Goal: Task Accomplishment & Management: Manage account settings

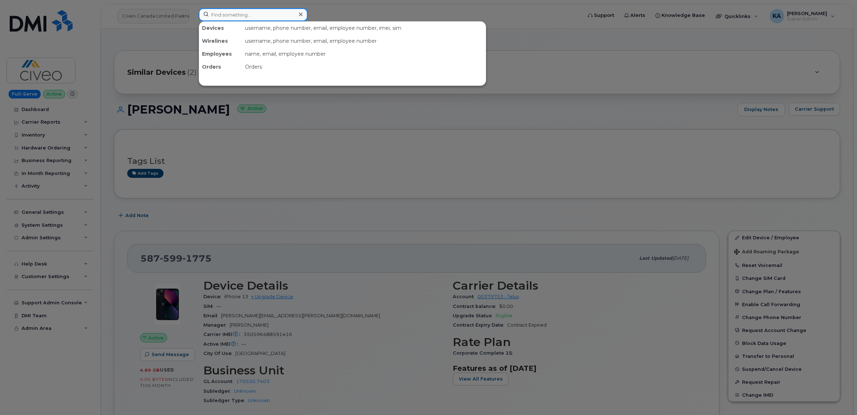
paste input "7788374291"
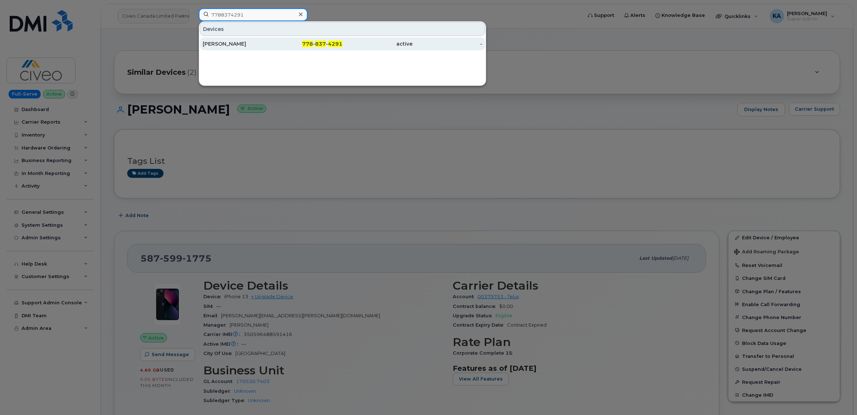
type input "7788374291"
click at [216, 43] on div "Dan Nixon" at bounding box center [238, 43] width 70 height 7
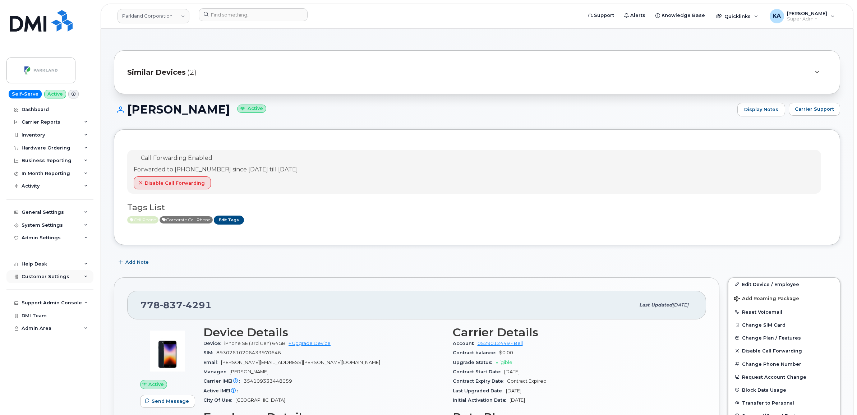
click at [49, 279] on span "Customer Settings" at bounding box center [46, 276] width 48 height 5
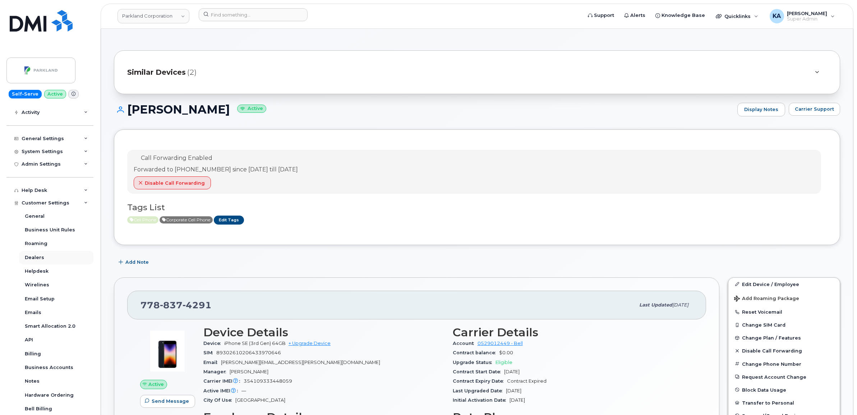
scroll to position [90, 0]
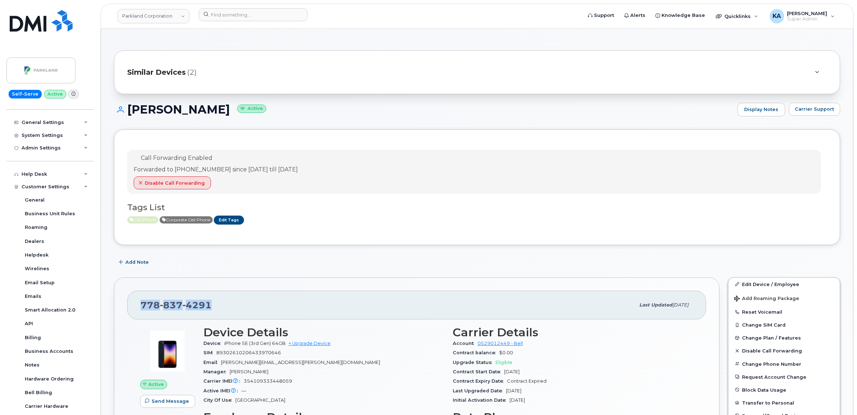
drag, startPoint x: 212, startPoint y: 304, endPoint x: 139, endPoint y: 299, distance: 73.1
click at [139, 299] on div "778 837 4291 Last updated Oct 10, 2025" at bounding box center [416, 305] width 579 height 29
copy span "778 837 4291"
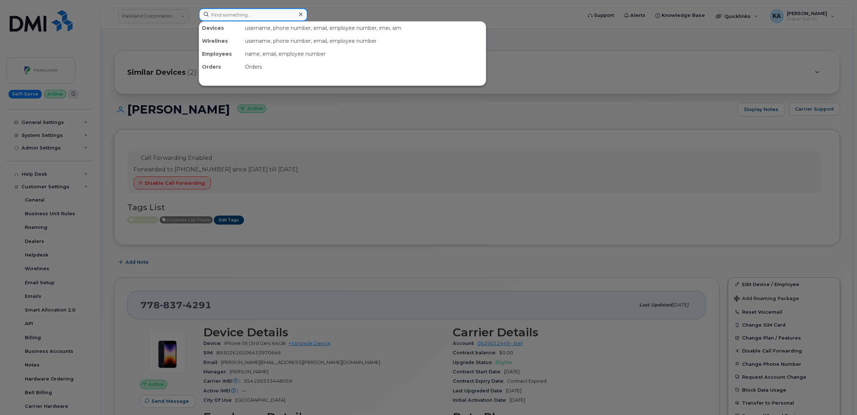
paste input "6132189911"
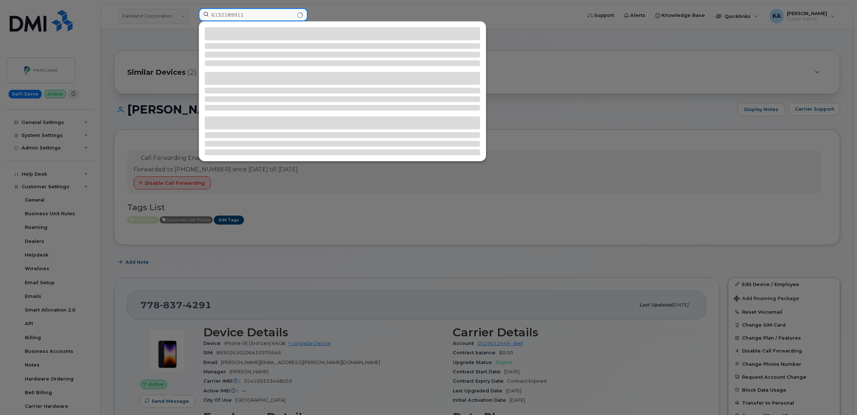
type input "6132189911"
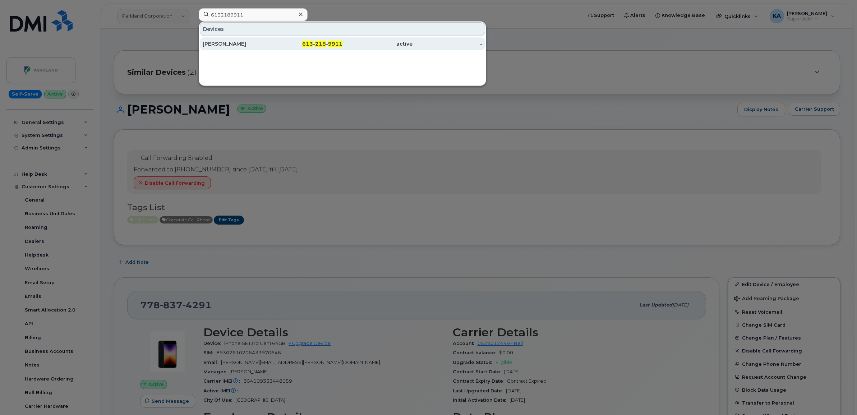
click at [231, 45] on div "MATT THOM" at bounding box center [238, 43] width 70 height 7
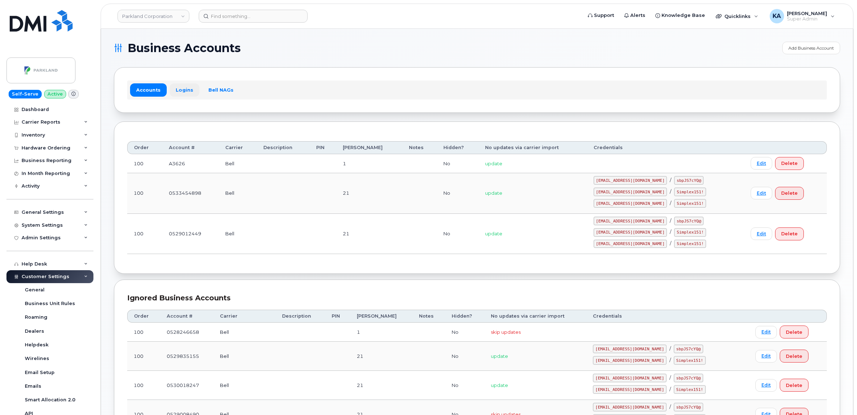
click at [181, 91] on link "Logins" at bounding box center [185, 89] width 30 height 13
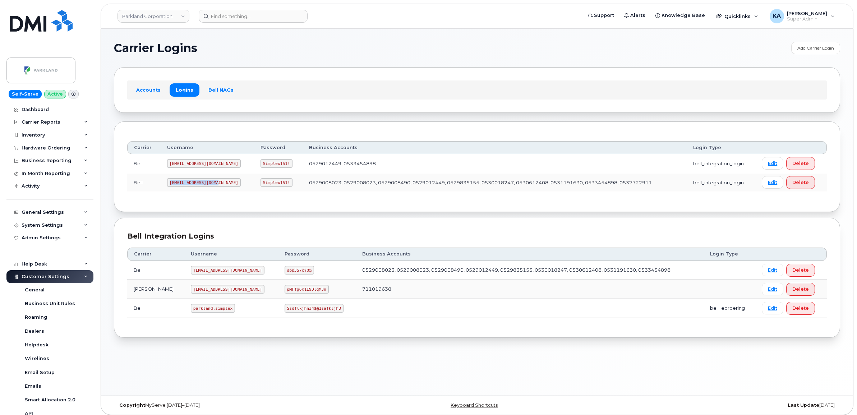
drag, startPoint x: 168, startPoint y: 183, endPoint x: 198, endPoint y: 189, distance: 31.1
click at [198, 189] on td "Parkland2@myserve.ca" at bounding box center [207, 182] width 93 height 19
copy code "Parkland2@myserve.ca"
drag, startPoint x: 238, startPoint y: 183, endPoint x: 265, endPoint y: 190, distance: 27.7
click at [265, 190] on td "Simplex151!" at bounding box center [278, 182] width 49 height 19
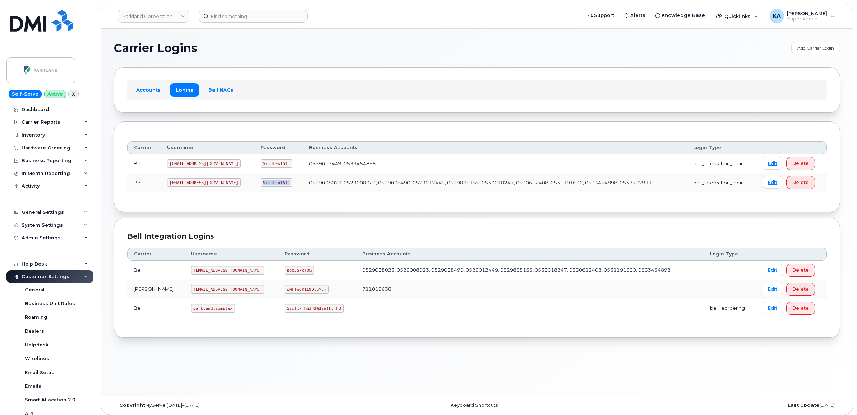
copy code "Simplex151!"
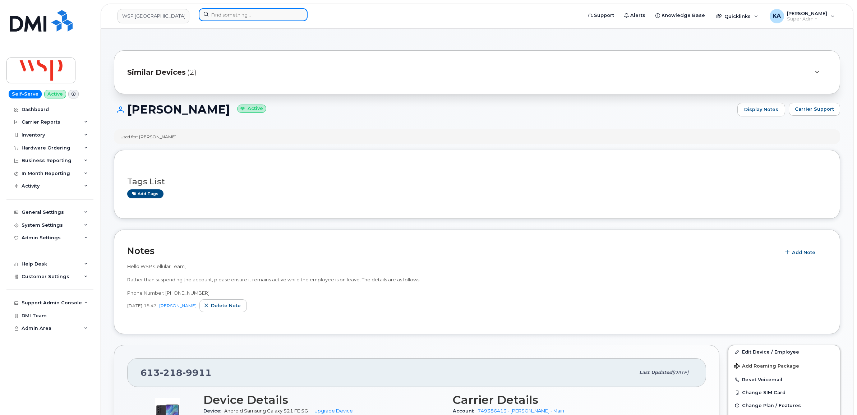
click at [231, 15] on input at bounding box center [253, 14] width 109 height 13
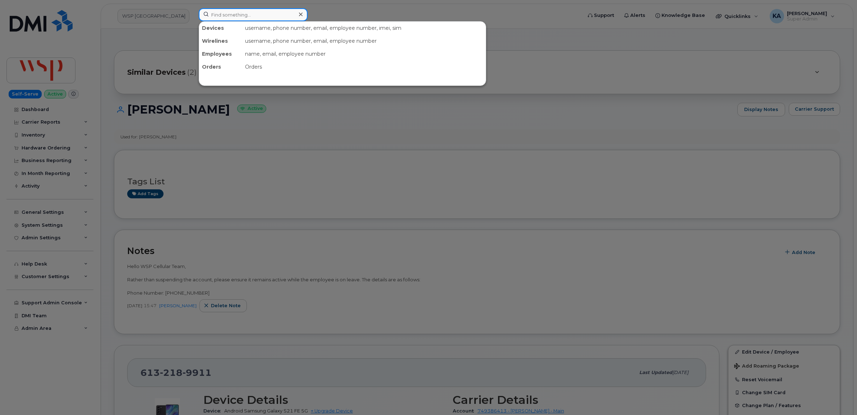
paste input "7808035828"
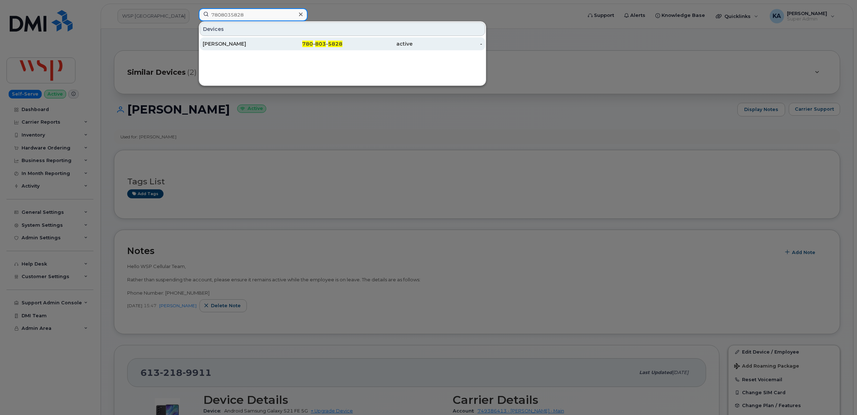
type input "7808035828"
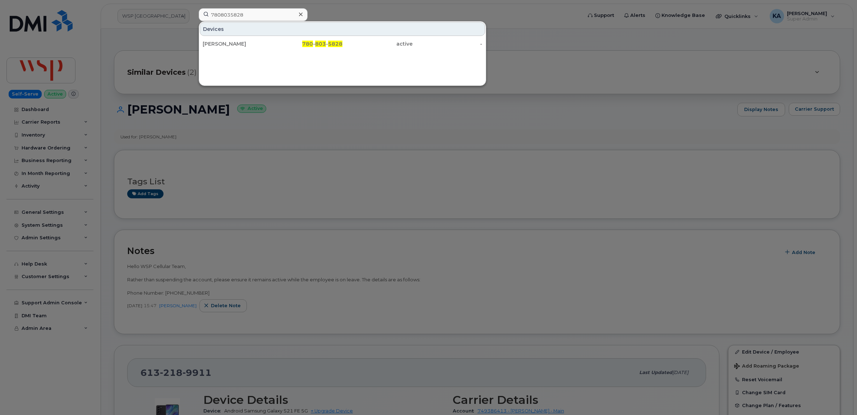
drag, startPoint x: 229, startPoint y: 44, endPoint x: 252, endPoint y: 31, distance: 26.4
click at [229, 44] on div "Bryan Tkachuk" at bounding box center [238, 43] width 70 height 7
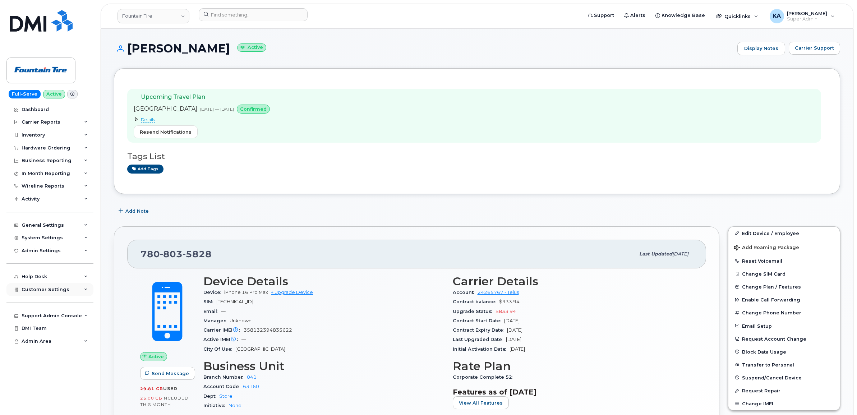
click at [25, 290] on span "Customer Settings" at bounding box center [46, 289] width 48 height 5
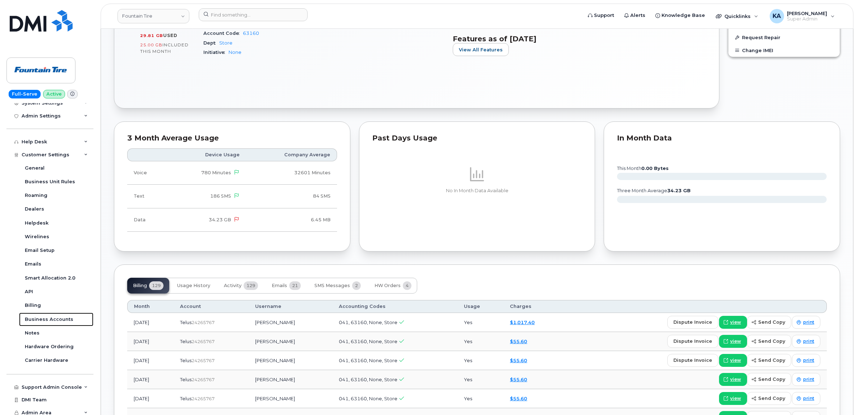
scroll to position [359, 0]
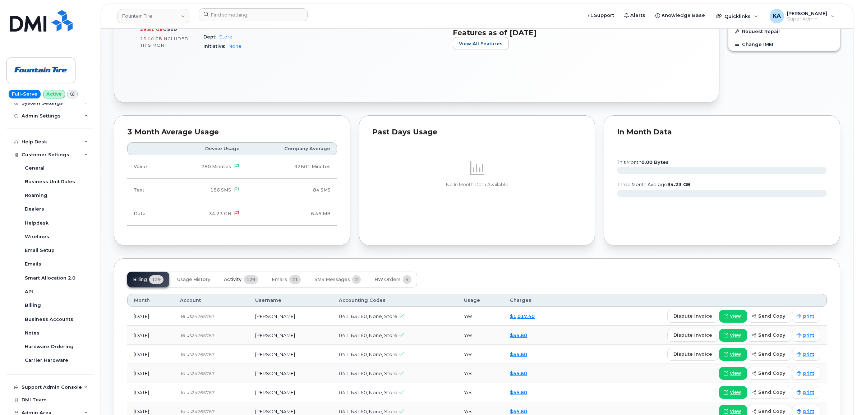
click at [243, 281] on button "Activity 129" at bounding box center [241, 280] width 46 height 16
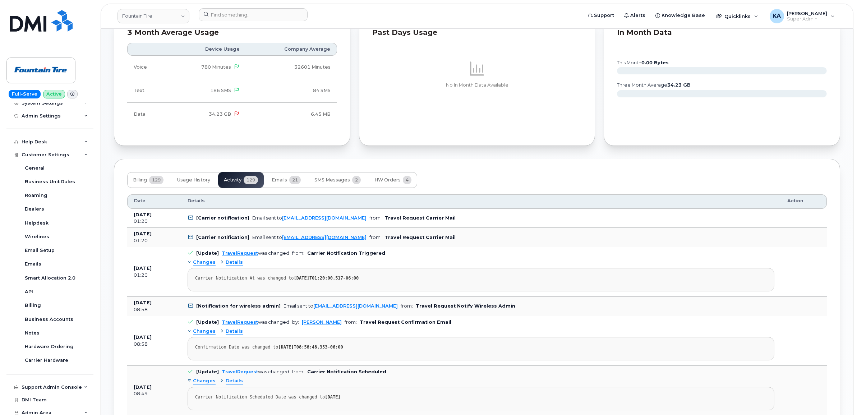
scroll to position [449, 0]
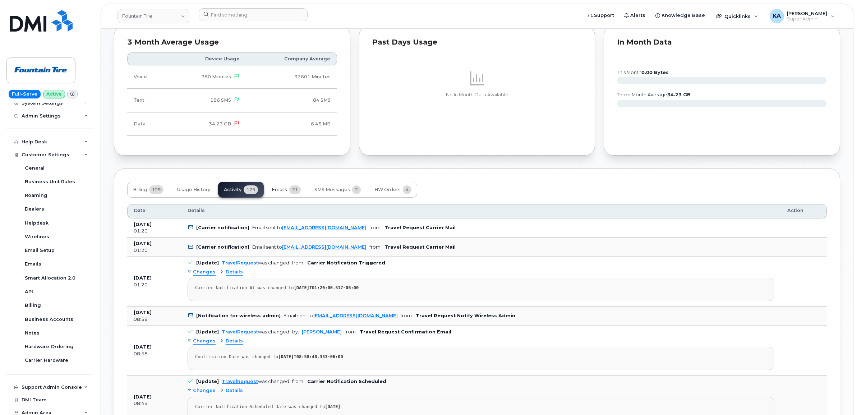
click at [285, 191] on span "Emails" at bounding box center [279, 190] width 15 height 6
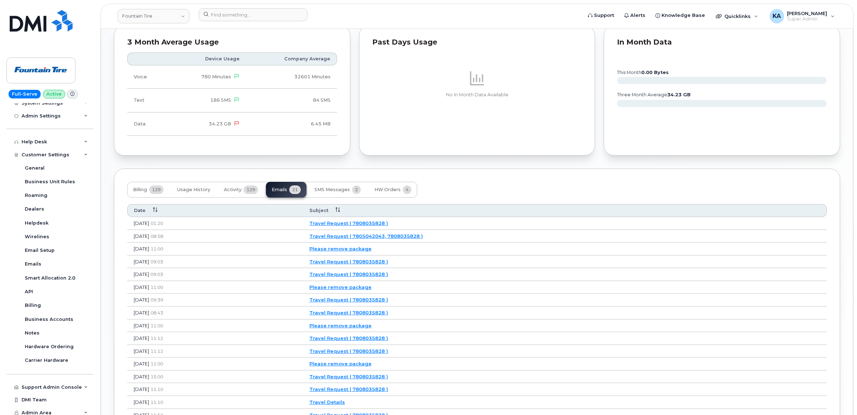
click at [382, 236] on link "Travel Request ( 7805042043, 7808035828 )" at bounding box center [366, 236] width 114 height 6
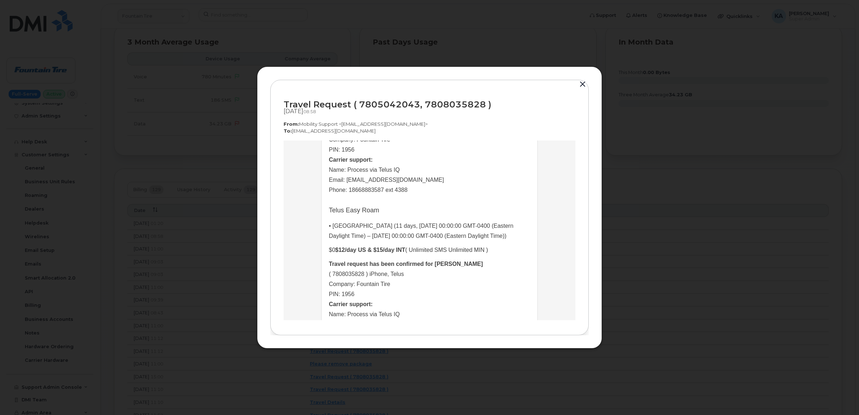
scroll to position [0, 0]
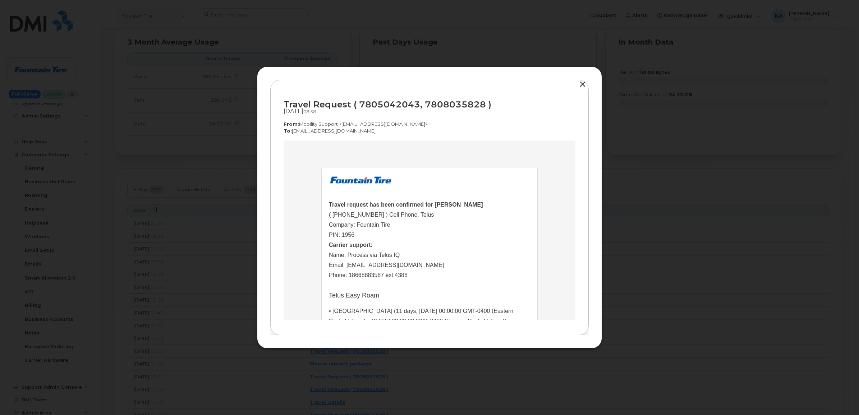
click at [584, 83] on button "button" at bounding box center [582, 84] width 11 height 10
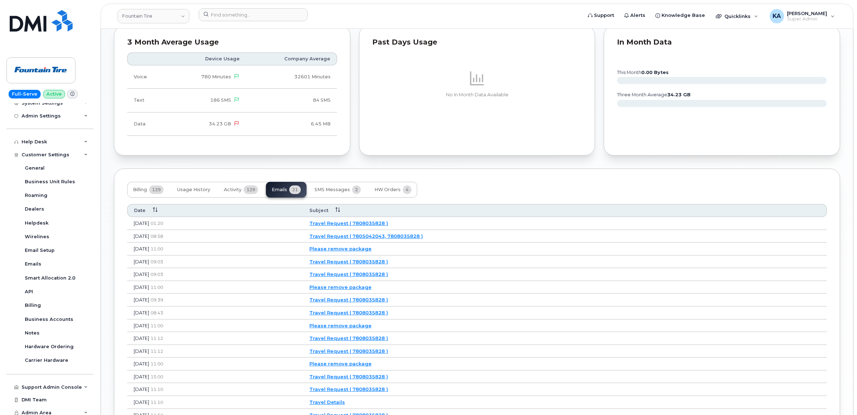
click at [387, 223] on link "Travel Request ( 7808035828 )" at bounding box center [348, 223] width 79 height 6
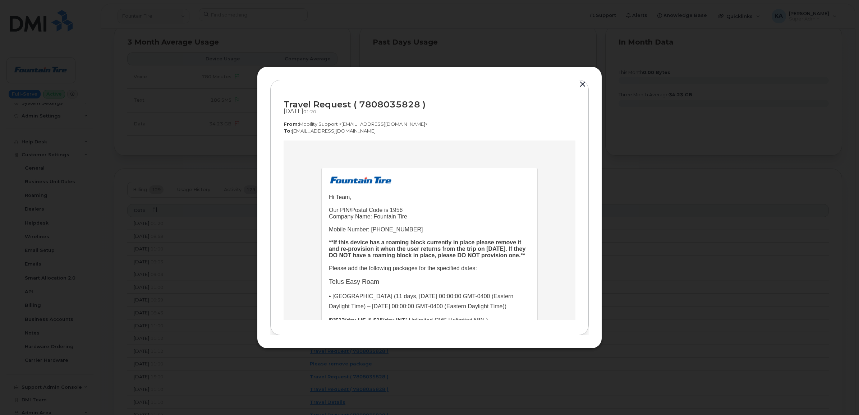
click at [580, 83] on button "button" at bounding box center [582, 84] width 11 height 10
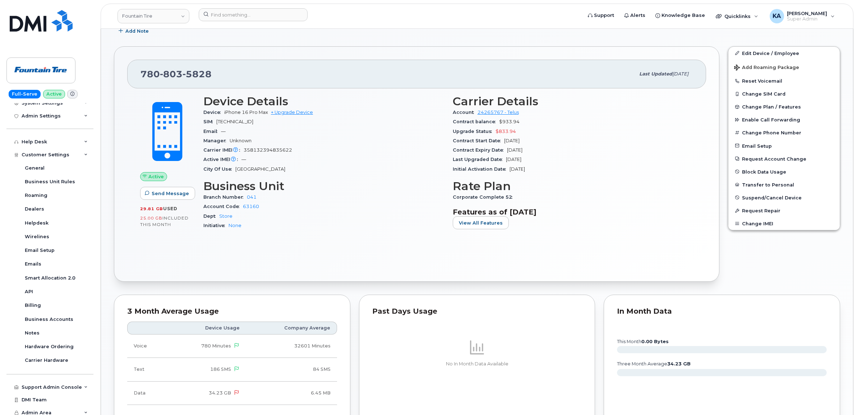
scroll to position [45, 0]
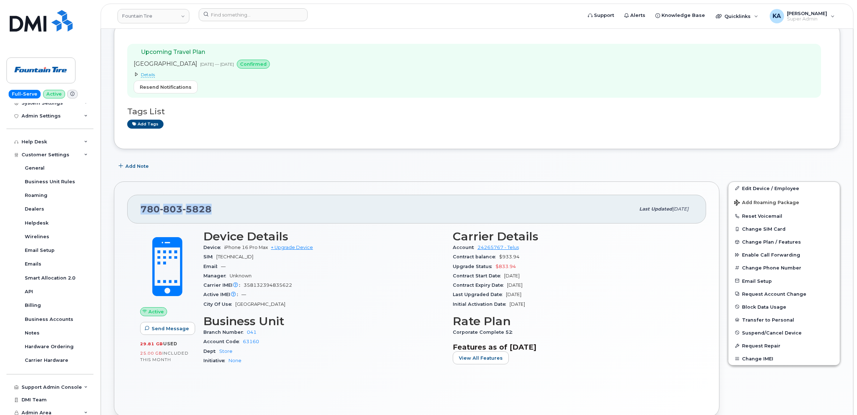
drag, startPoint x: 214, startPoint y: 209, endPoint x: 138, endPoint y: 212, distance: 75.9
click at [138, 212] on div "780 803 5828 Last updated Aug 20, 2025" at bounding box center [416, 209] width 579 height 29
copy span "780 803 5828"
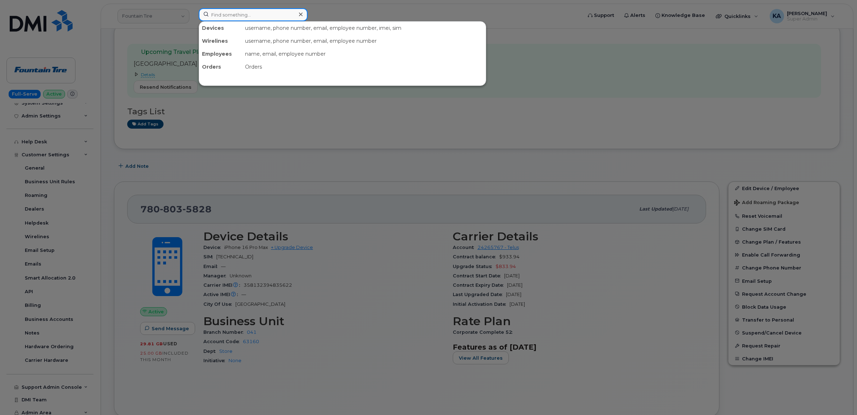
click at [231, 15] on input at bounding box center [253, 14] width 109 height 13
paste input "7805042043"
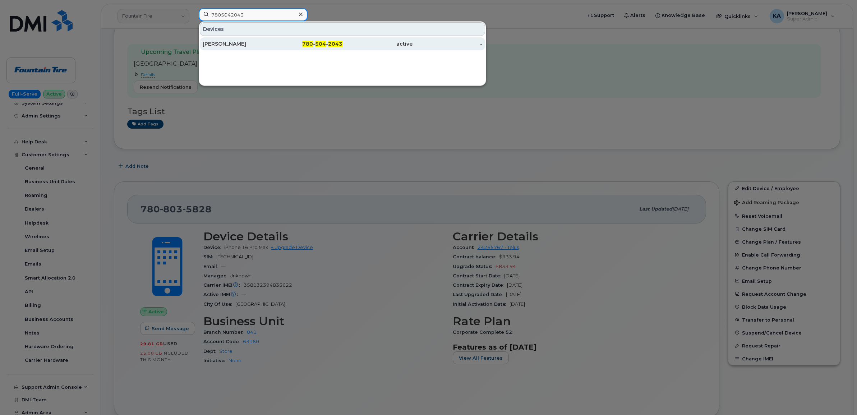
type input "7805042043"
click at [222, 40] on div "Kym Tkachuk" at bounding box center [238, 43] width 70 height 13
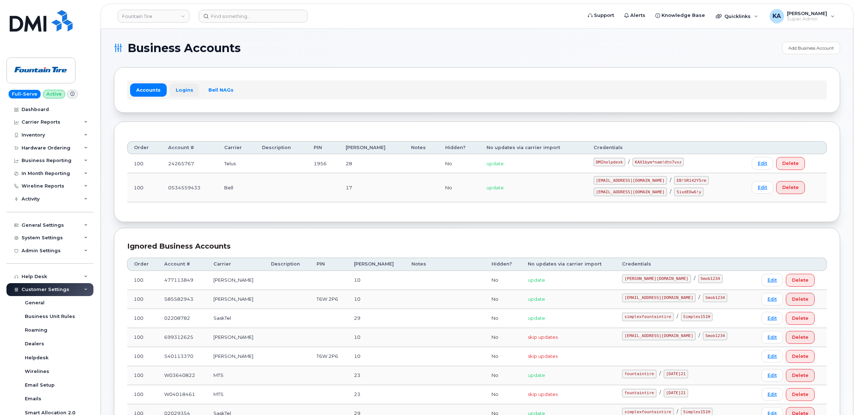
click at [180, 89] on link "Logins" at bounding box center [185, 89] width 30 height 13
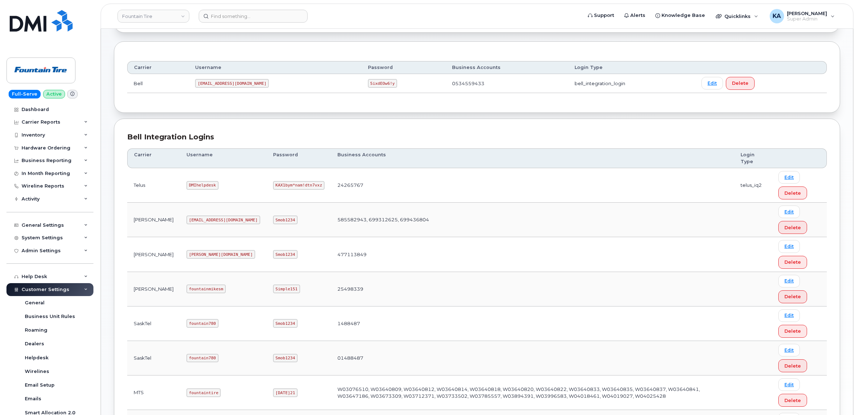
scroll to position [65, 0]
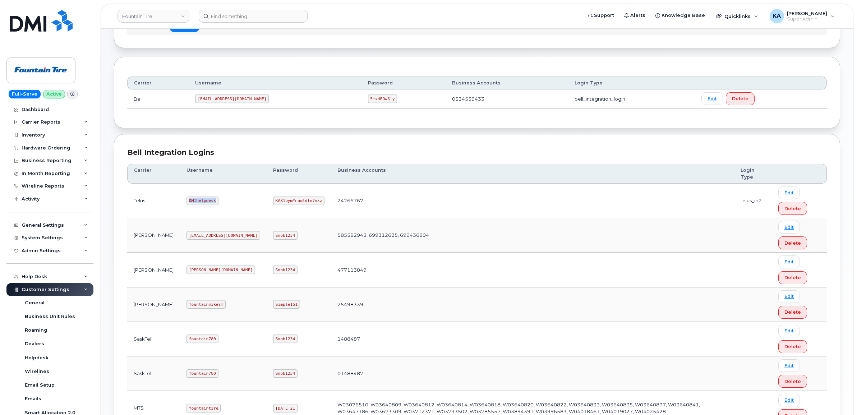
drag, startPoint x: 165, startPoint y: 203, endPoint x: 193, endPoint y: 207, distance: 27.5
click at [193, 207] on td "DMIhelpdesk" at bounding box center [223, 201] width 87 height 34
copy code "DMIhelpdesk"
drag, startPoint x: 226, startPoint y: 203, endPoint x: 266, endPoint y: 207, distance: 39.7
click at [267, 207] on td "KAX1bym*nam!dtn7vxz" at bounding box center [299, 201] width 64 height 34
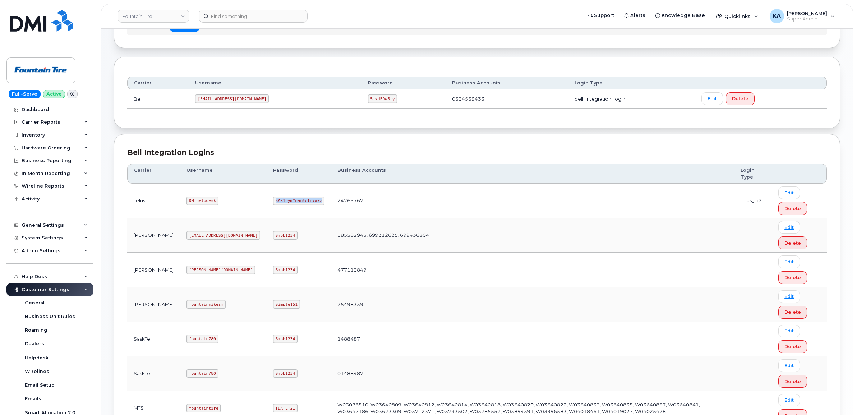
copy code "KAX1bym*nam!dtn7vxz"
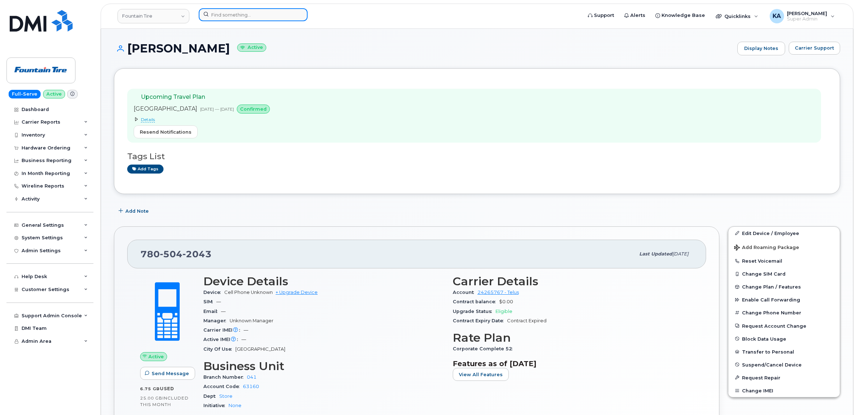
click at [223, 14] on input at bounding box center [253, 14] width 109 height 13
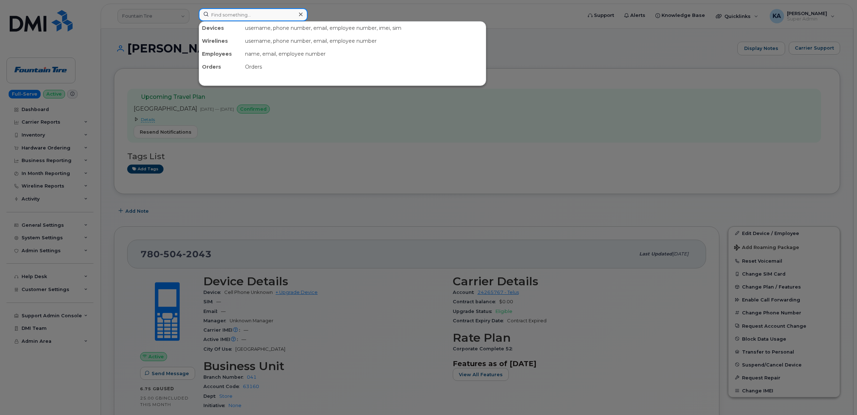
paste input "204-290-1603"
type input "204-290-1603"
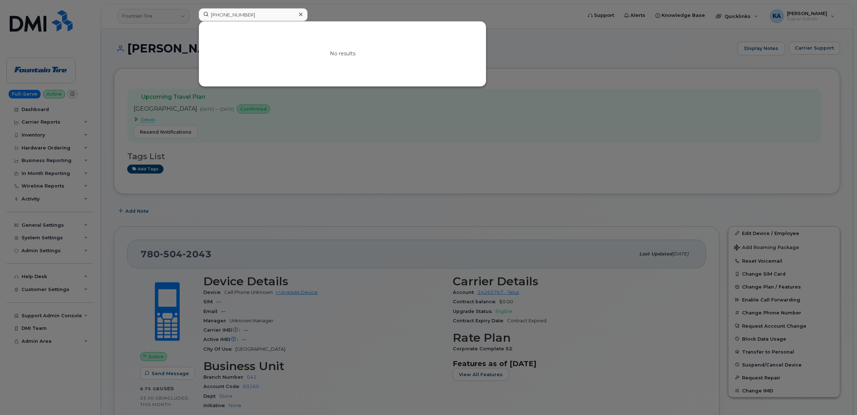
click at [300, 14] on icon at bounding box center [301, 15] width 4 height 4
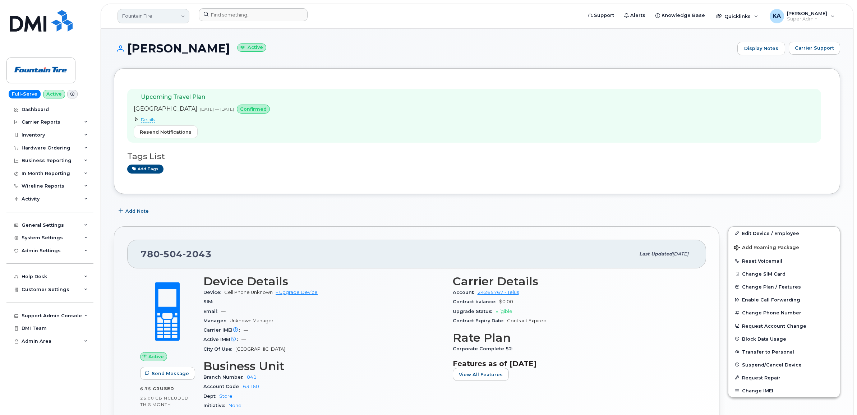
click at [149, 17] on link "Fountain Tire" at bounding box center [153, 16] width 72 height 14
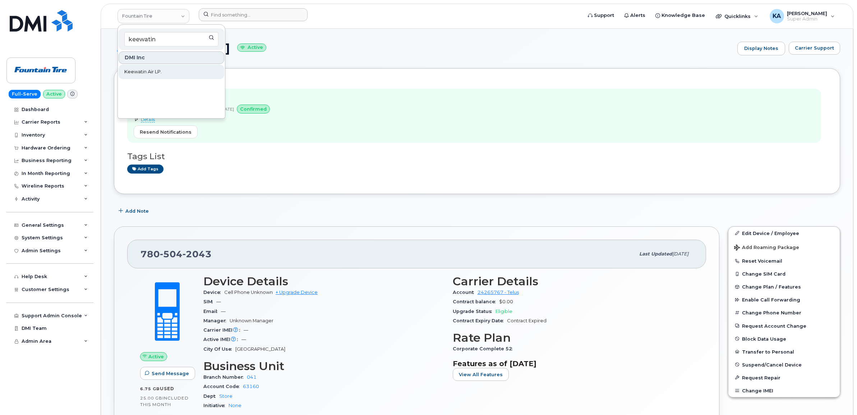
type input "keewatin"
click at [137, 70] on span "Keewatin Air LP." at bounding box center [142, 71] width 37 height 7
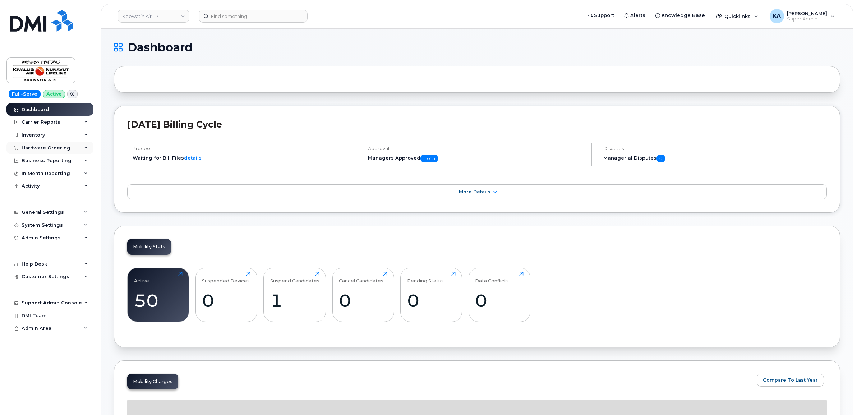
click at [47, 145] on div "Hardware Ordering" at bounding box center [49, 148] width 87 height 13
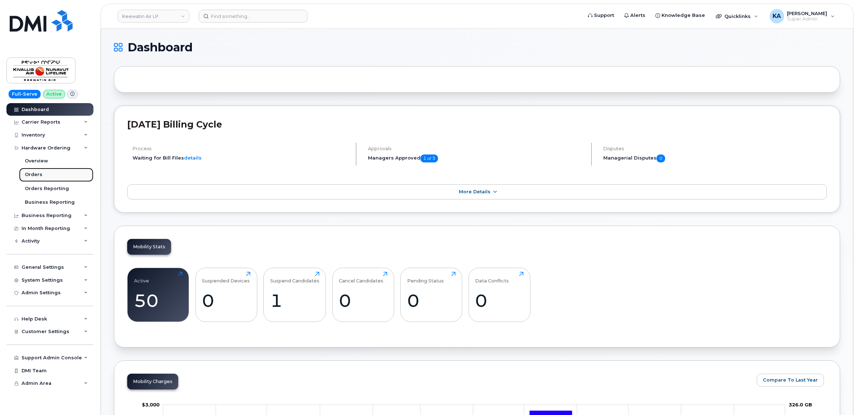
click at [33, 171] on link "Orders" at bounding box center [56, 175] width 74 height 14
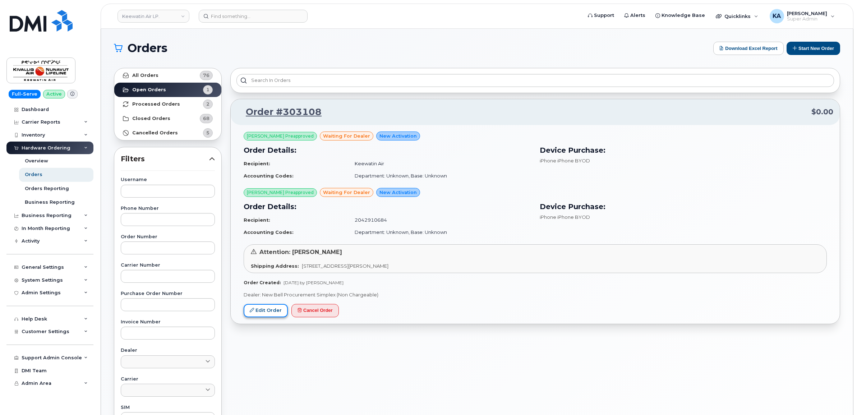
click at [262, 311] on link "Edit Order" at bounding box center [266, 310] width 44 height 13
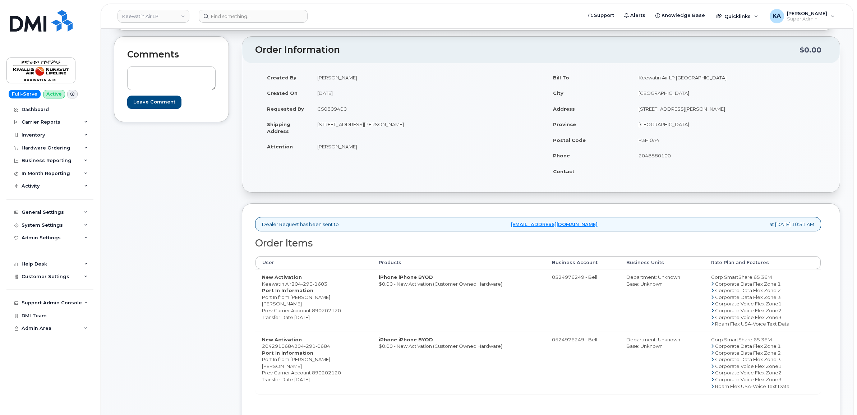
scroll to position [45, 0]
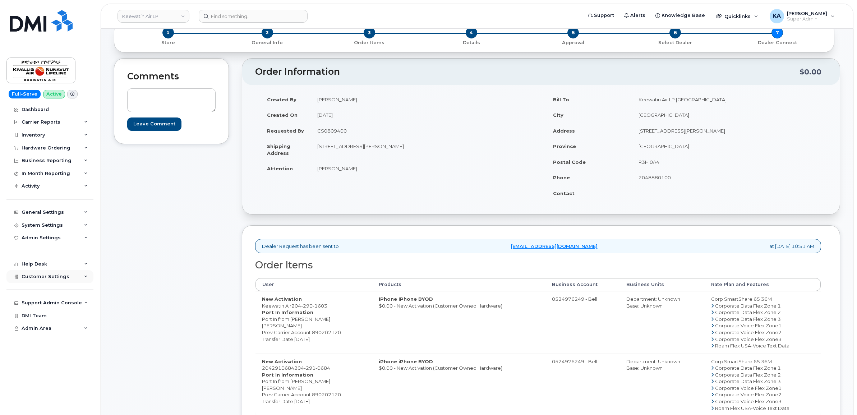
click at [39, 278] on span "Customer Settings" at bounding box center [46, 276] width 48 height 5
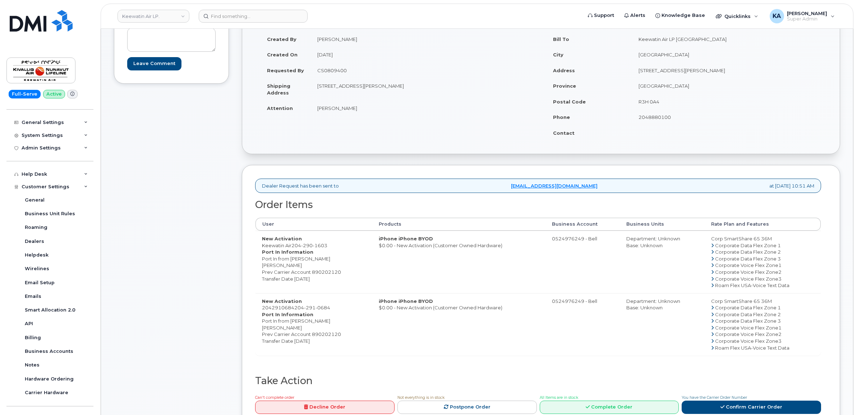
scroll to position [90, 0]
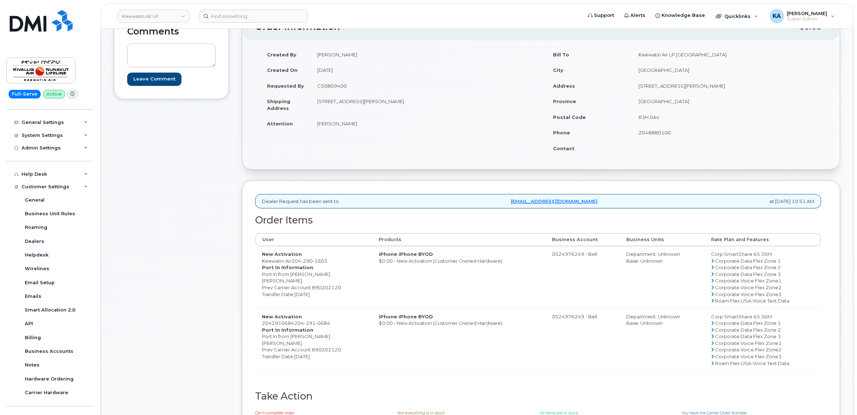
drag, startPoint x: 317, startPoint y: 124, endPoint x: 358, endPoint y: 128, distance: 41.1
click at [358, 128] on td "[PERSON_NAME]" at bounding box center [423, 124] width 225 height 16
copy td "[PERSON_NAME]"
drag, startPoint x: 330, startPoint y: 261, endPoint x: 293, endPoint y: 264, distance: 37.1
click at [293, 264] on td "New Activation Keewatin Air [PHONE_NUMBER] Port In Information Port In from [GE…" at bounding box center [313, 277] width 117 height 63
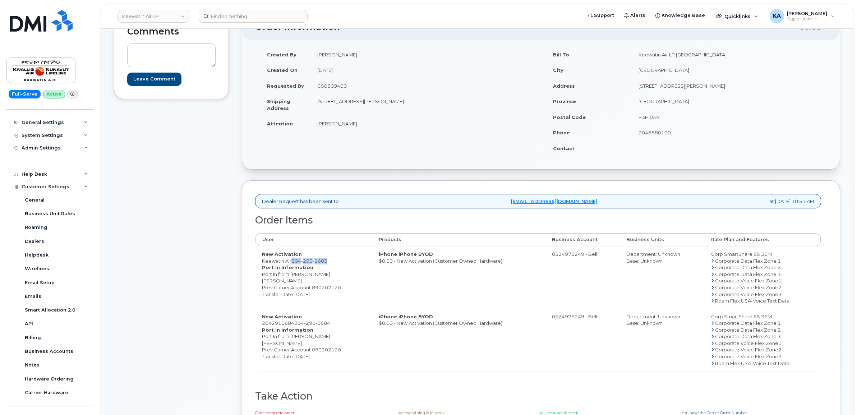
copy span "[PHONE_NUMBER]"
drag, startPoint x: 342, startPoint y: 287, endPoint x: 313, endPoint y: 289, distance: 29.6
click at [313, 289] on dd "Port In from [PERSON_NAME] [PERSON_NAME] Prev Carrier Account 890202120 Transfe…" at bounding box center [314, 284] width 104 height 27
copy dd "890202120"
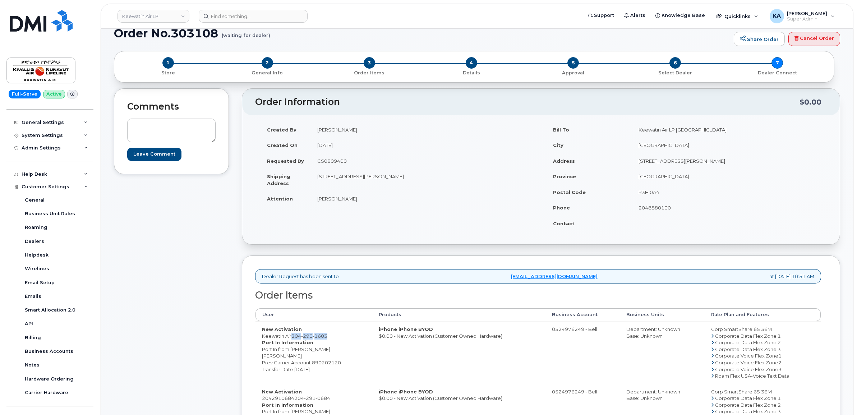
scroll to position [0, 0]
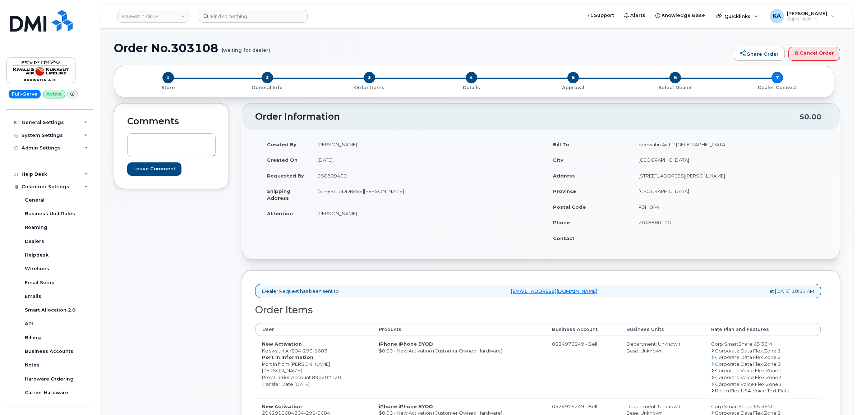
click at [212, 51] on h1 "Order No.303108 (waiting for dealer)" at bounding box center [422, 48] width 616 height 13
copy h1 "303108"
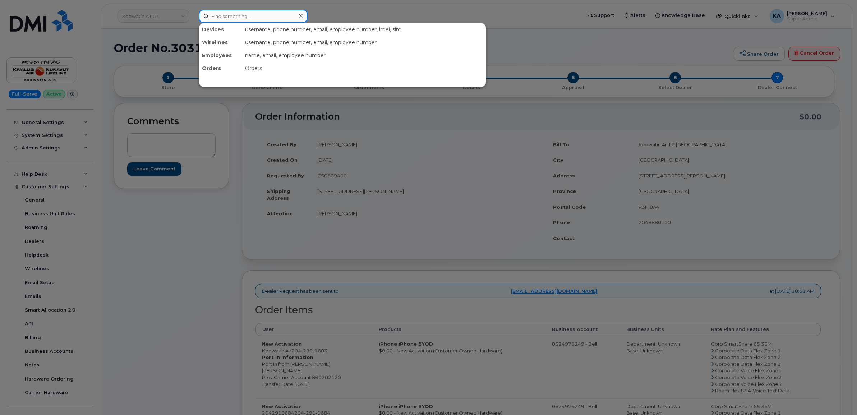
click at [245, 15] on input at bounding box center [253, 16] width 109 height 13
paste input "303108"
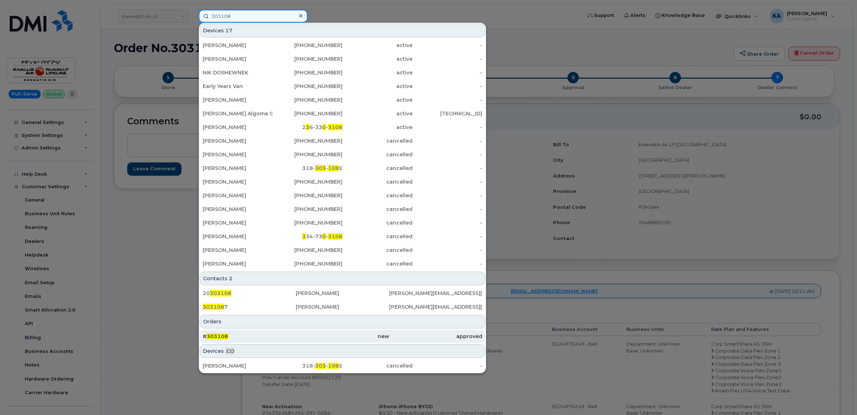
type input "303108"
click at [276, 340] on div "# 303108" at bounding box center [249, 336] width 93 height 7
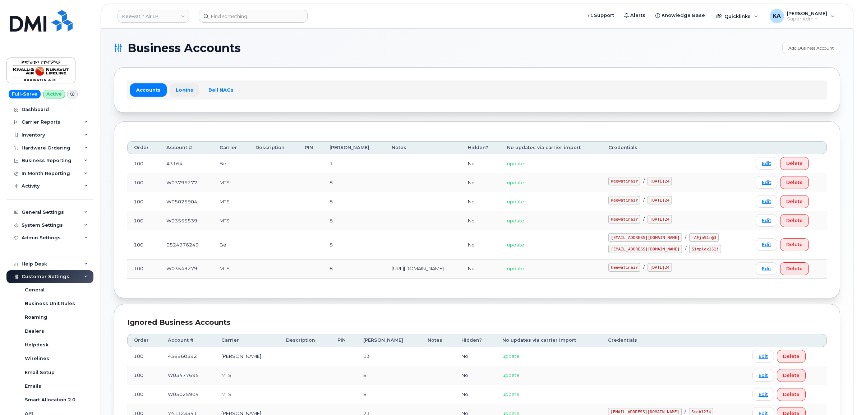
click at [181, 90] on link "Logins" at bounding box center [185, 89] width 30 height 13
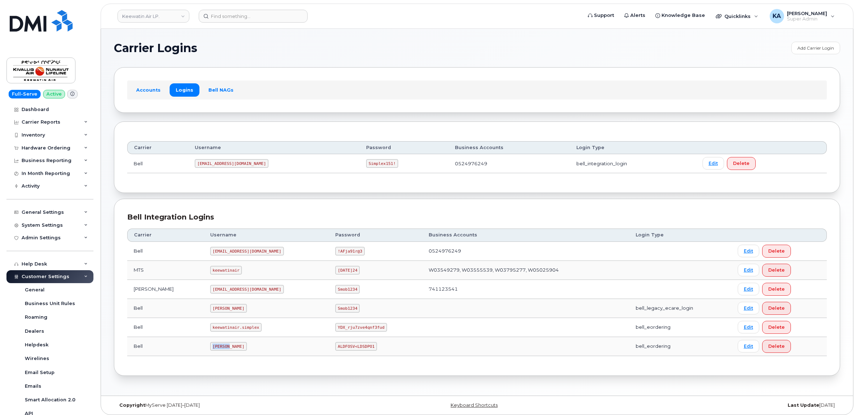
drag, startPoint x: 183, startPoint y: 347, endPoint x: 202, endPoint y: 349, distance: 18.4
click at [210, 349] on code "C.Lakey" at bounding box center [228, 346] width 37 height 9
copy code "C.Lakey"
drag, startPoint x: 282, startPoint y: 347, endPoint x: 318, endPoint y: 354, distance: 36.6
click at [329, 354] on td "ALDFOSV<LDSDPO1" at bounding box center [375, 346] width 93 height 19
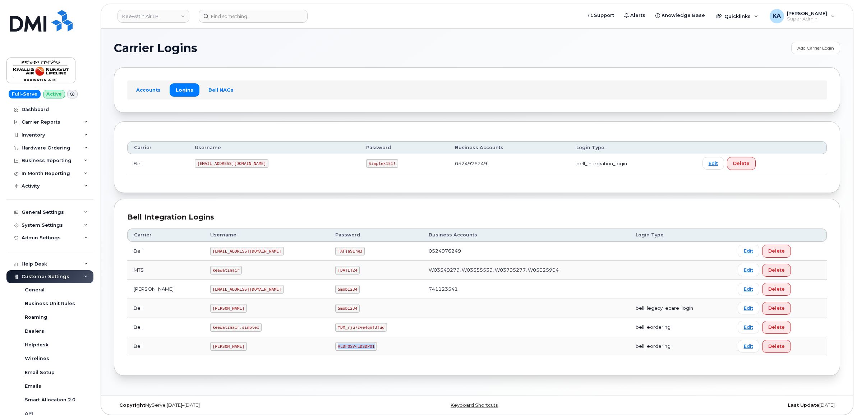
copy code "ALDFOSV<LDSDPO1"
click at [47, 146] on div "Hardware Ordering" at bounding box center [46, 148] width 49 height 6
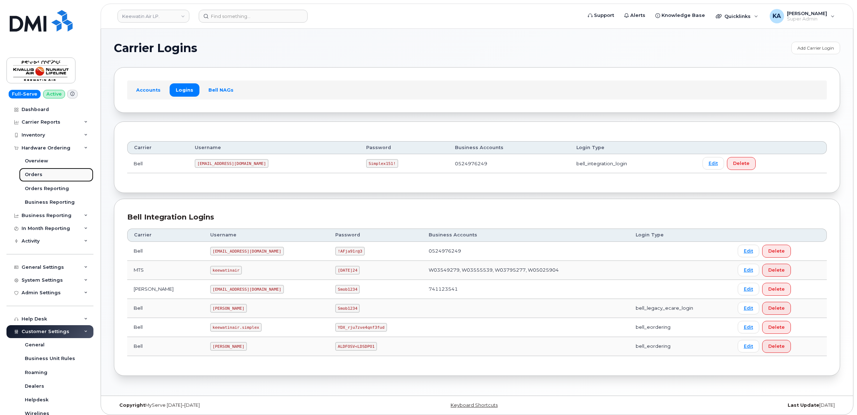
click at [31, 174] on div "Orders" at bounding box center [34, 174] width 18 height 6
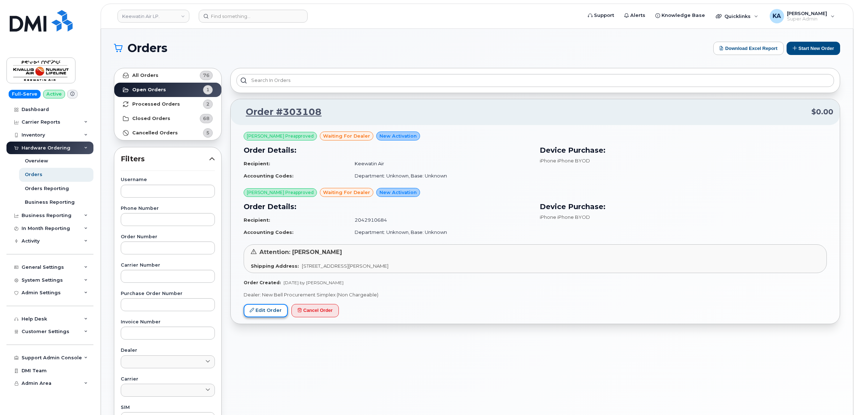
click at [264, 309] on link "Edit Order" at bounding box center [266, 310] width 44 height 13
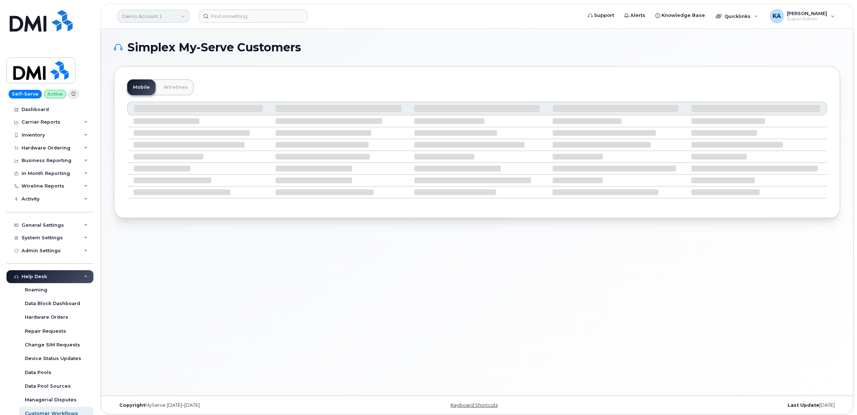
click at [162, 15] on link "Demo Account 1" at bounding box center [153, 16] width 72 height 13
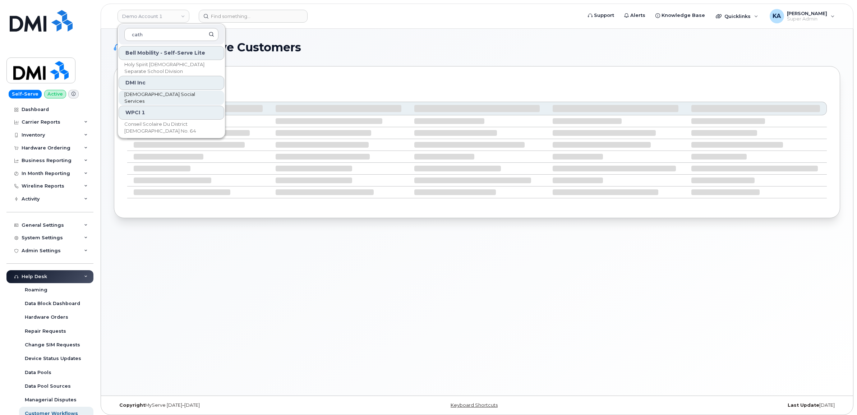
type input "cath"
click at [151, 95] on span "[DEMOGRAPHIC_DATA] Social Services" at bounding box center [165, 98] width 83 height 14
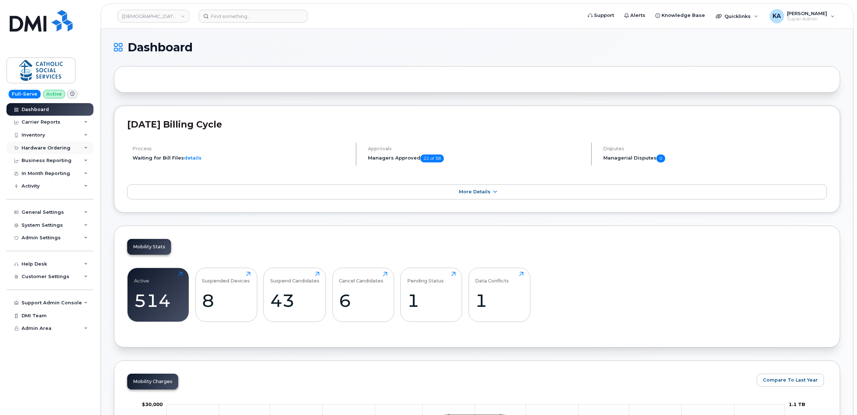
click at [42, 146] on div "Hardware Ordering" at bounding box center [46, 148] width 49 height 6
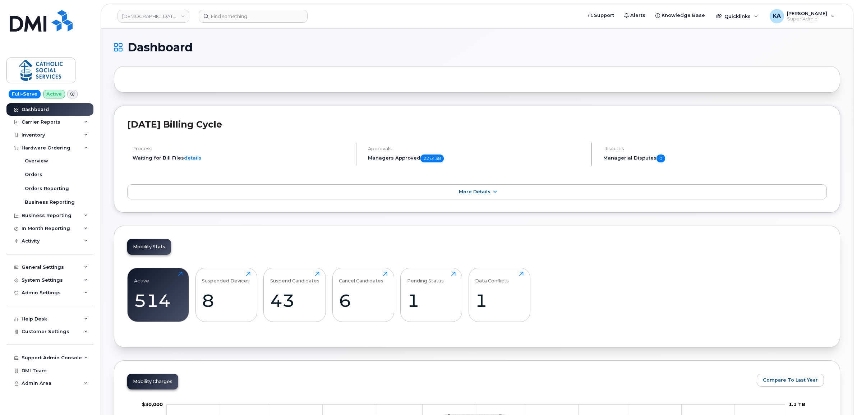
click at [242, 158] on li "Waiting for Bill Files details" at bounding box center [241, 158] width 217 height 7
click at [245, 18] on input at bounding box center [253, 16] width 109 height 13
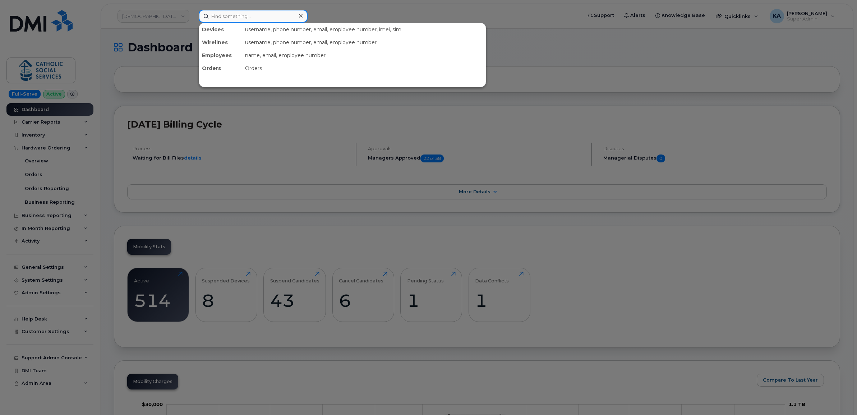
paste input "4033581636"
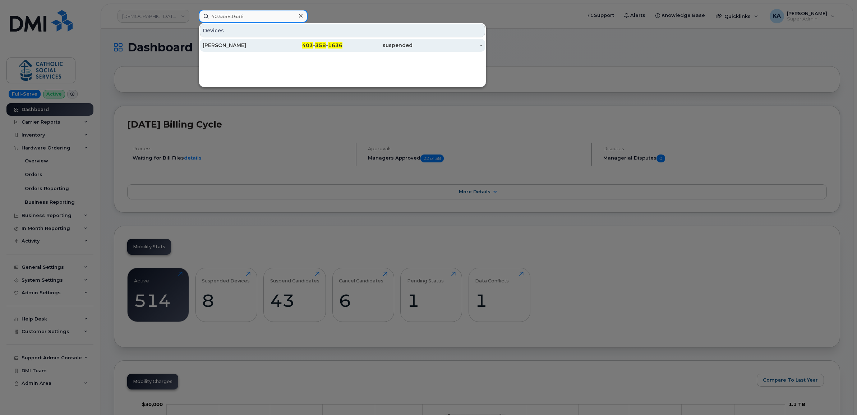
type input "4033581636"
click at [236, 46] on div "[PERSON_NAME]" at bounding box center [238, 45] width 70 height 7
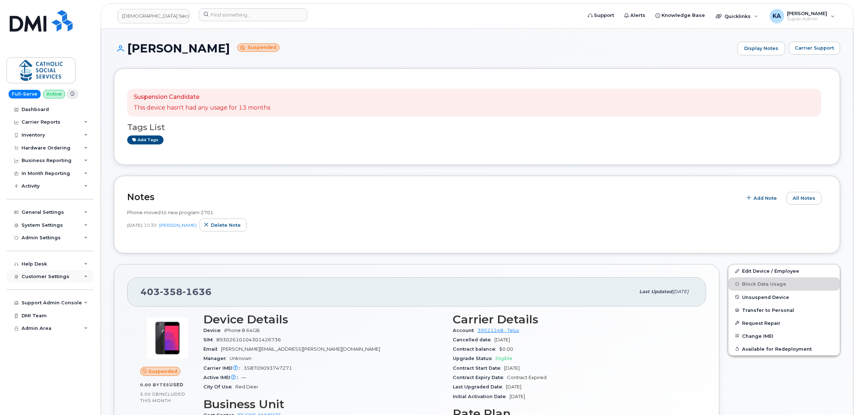
click at [29, 279] on span "Customer Settings" at bounding box center [46, 276] width 48 height 5
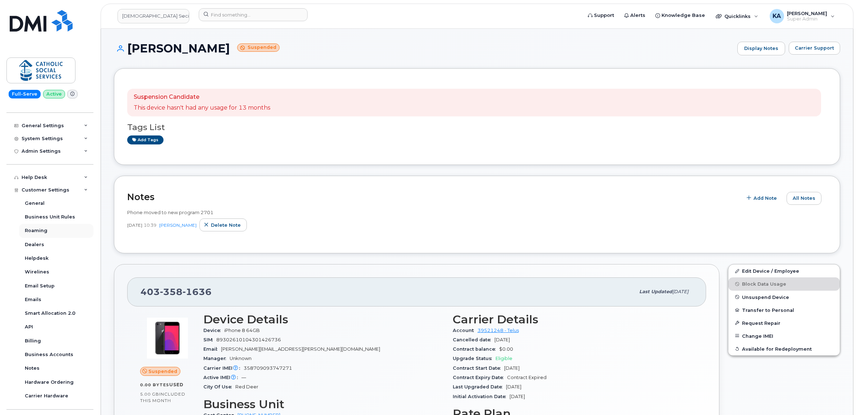
scroll to position [90, 0]
drag, startPoint x: 215, startPoint y: 294, endPoint x: 144, endPoint y: 288, distance: 71.0
click at [144, 288] on div "403 358 1636" at bounding box center [387, 291] width 494 height 15
copy span "403 358 1636"
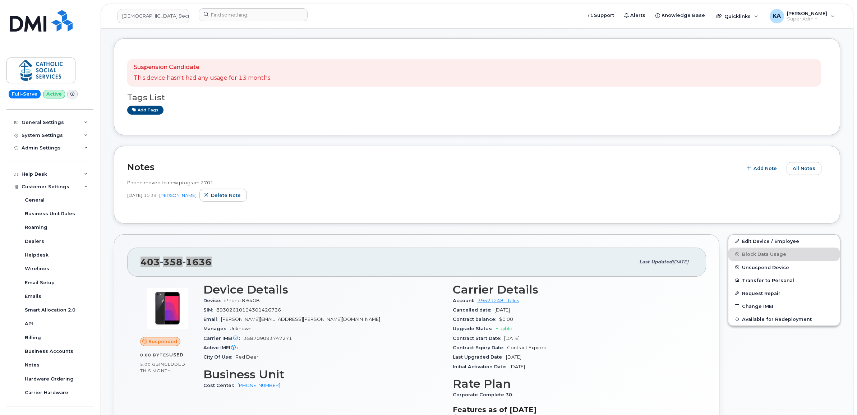
scroll to position [45, 0]
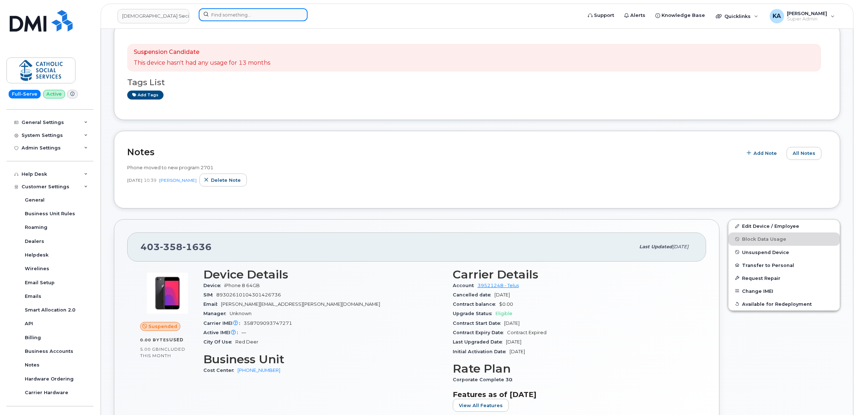
click at [249, 16] on input at bounding box center [253, 14] width 109 height 13
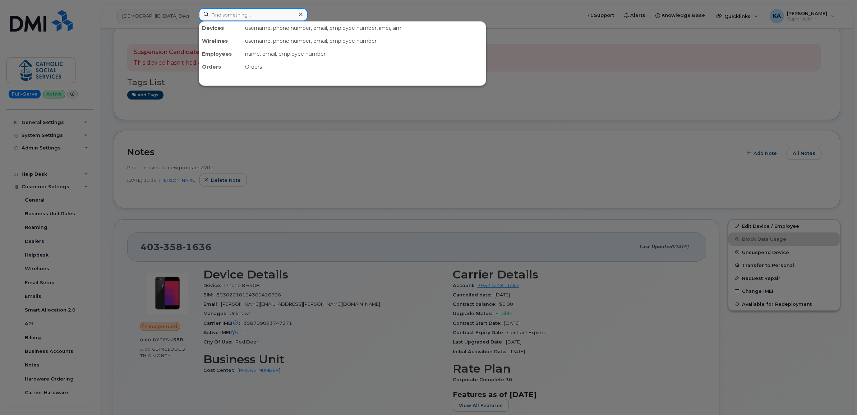
paste input "5875941358"
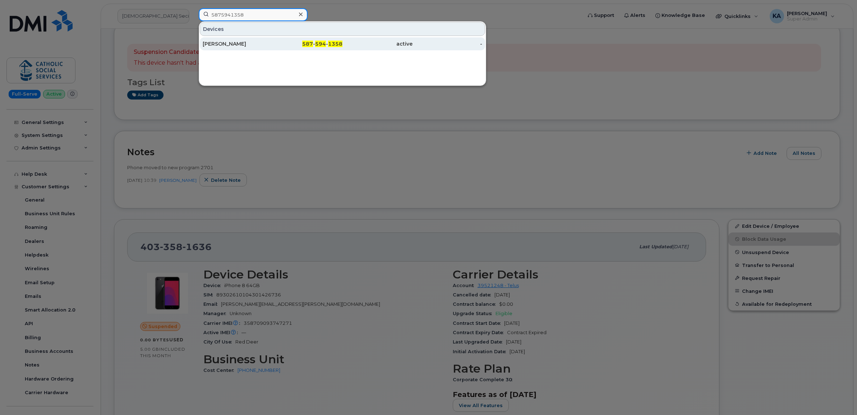
type input "5875941358"
click at [235, 42] on div "[PERSON_NAME]" at bounding box center [238, 43] width 70 height 7
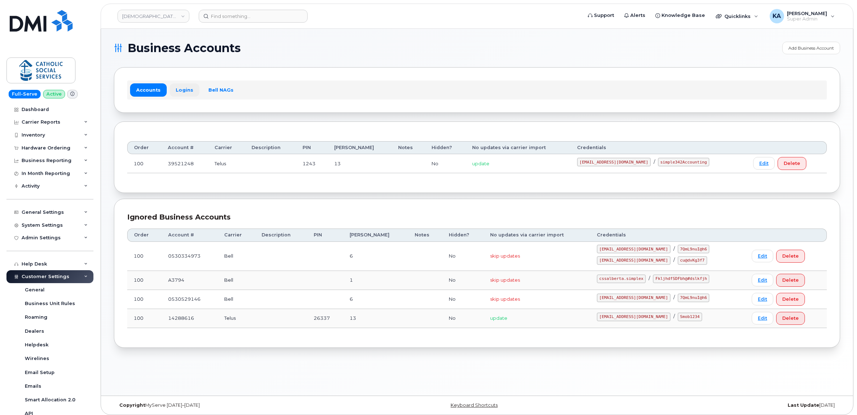
click at [184, 88] on link "Logins" at bounding box center [185, 89] width 30 height 13
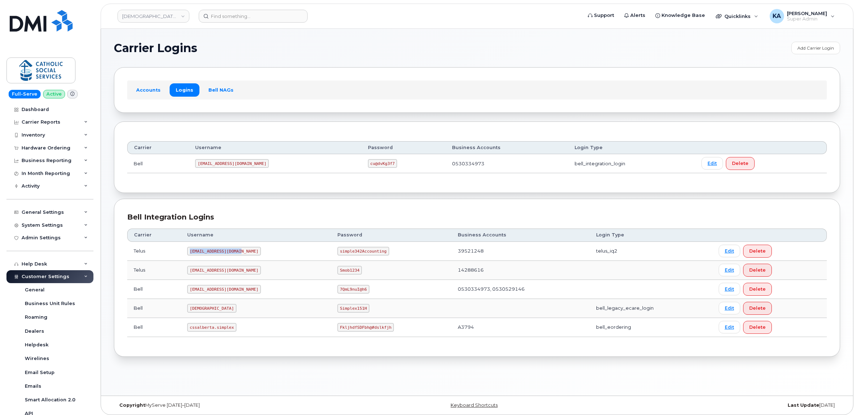
drag, startPoint x: 189, startPoint y: 253, endPoint x: 234, endPoint y: 258, distance: 44.8
click at [234, 258] on td "simplex@cssalberta.ca" at bounding box center [256, 251] width 150 height 19
copy code "simplex@cssalberta.ca"
drag, startPoint x: 315, startPoint y: 253, endPoint x: 359, endPoint y: 258, distance: 43.5
click at [359, 258] on td "simple342Accounting" at bounding box center [391, 251] width 120 height 19
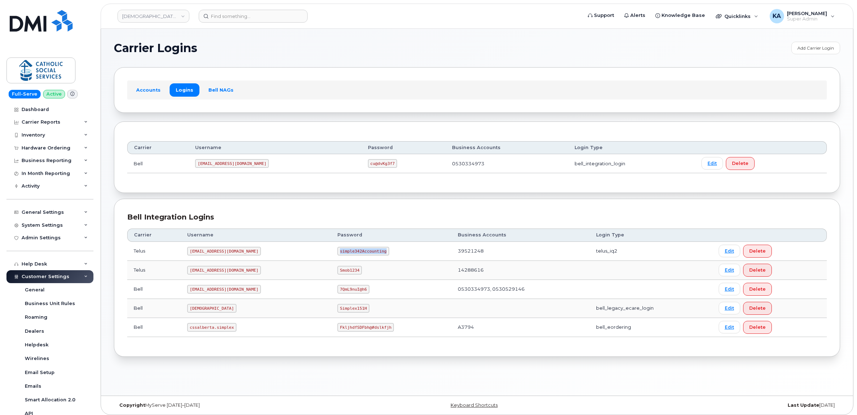
copy code "simple342Accounting"
drag, startPoint x: 191, startPoint y: 329, endPoint x: 236, endPoint y: 331, distance: 45.0
click at [236, 331] on td "cssalberta.simplex" at bounding box center [256, 327] width 150 height 19
copy code "cssalberta.simplex"
drag, startPoint x: 315, startPoint y: 329, endPoint x: 370, endPoint y: 335, distance: 55.6
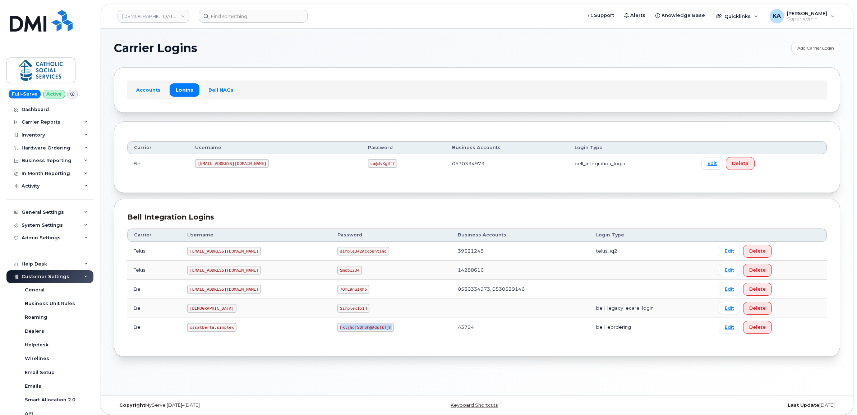
click at [370, 335] on td "FkljhdfSDFbh@#dslkfjh" at bounding box center [391, 327] width 120 height 19
copy code "FkljhdfSDFbh@#dslkfjh"
click at [142, 18] on link "[DEMOGRAPHIC_DATA] Social Services" at bounding box center [153, 16] width 72 height 13
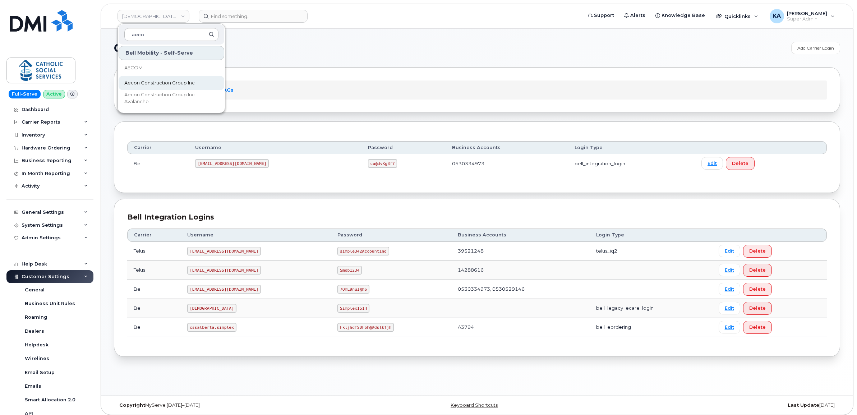
type input "aeco"
click at [147, 82] on span "Aecon Construction Group Inc" at bounding box center [159, 82] width 70 height 7
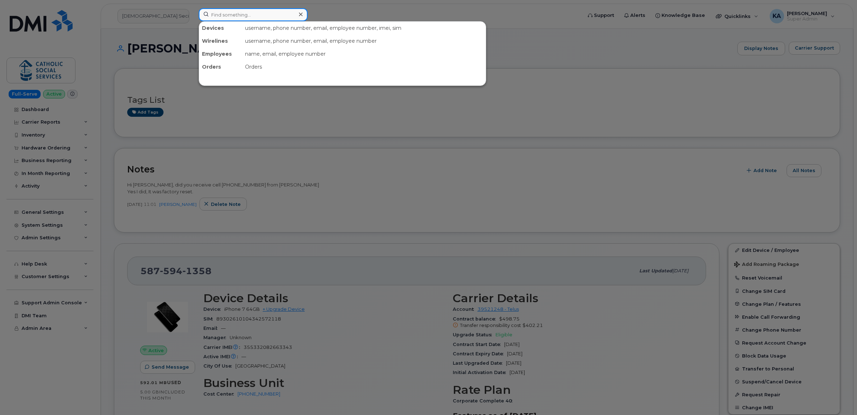
click at [226, 13] on input at bounding box center [253, 14] width 109 height 13
paste input "7803351705"
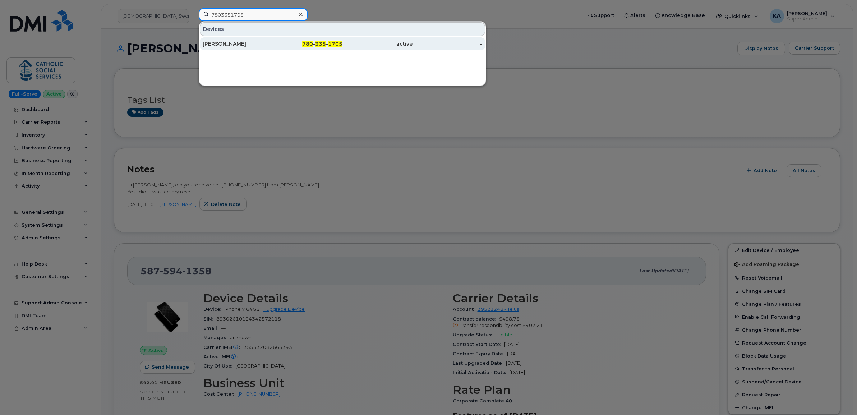
type input "7803351705"
click at [225, 44] on div "[PERSON_NAME]" at bounding box center [238, 43] width 70 height 7
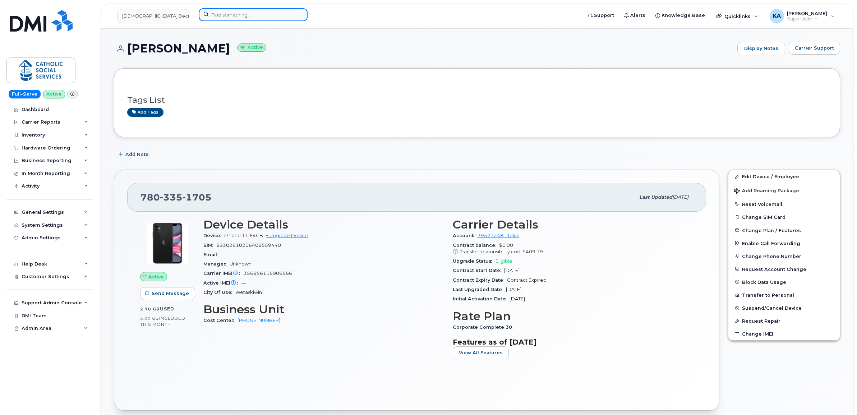
click at [218, 15] on input at bounding box center [253, 14] width 109 height 13
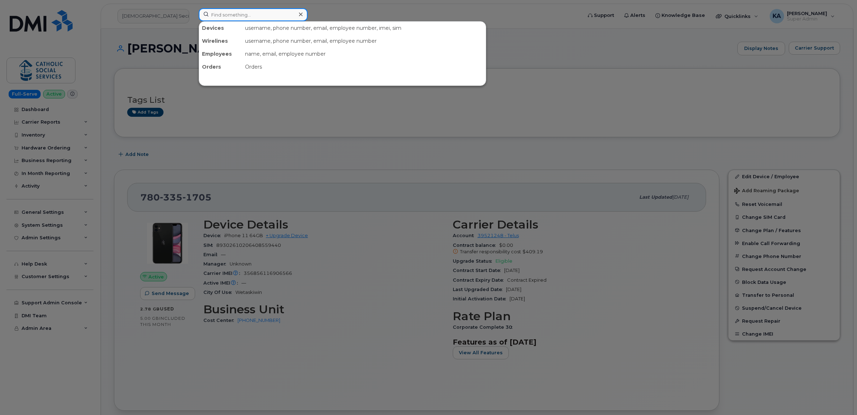
paste input "7806865123"
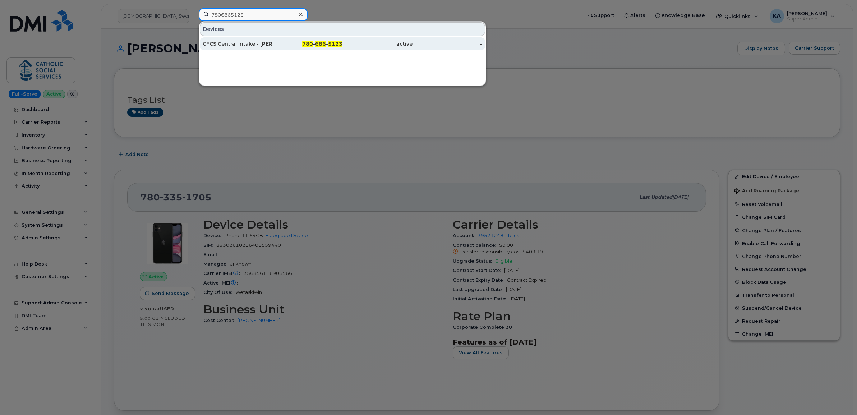
type input "7806865123"
click at [221, 40] on div "CFCS Central Intake - Rebecca Jones" at bounding box center [238, 43] width 70 height 13
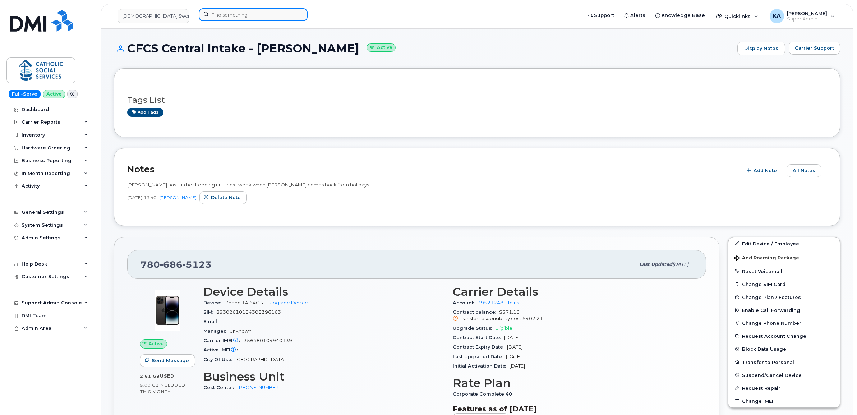
click at [220, 15] on input at bounding box center [253, 14] width 109 height 13
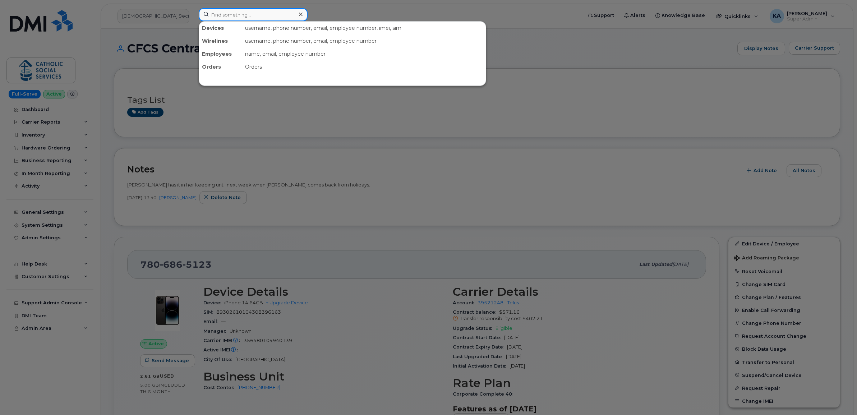
paste input "7807174092"
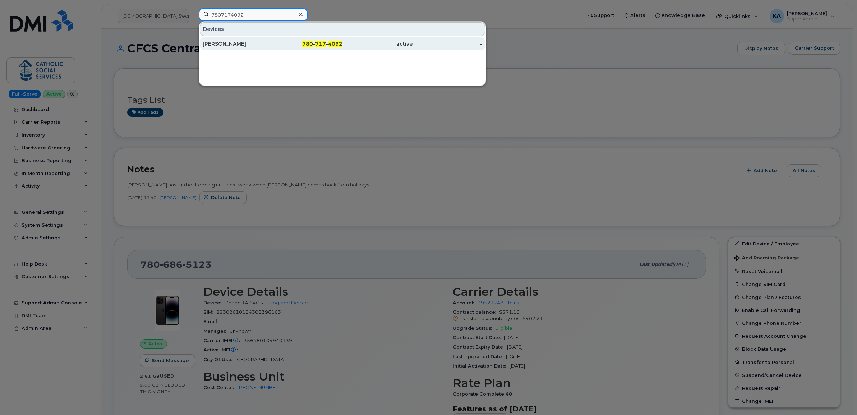
type input "7807174092"
click at [223, 41] on div "[PERSON_NAME]" at bounding box center [238, 43] width 70 height 7
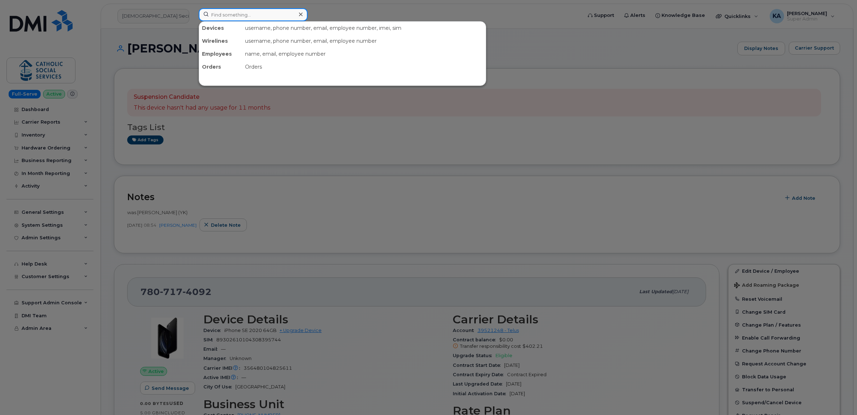
click at [223, 16] on input at bounding box center [253, 14] width 109 height 13
paste input "7808864791"
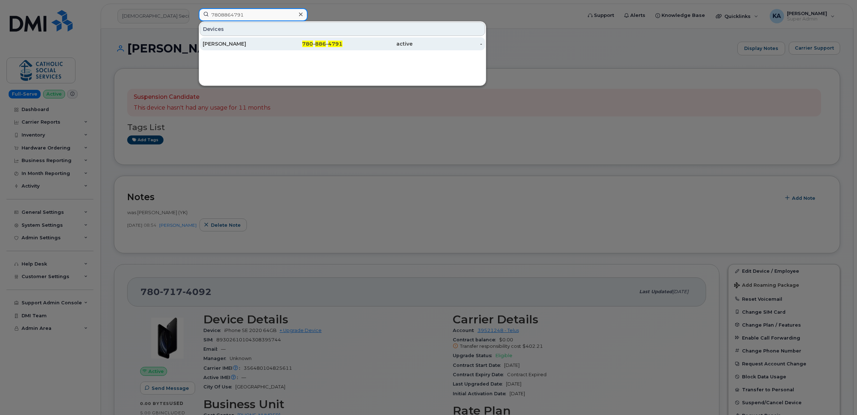
type input "7808864791"
click at [213, 43] on div "Kyara McKay" at bounding box center [238, 43] width 70 height 7
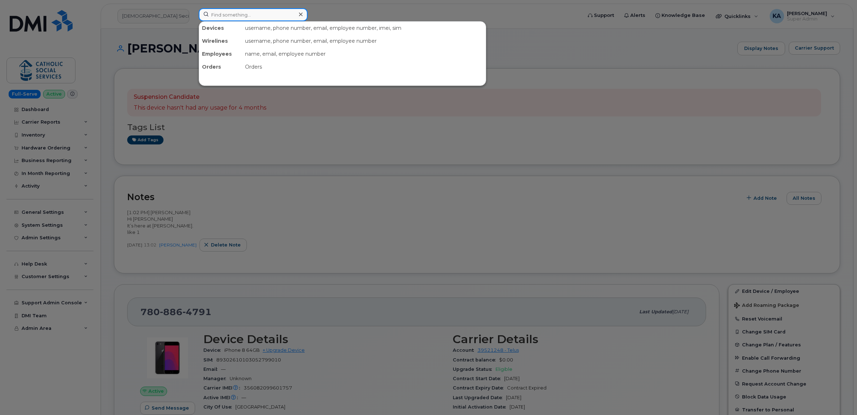
click at [263, 17] on input at bounding box center [253, 14] width 109 height 13
paste input "7809106892"
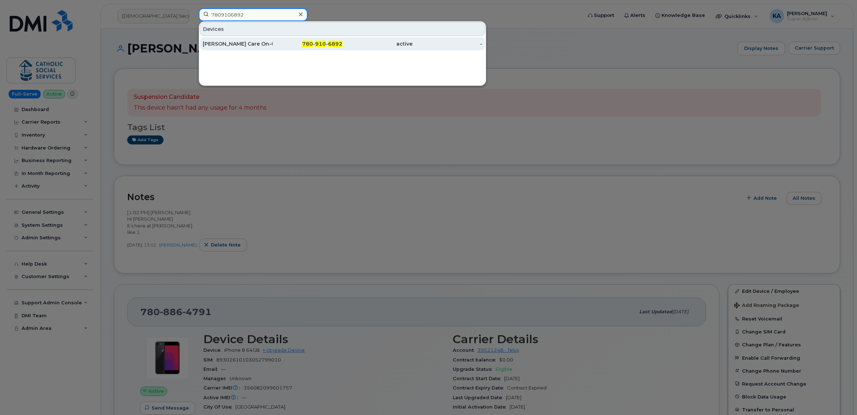
type input "7809106892"
click at [237, 42] on div "[PERSON_NAME] Care On-Call ([PERSON_NAME])" at bounding box center [238, 43] width 70 height 7
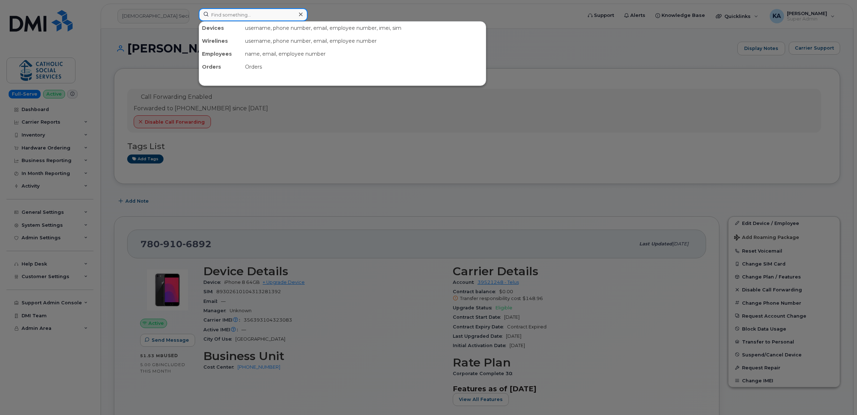
click at [230, 17] on input at bounding box center [253, 14] width 109 height 13
paste input "7809143085"
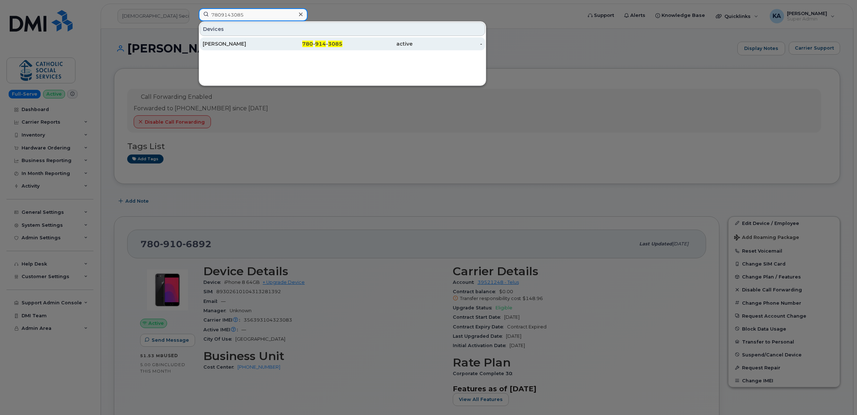
type input "7809143085"
click at [229, 42] on div "Latisha Myles" at bounding box center [238, 43] width 70 height 7
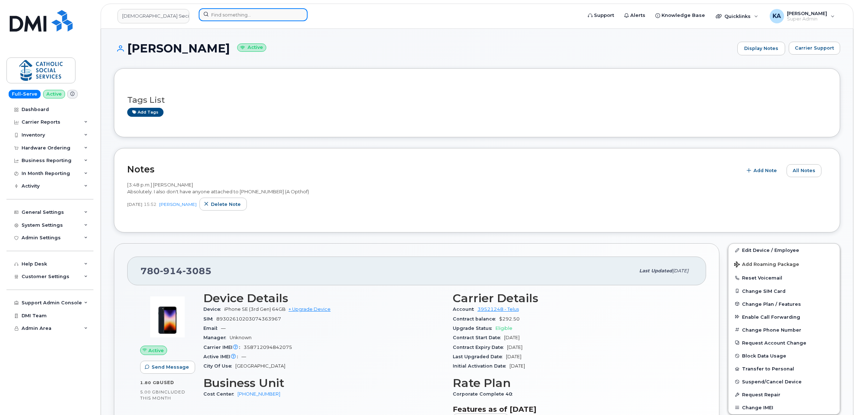
click at [223, 15] on input at bounding box center [253, 14] width 109 height 13
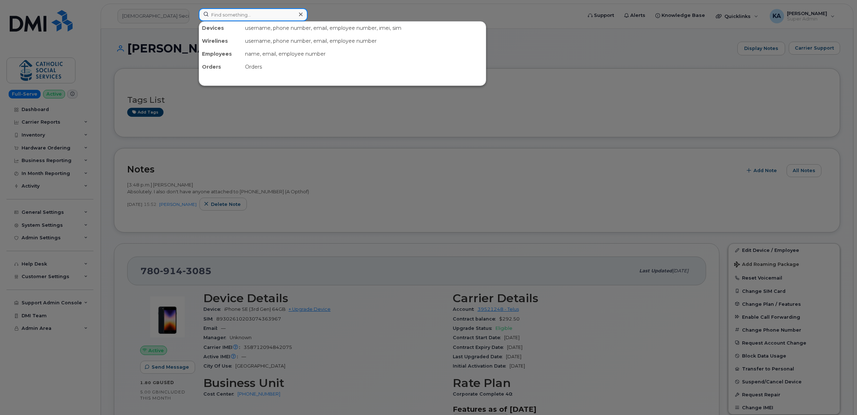
paste input "7809030107"
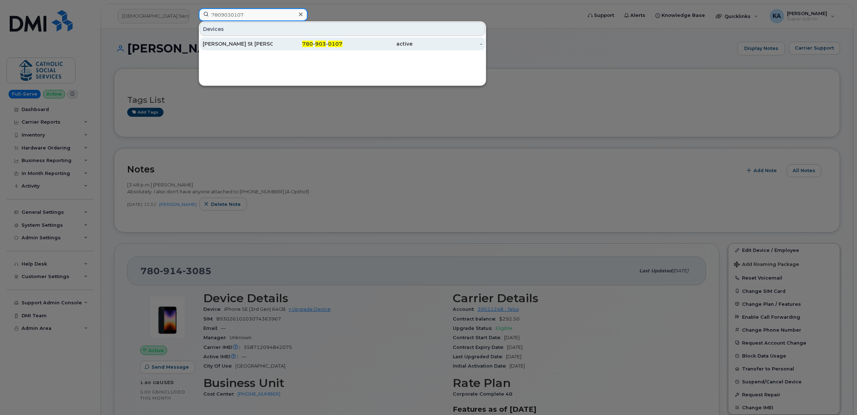
type input "7809030107"
click at [220, 43] on div "[PERSON_NAME] St [PERSON_NAME]" at bounding box center [238, 43] width 70 height 7
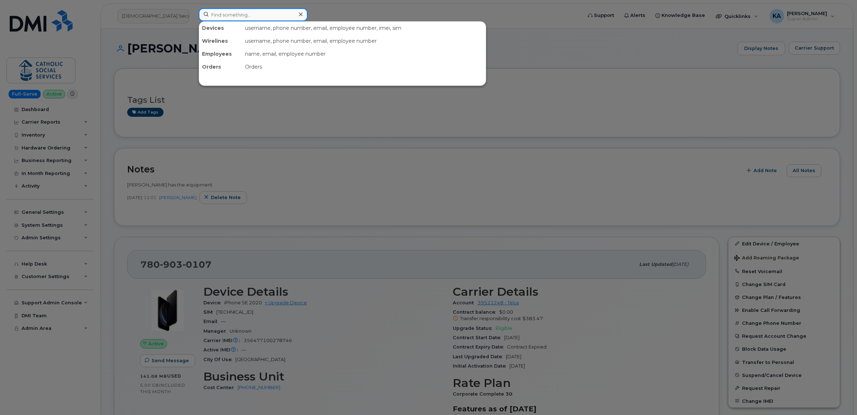
click at [227, 16] on input at bounding box center [253, 14] width 109 height 13
paste input "7808192405"
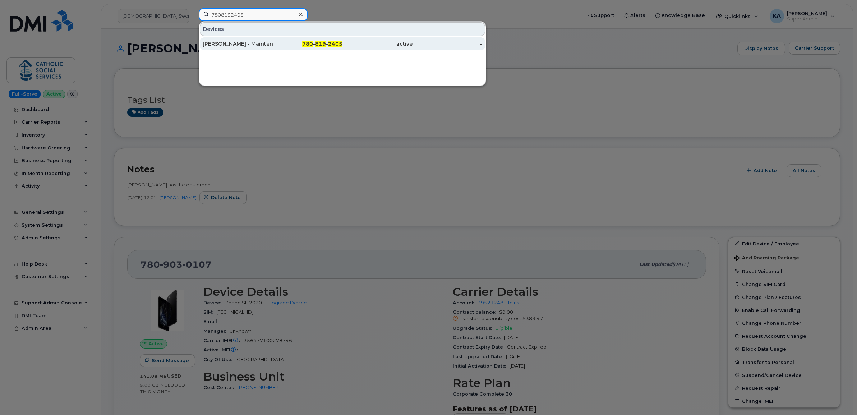
type input "7808192405"
click at [226, 42] on div "Guillermo Perez - Maintenance Contract" at bounding box center [238, 43] width 70 height 7
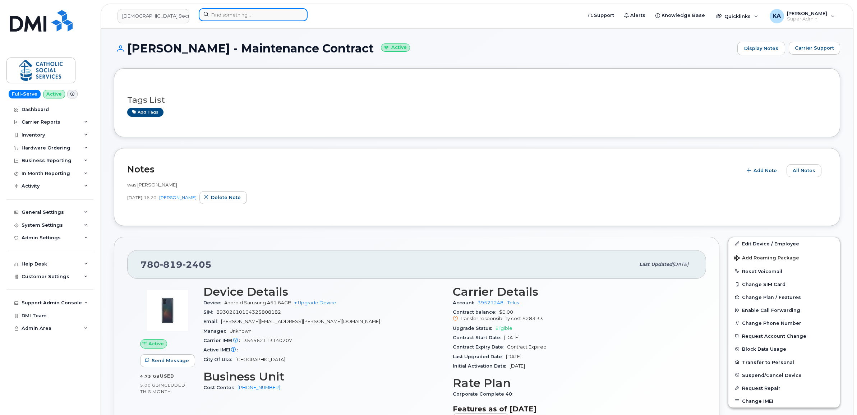
click at [214, 15] on input at bounding box center [253, 14] width 109 height 13
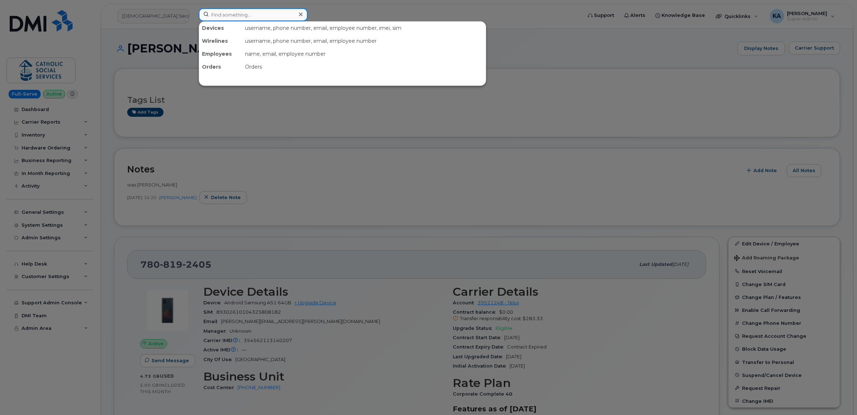
paste input "5877859356"
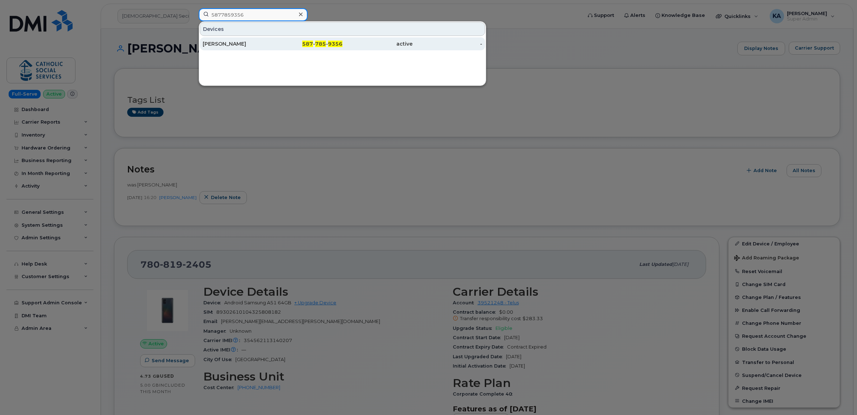
type input "5877859356"
click at [218, 43] on div "Merisa Zwizwai" at bounding box center [238, 43] width 70 height 7
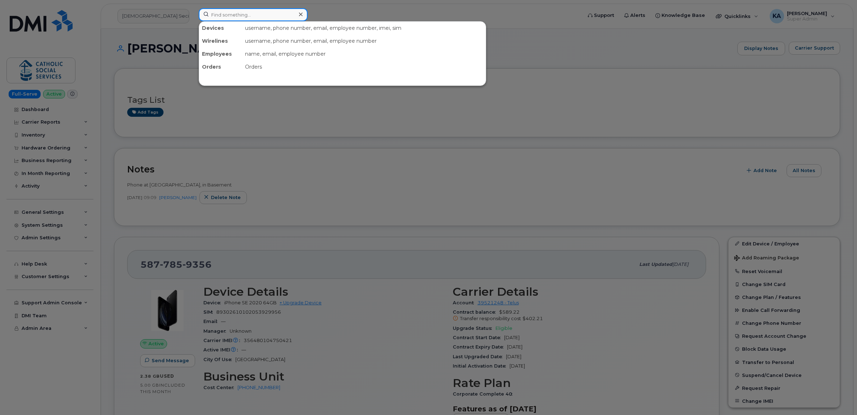
click at [216, 15] on input at bounding box center [253, 14] width 109 height 13
paste input "7808684396"
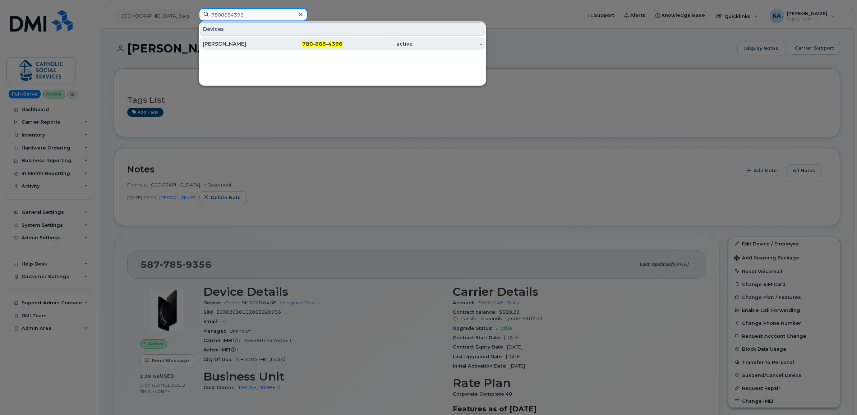
type input "7808684396"
click at [223, 46] on div "[PERSON_NAME]" at bounding box center [238, 43] width 70 height 7
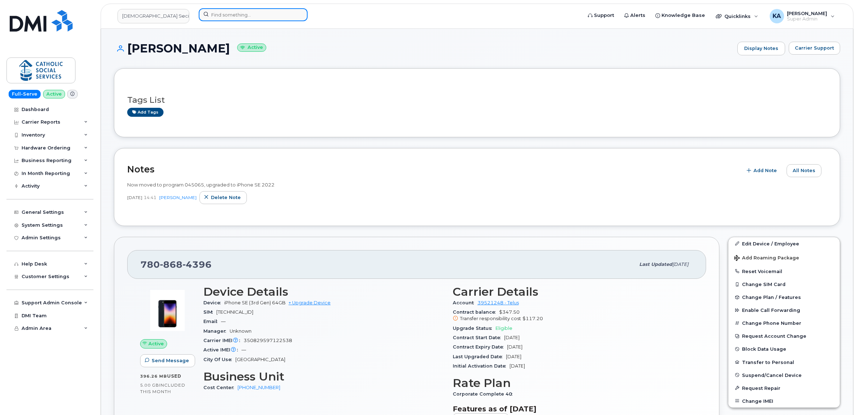
click at [225, 14] on input at bounding box center [253, 14] width 109 height 13
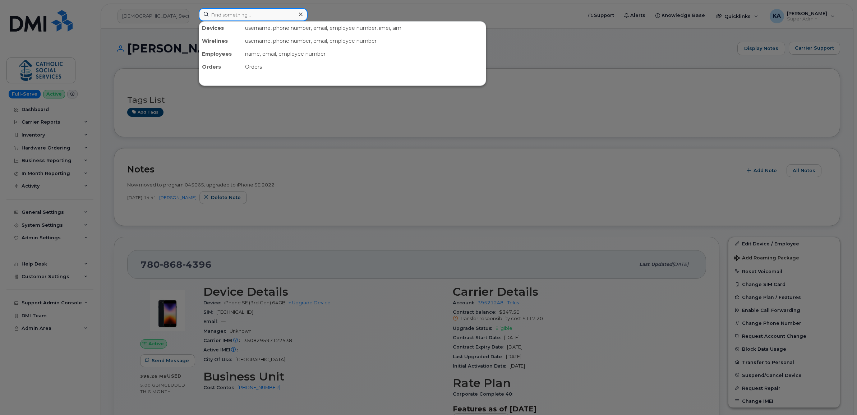
paste input "7808685867"
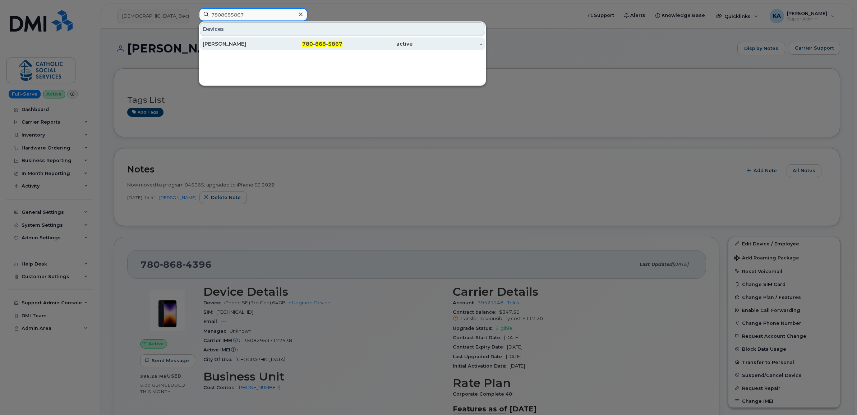
type input "7808685867"
click at [225, 46] on div "Danielle Chapman" at bounding box center [238, 43] width 70 height 7
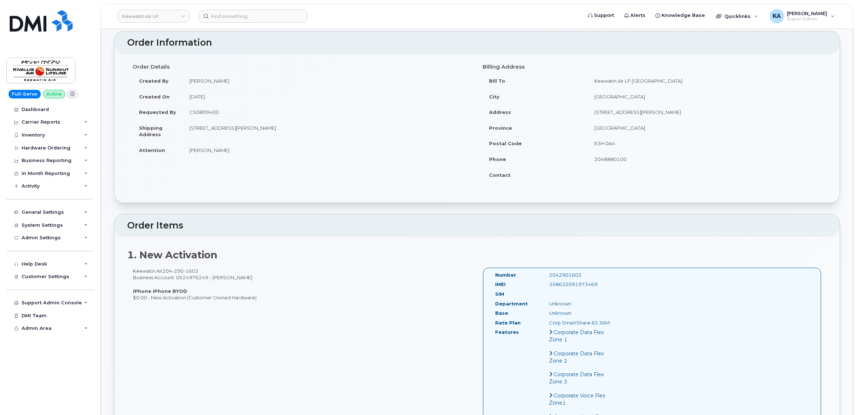
scroll to position [90, 0]
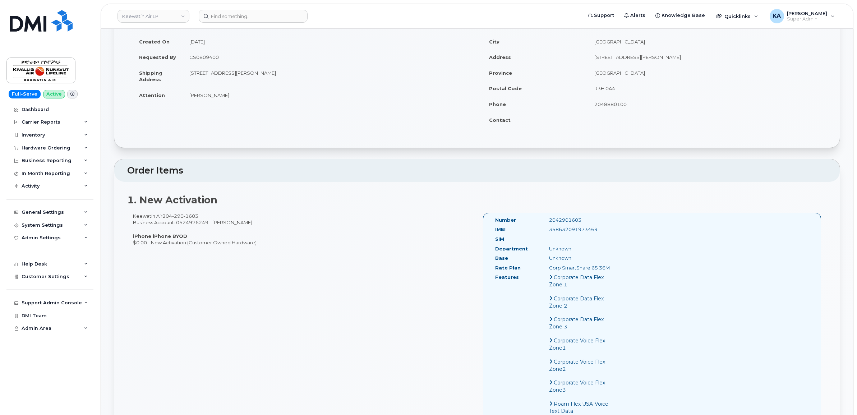
drag, startPoint x: 598, startPoint y: 231, endPoint x: 547, endPoint y: 229, distance: 51.8
click at [547, 229] on div "358632091973469" at bounding box center [582, 229] width 76 height 7
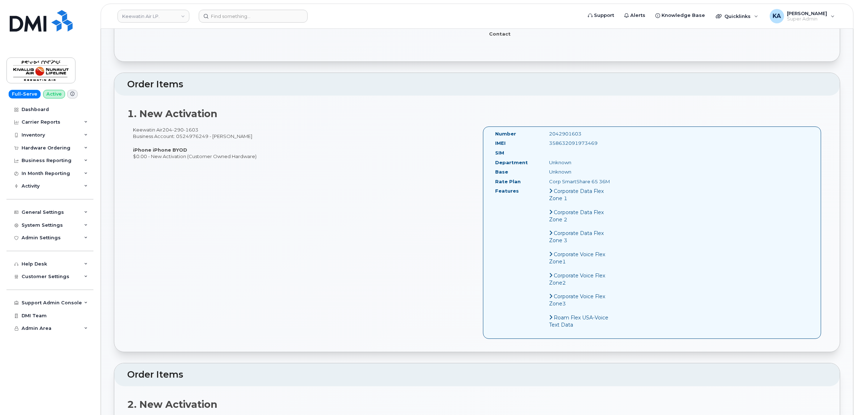
scroll to position [180, 0]
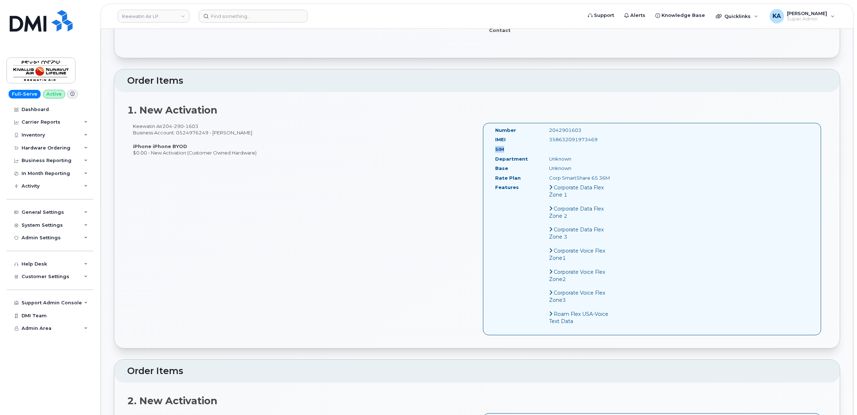
drag, startPoint x: 496, startPoint y: 151, endPoint x: 515, endPoint y: 150, distance: 18.4
click at [515, 150] on div "SIM" at bounding box center [517, 151] width 54 height 10
click at [508, 150] on div "SIM" at bounding box center [517, 151] width 54 height 10
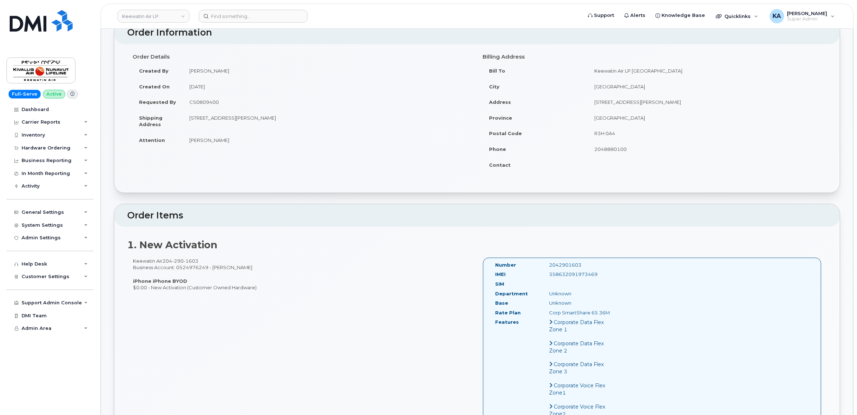
scroll to position [90, 0]
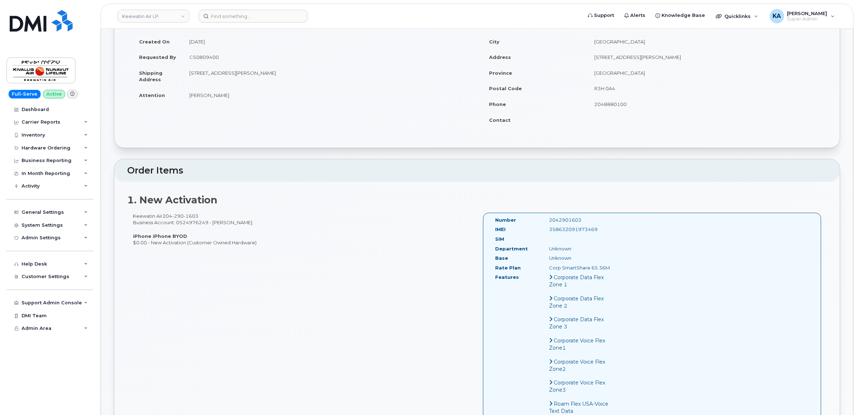
drag, startPoint x: 599, startPoint y: 230, endPoint x: 548, endPoint y: 232, distance: 50.7
click at [548, 232] on div "358632091973469" at bounding box center [582, 229] width 76 height 7
drag, startPoint x: 548, startPoint y: 232, endPoint x: 552, endPoint y: 231, distance: 4.0
copy div "358632091973469"
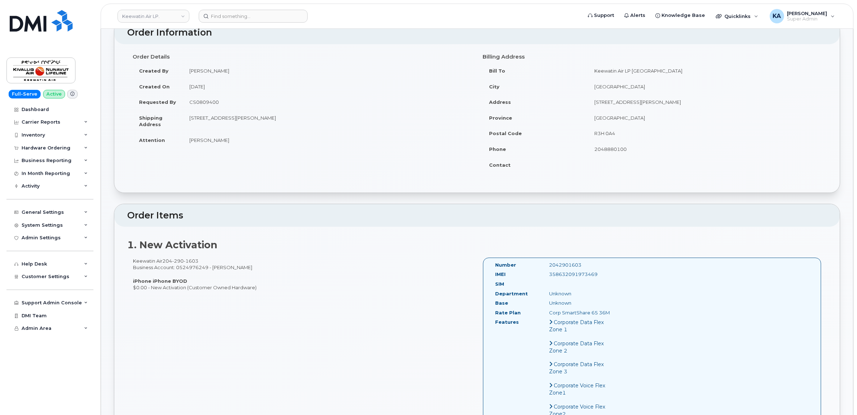
scroll to position [0, 0]
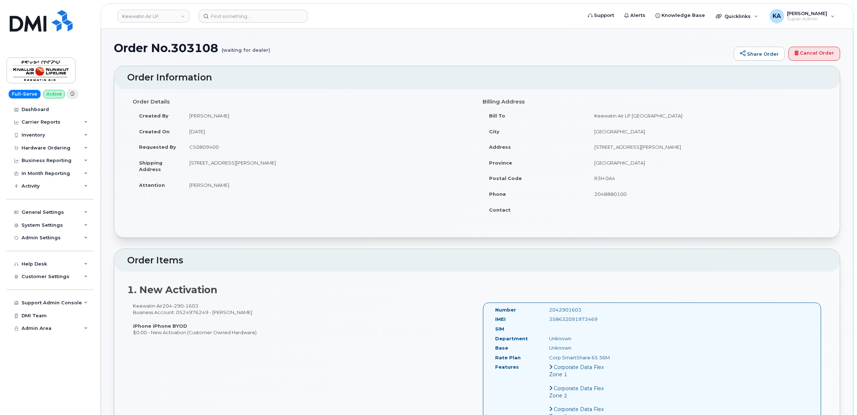
drag, startPoint x: 186, startPoint y: 184, endPoint x: 232, endPoint y: 189, distance: 47.0
click at [232, 189] on td "Aaron Thompson" at bounding box center [327, 185] width 289 height 16
copy td "Aaron Thompson"
drag, startPoint x: 548, startPoint y: 321, endPoint x: 596, endPoint y: 323, distance: 48.2
click at [596, 323] on div "358632091973469" at bounding box center [582, 319] width 76 height 7
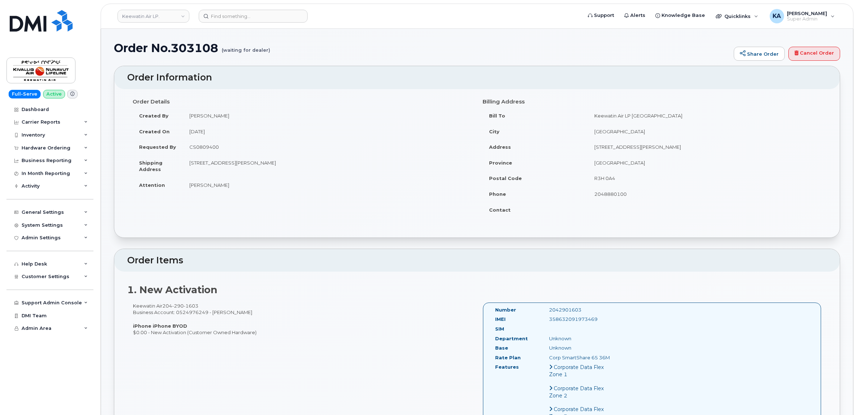
copy div "358632091973469"
drag, startPoint x: 586, startPoint y: 308, endPoint x: 547, endPoint y: 310, distance: 38.5
click at [547, 310] on div "2042901603" at bounding box center [582, 309] width 76 height 7
copy div "2042901603"
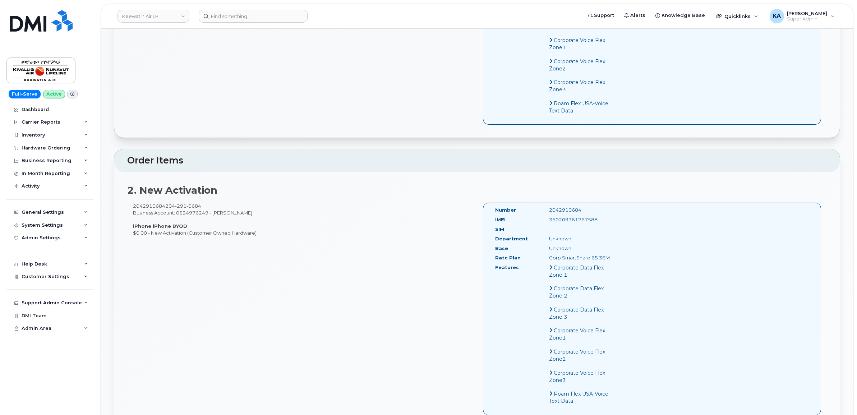
scroll to position [404, 0]
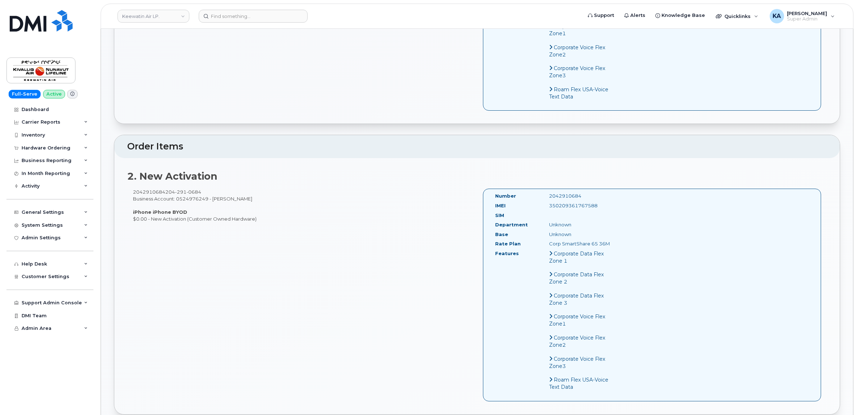
drag, startPoint x: 546, startPoint y: 213, endPoint x: 597, endPoint y: 215, distance: 50.7
click at [597, 209] on div "350209361767588" at bounding box center [582, 205] width 76 height 7
copy div "350209361767588"
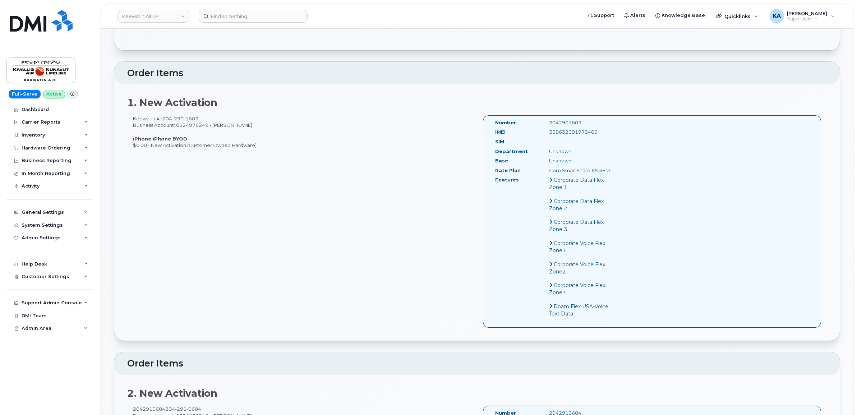
scroll to position [135, 0]
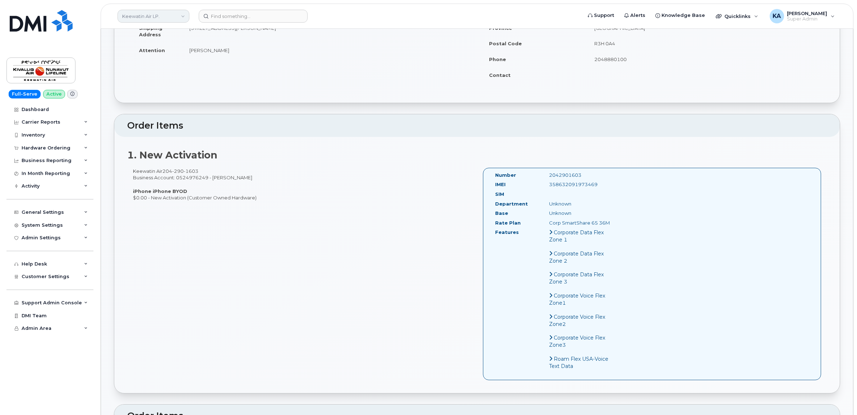
click at [143, 18] on link "Keewatin Air LP." at bounding box center [153, 16] width 72 height 13
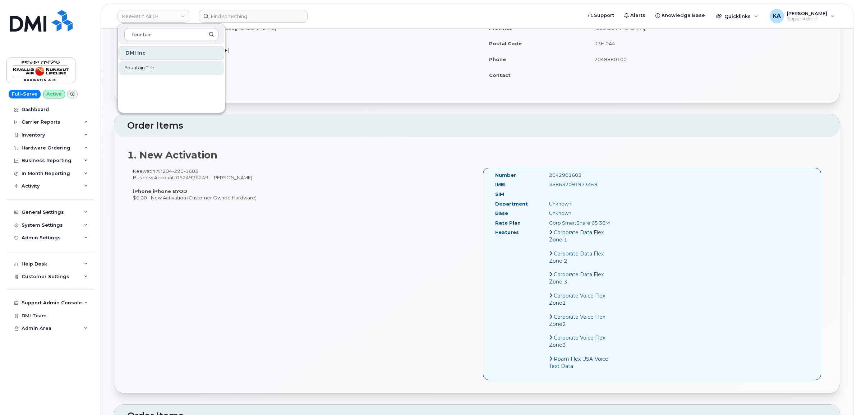
type input "fountain"
click at [131, 68] on span "Fountain Tire" at bounding box center [139, 67] width 30 height 7
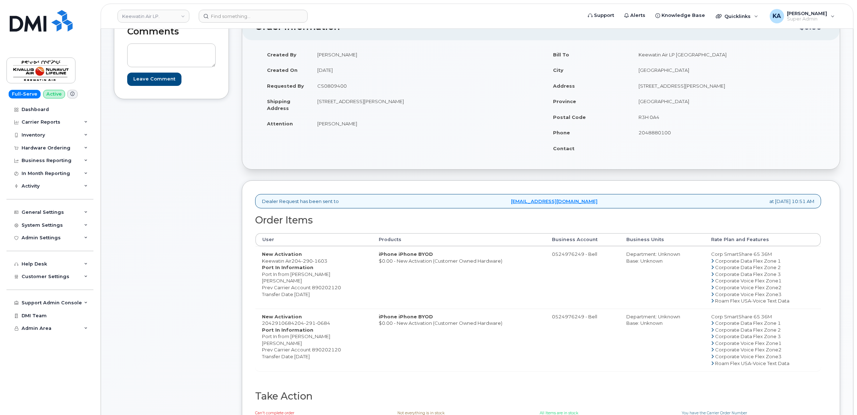
scroll to position [135, 0]
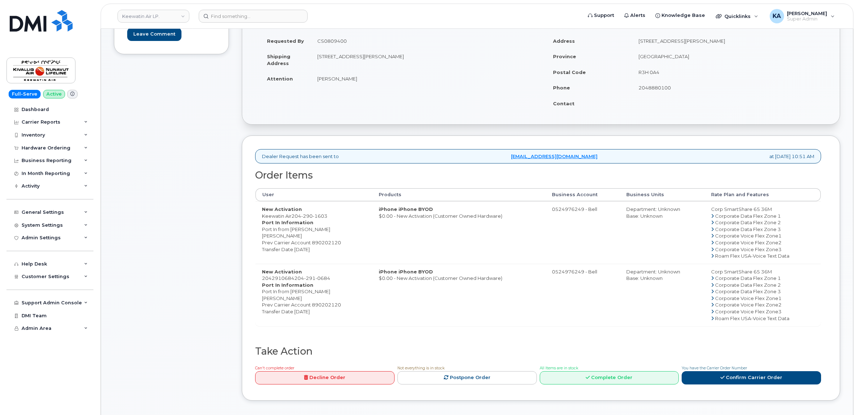
drag, startPoint x: 342, startPoint y: 243, endPoint x: 312, endPoint y: 244, distance: 29.8
click at [312, 244] on dd "Port In from Rogers Aaron Thompson Prev Carrier Account 890202120 Transfer Date…" at bounding box center [314, 239] width 104 height 27
copy dd "890202120"
drag, startPoint x: 261, startPoint y: 299, endPoint x: 304, endPoint y: 303, distance: 43.6
click at [304, 303] on td "New Activation 2042910684 204 291 0684 Port In Information Port In from Rogers …" at bounding box center [313, 295] width 117 height 63
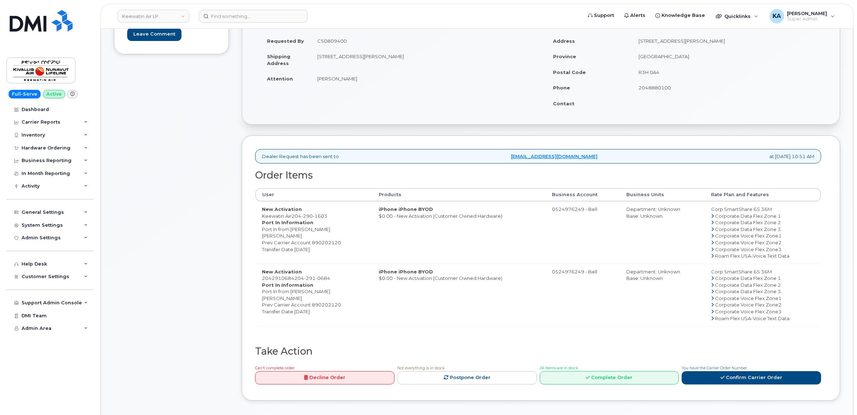
copy dd "Aaron Thompson"
drag, startPoint x: 262, startPoint y: 281, endPoint x: 294, endPoint y: 279, distance: 31.7
click at [294, 279] on td "New Activation 2042910684 204 291 0684 Port In Information Port In from Rogers …" at bounding box center [313, 295] width 117 height 63
copy td "2042910684"
drag, startPoint x: 311, startPoint y: 305, endPoint x: 341, endPoint y: 306, distance: 30.6
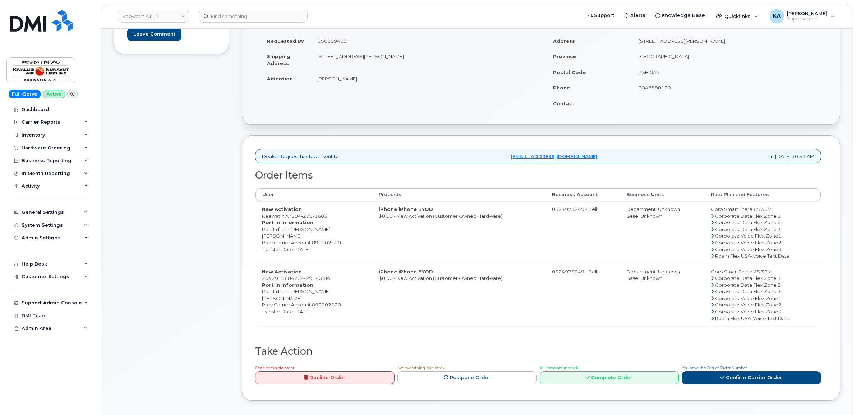
click at [341, 306] on dd "Port In from Rogers Aaron Thompson Prev Carrier Account 890202120 Transfer Date…" at bounding box center [314, 301] width 104 height 27
copy dd "890202120"
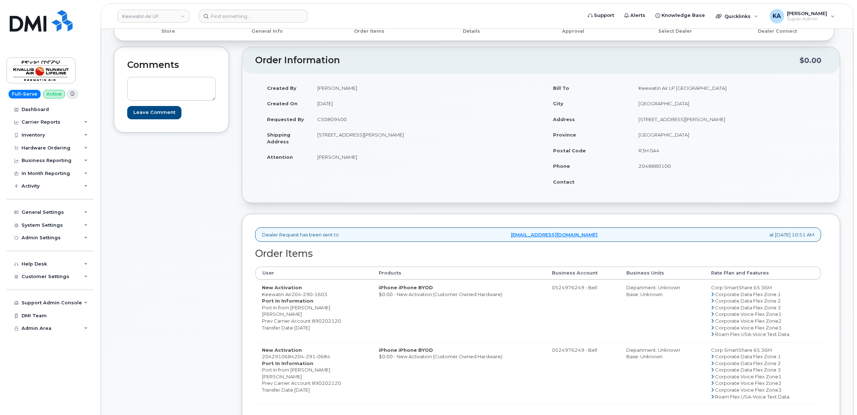
scroll to position [45, 0]
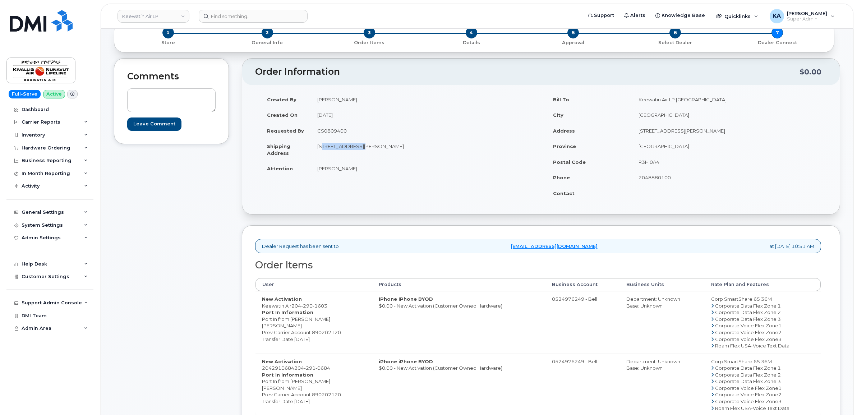
drag, startPoint x: 315, startPoint y: 147, endPoint x: 359, endPoint y: 152, distance: 44.2
click at [359, 152] on td "50 Morberg Way Winnipeg Manitoba R3H 0A4" at bounding box center [423, 149] width 225 height 22
copy td "50 Morberg Way"
drag, startPoint x: 405, startPoint y: 146, endPoint x: 428, endPoint y: 150, distance: 23.6
click at [428, 150] on td "50 Morberg Way Winnipeg Manitoba R3H 0A4" at bounding box center [423, 149] width 225 height 22
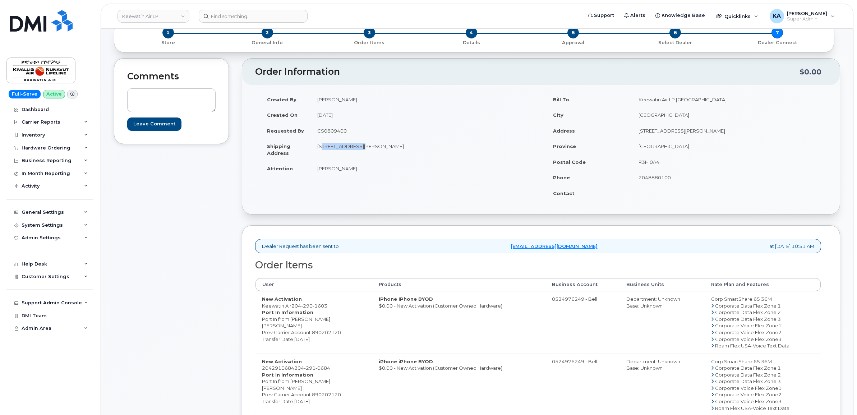
copy td "R3H 0A4"
drag, startPoint x: 315, startPoint y: 170, endPoint x: 358, endPoint y: 172, distance: 43.2
click at [358, 172] on td "Aaron Thompson" at bounding box center [423, 169] width 225 height 16
copy td "Aaron Thompson"
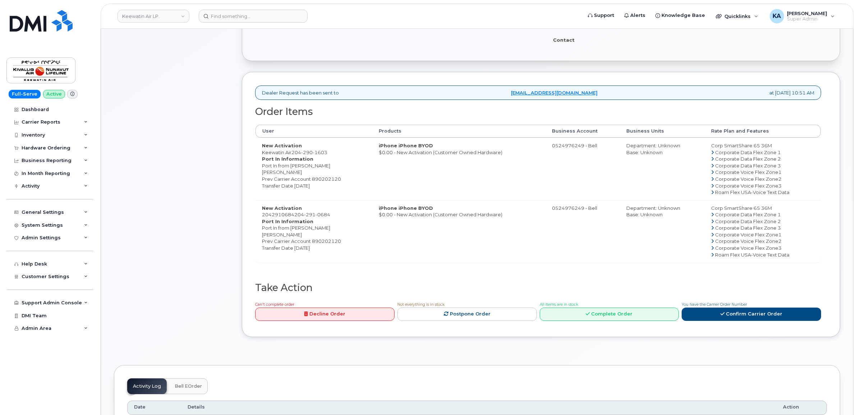
scroll to position [225, 0]
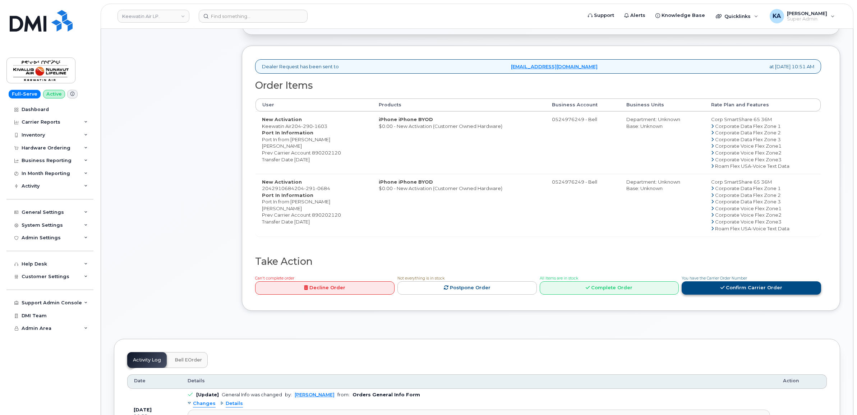
click at [738, 289] on link "Confirm Carrier Order" at bounding box center [751, 287] width 139 height 13
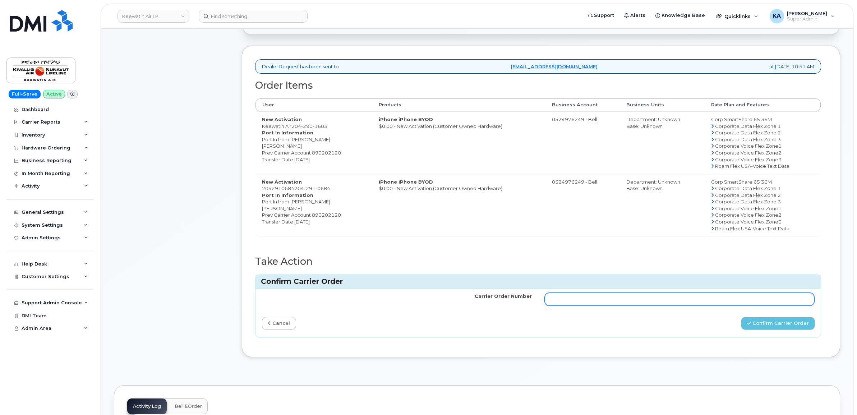
click at [728, 300] on input "Carrier Order Number" at bounding box center [680, 299] width 270 height 13
paste input "3028438"
type input "3028438"
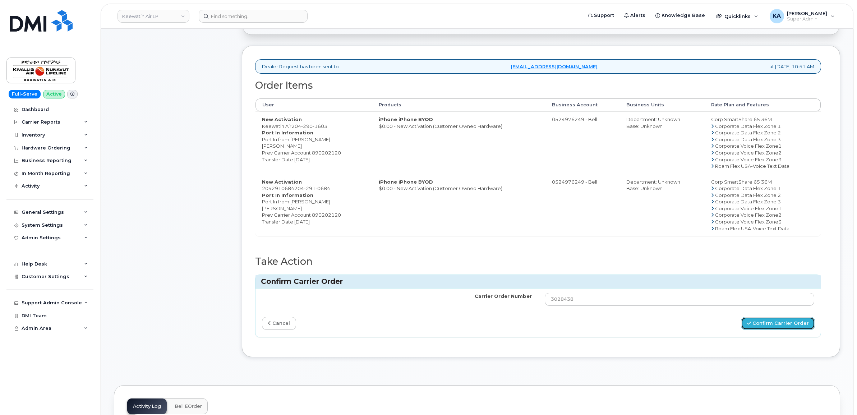
click at [768, 325] on button "Confirm Carrier Order" at bounding box center [778, 323] width 74 height 13
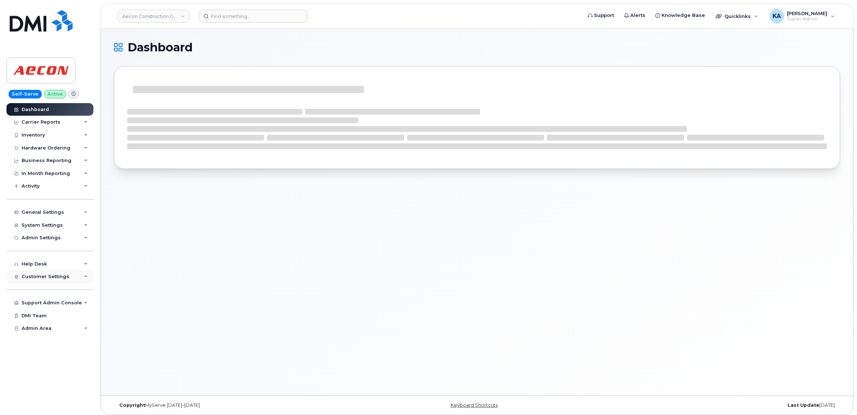
click at [41, 279] on span "Customer Settings" at bounding box center [46, 276] width 48 height 5
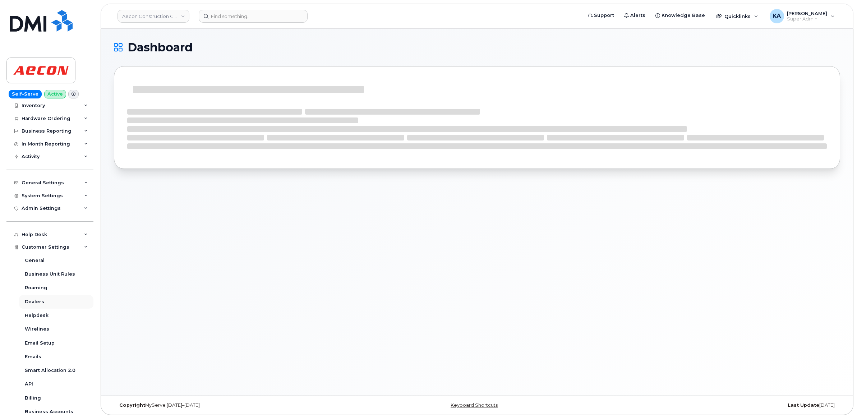
scroll to position [45, 0]
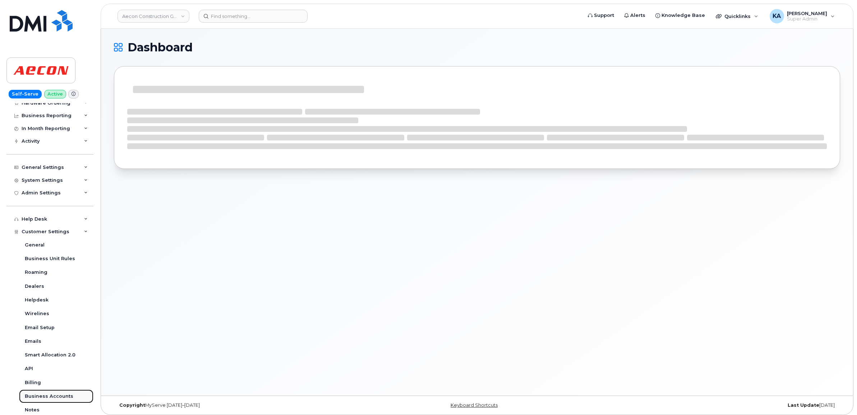
click at [34, 396] on div "Business Accounts" at bounding box center [49, 396] width 49 height 6
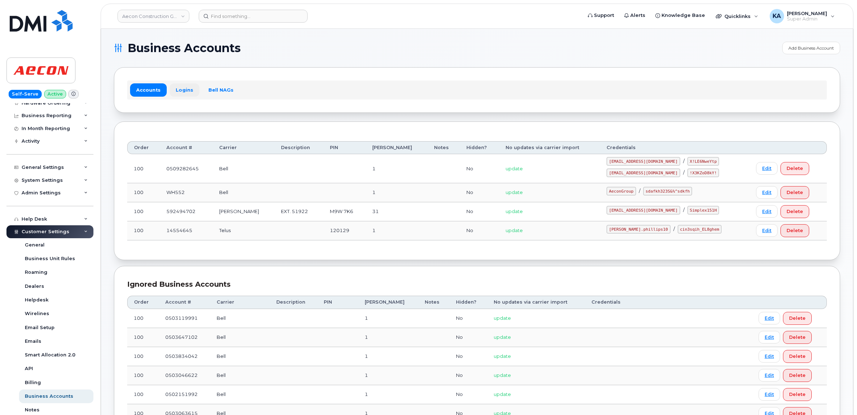
click at [178, 86] on link "Logins" at bounding box center [185, 89] width 30 height 13
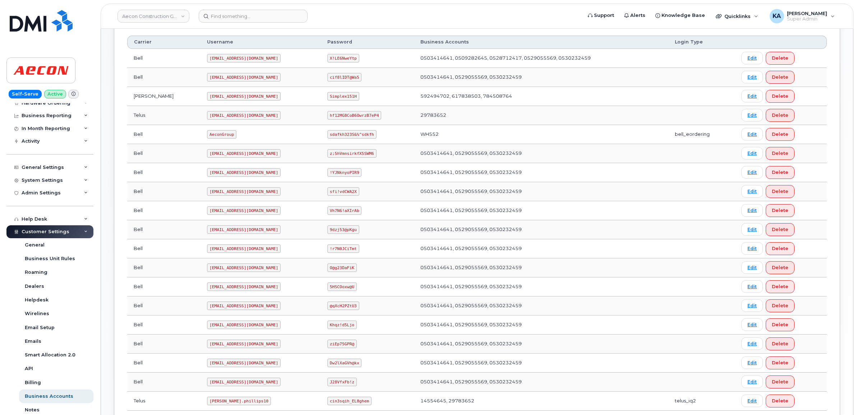
scroll to position [135, 0]
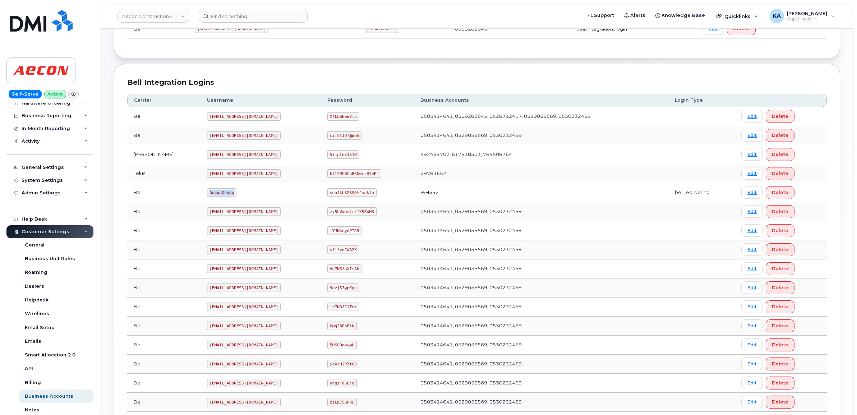
drag, startPoint x: 179, startPoint y: 195, endPoint x: 206, endPoint y: 199, distance: 26.8
click at [206, 199] on td "AeconGroup" at bounding box center [260, 192] width 120 height 19
copy code "AeconGroup"
drag, startPoint x: 317, startPoint y: 194, endPoint x: 369, endPoint y: 198, distance: 52.3
click at [369, 198] on td "sdafkh323S&%^sdkfh" at bounding box center [367, 192] width 93 height 19
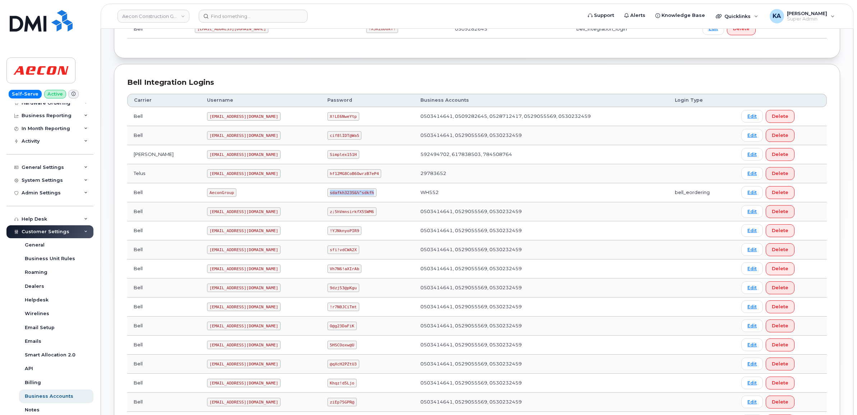
copy code "sdafkh323S&%^sdkfh"
click at [145, 14] on link "Aecon Construction Group Inc" at bounding box center [153, 16] width 72 height 13
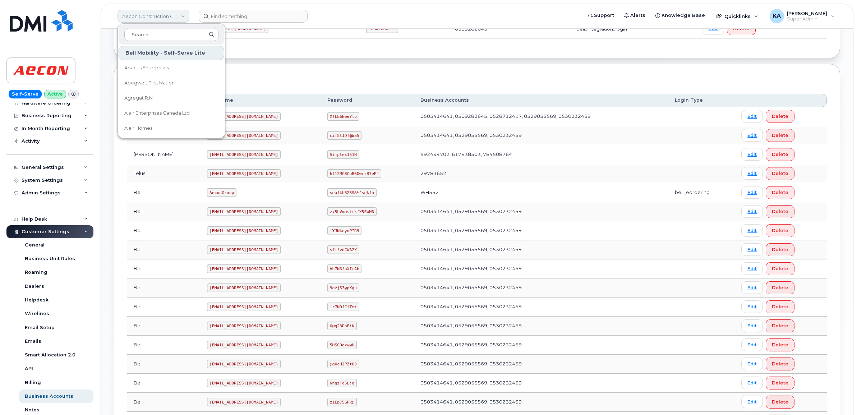
click at [150, 11] on link "Aecon Construction Group Inc" at bounding box center [153, 16] width 72 height 13
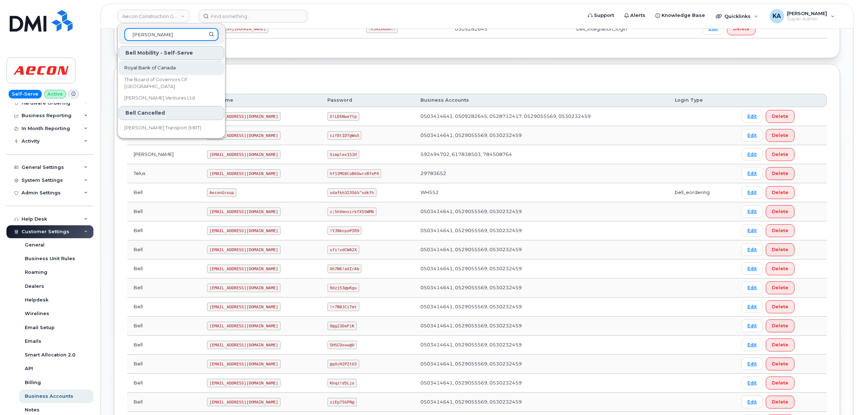
type input "roy"
click at [162, 67] on span "Royal Bank of Canada" at bounding box center [149, 67] width 51 height 7
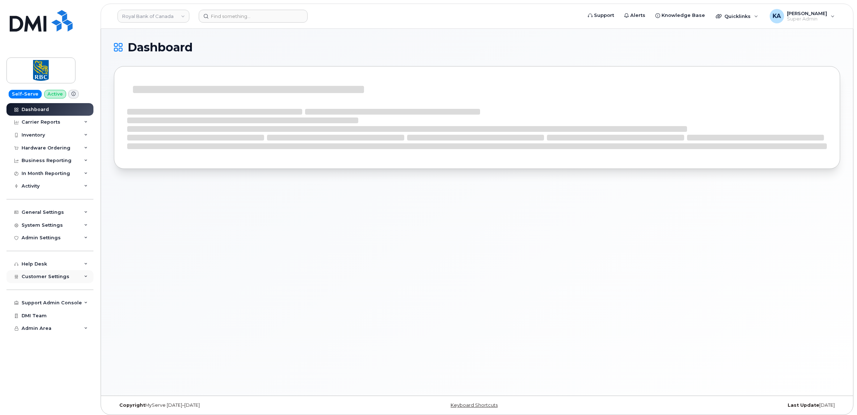
click at [45, 279] on span "Customer Settings" at bounding box center [46, 276] width 48 height 5
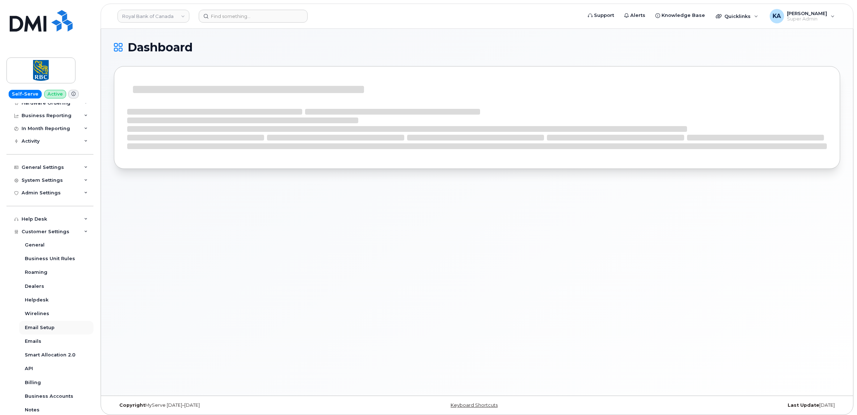
scroll to position [90, 0]
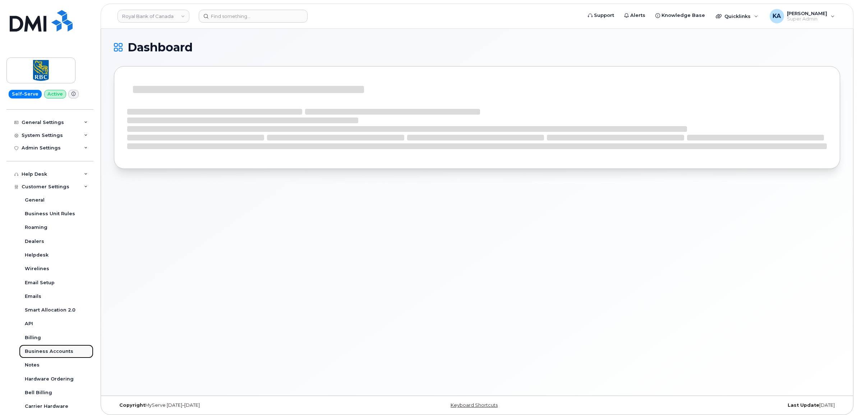
click at [38, 354] on div "Business Accounts" at bounding box center [49, 351] width 49 height 6
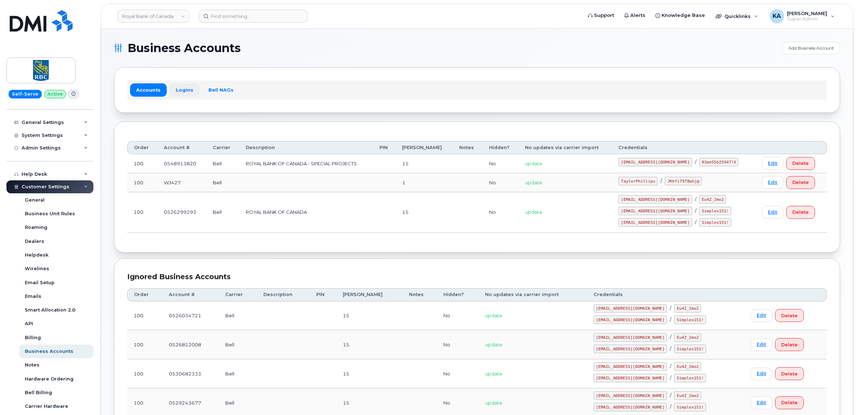
click at [185, 90] on link "Logins" at bounding box center [185, 89] width 30 height 13
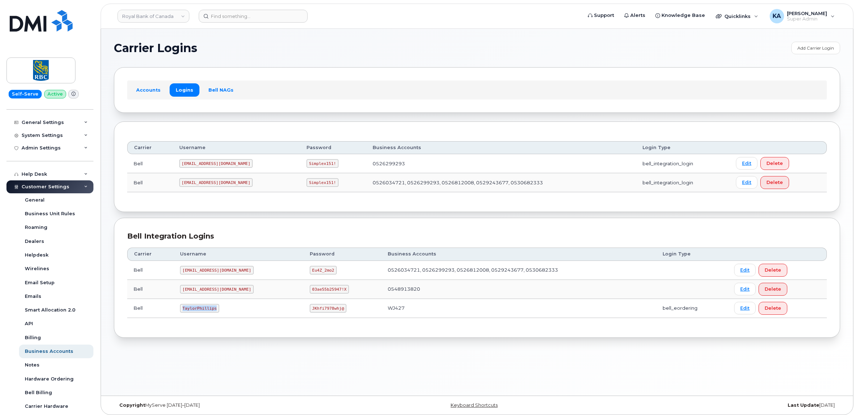
drag, startPoint x: 181, startPoint y: 312, endPoint x: 220, endPoint y: 314, distance: 38.9
click at [220, 314] on td "TaylorPhillips" at bounding box center [239, 308] width 130 height 19
copy code "TaylorPhillips"
drag, startPoint x: 289, startPoint y: 309, endPoint x: 331, endPoint y: 313, distance: 42.6
click at [331, 313] on td "JKhfi7978whj@" at bounding box center [342, 308] width 78 height 19
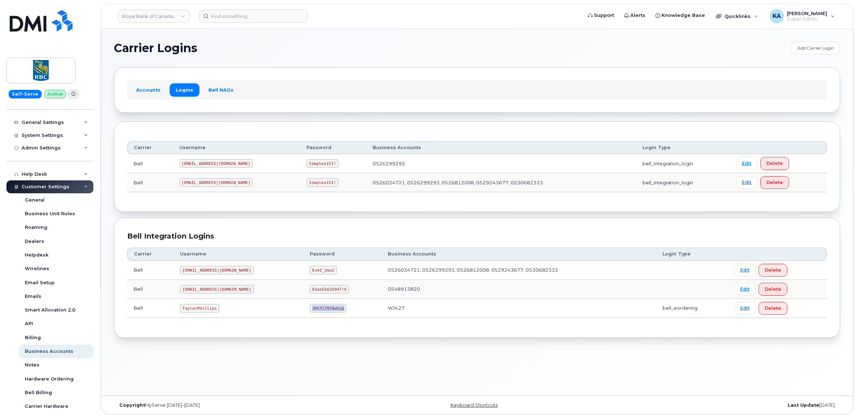
copy code "JKhfi7978whj@"
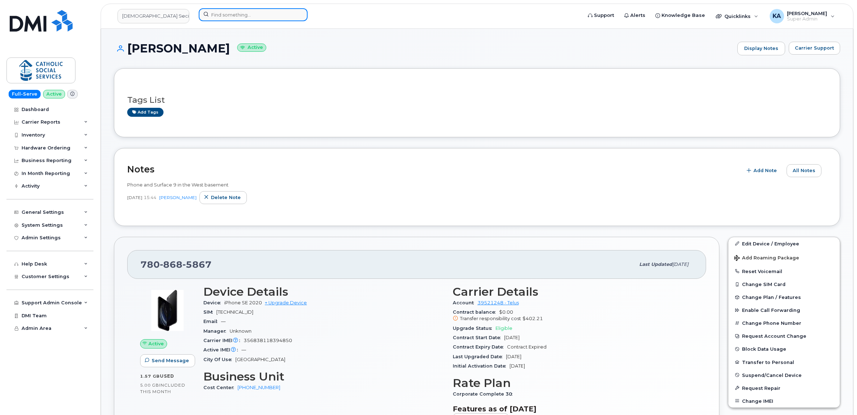
click at [228, 15] on input at bounding box center [253, 14] width 109 height 13
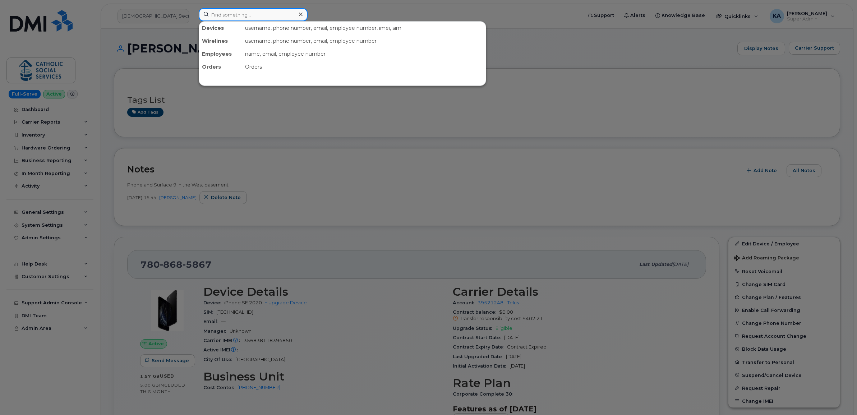
paste input "7808399306"
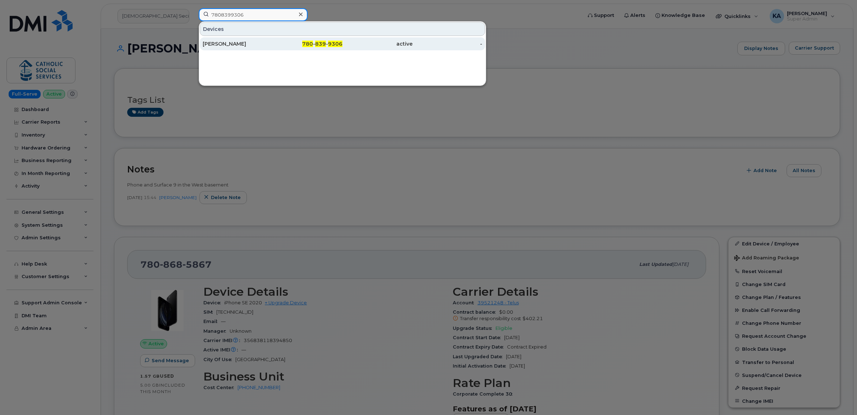
type input "7808399306"
click at [224, 44] on div "[PERSON_NAME]" at bounding box center [238, 43] width 70 height 7
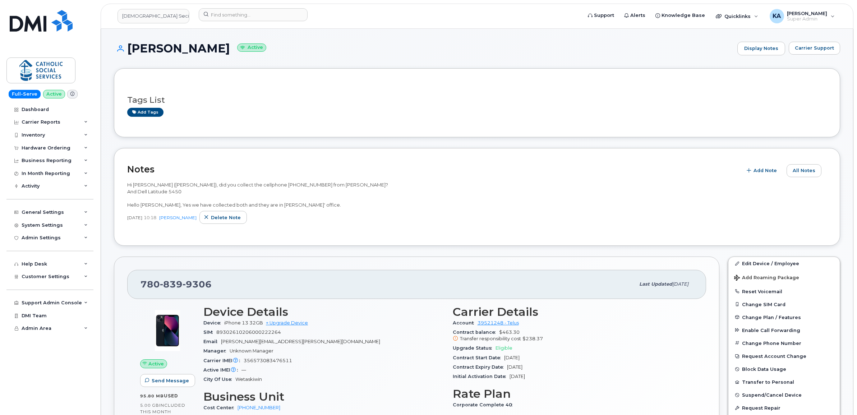
drag, startPoint x: 223, startPoint y: 50, endPoint x: 130, endPoint y: 52, distance: 93.8
click at [130, 52] on h1 "[PERSON_NAME] Active" at bounding box center [424, 48] width 620 height 13
copy h1 "[PERSON_NAME]"
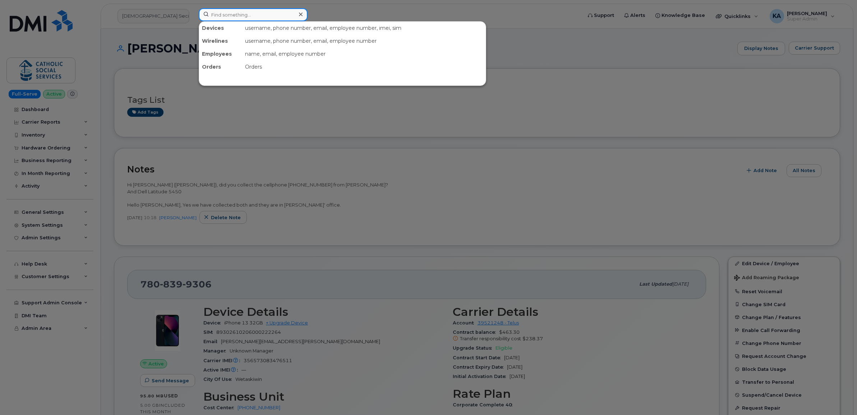
click at [214, 14] on input at bounding box center [253, 14] width 109 height 13
paste input "7808701894"
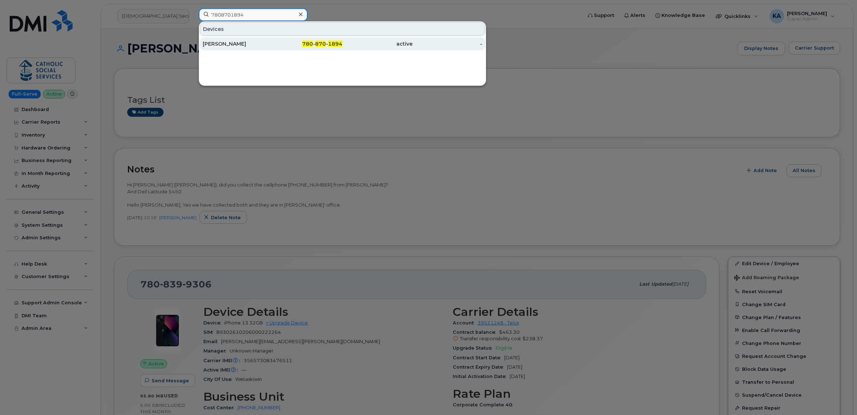
type input "7808701894"
click at [222, 44] on div "[PERSON_NAME]" at bounding box center [238, 43] width 70 height 7
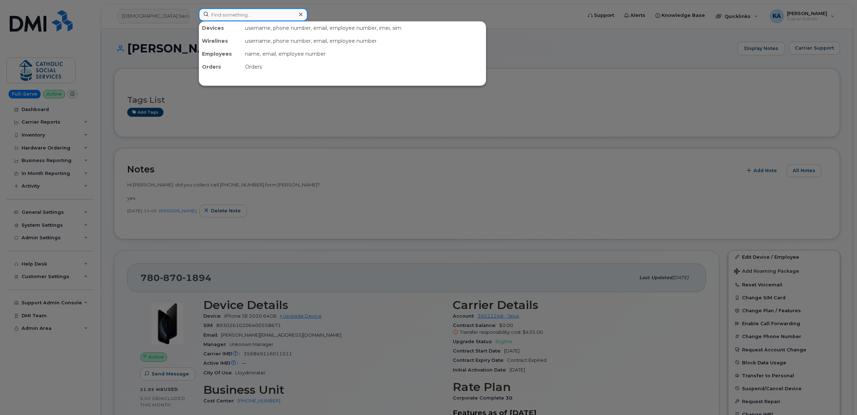
click at [226, 14] on input at bounding box center [253, 14] width 109 height 13
paste input "5876794125"
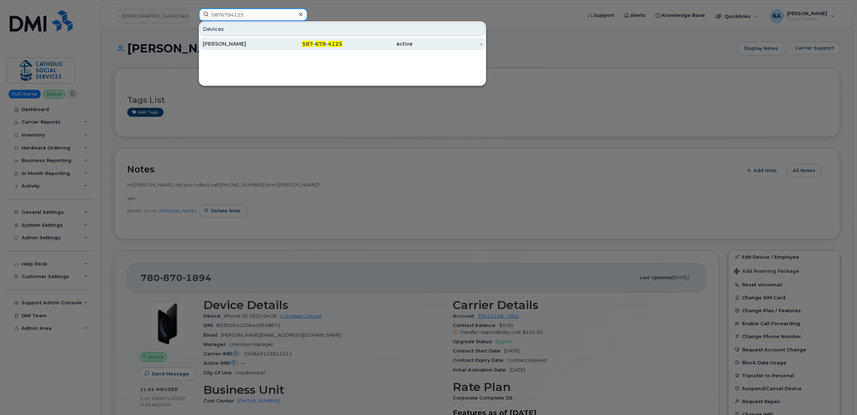
type input "5876794125"
click at [222, 44] on div "[PERSON_NAME]" at bounding box center [238, 43] width 70 height 7
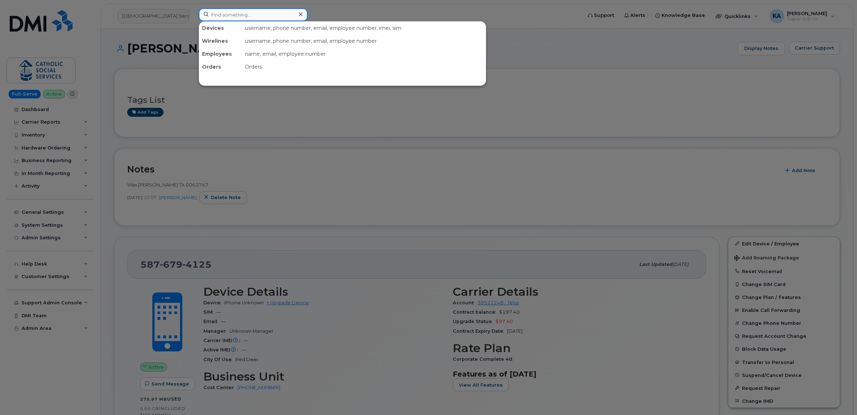
click at [228, 14] on input at bounding box center [253, 14] width 109 height 13
paste input "8259672922"
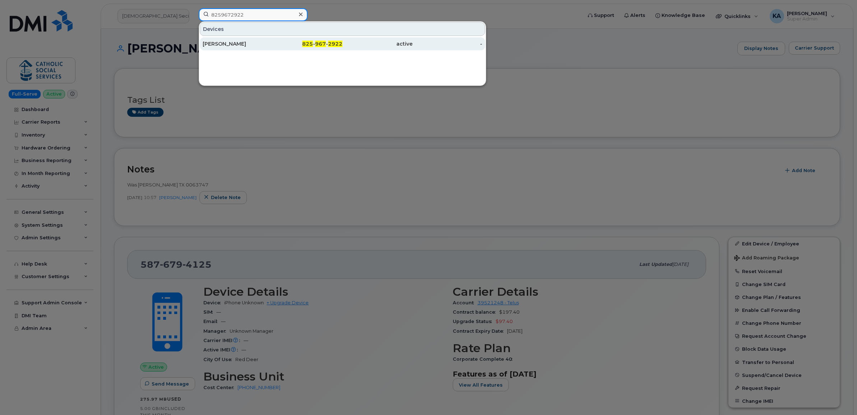
type input "8259672922"
click at [223, 42] on div "Chanelle Lebreton" at bounding box center [238, 43] width 70 height 7
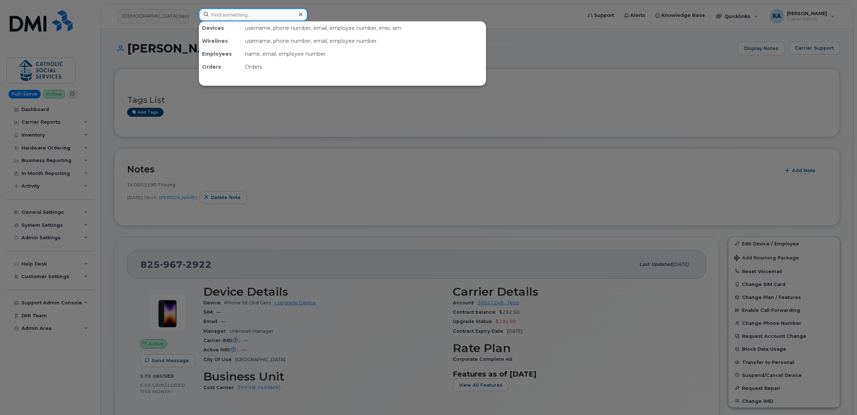
click at [231, 17] on input at bounding box center [253, 14] width 109 height 13
paste input "4169490412"
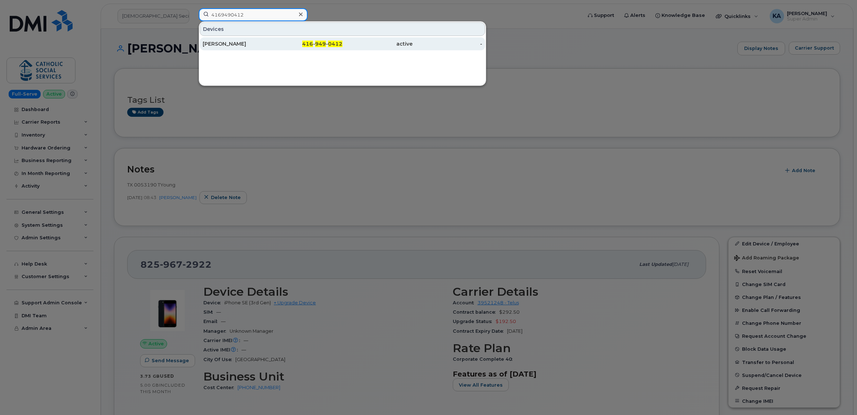
type input "4169490412"
click at [219, 43] on div "[PERSON_NAME]" at bounding box center [238, 43] width 70 height 7
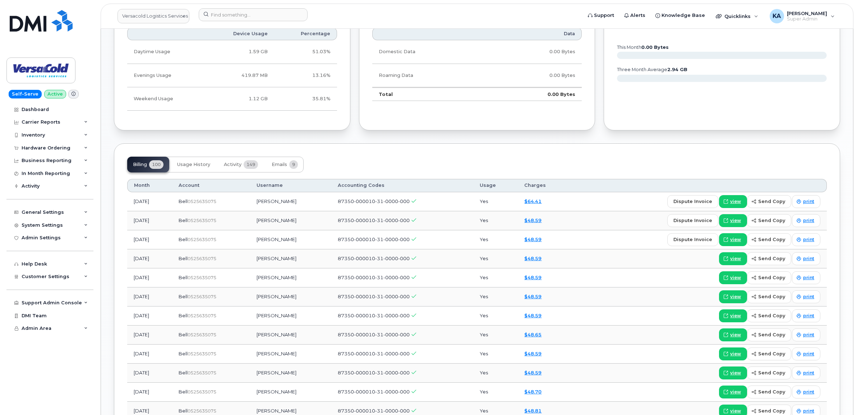
scroll to position [494, 0]
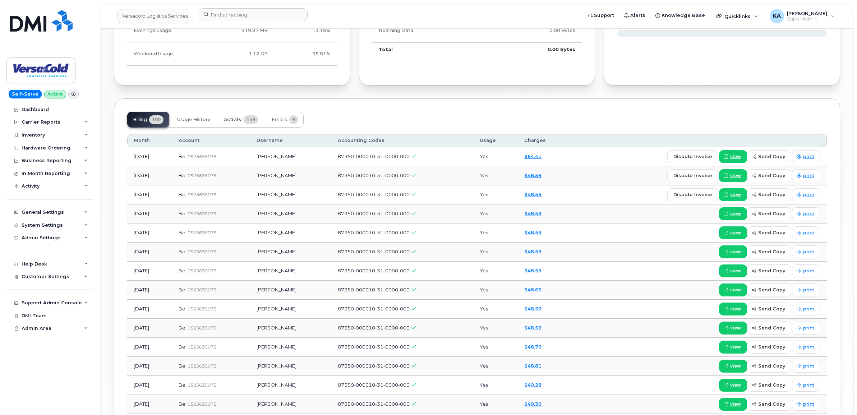
click at [238, 121] on span "Activity" at bounding box center [233, 120] width 18 height 6
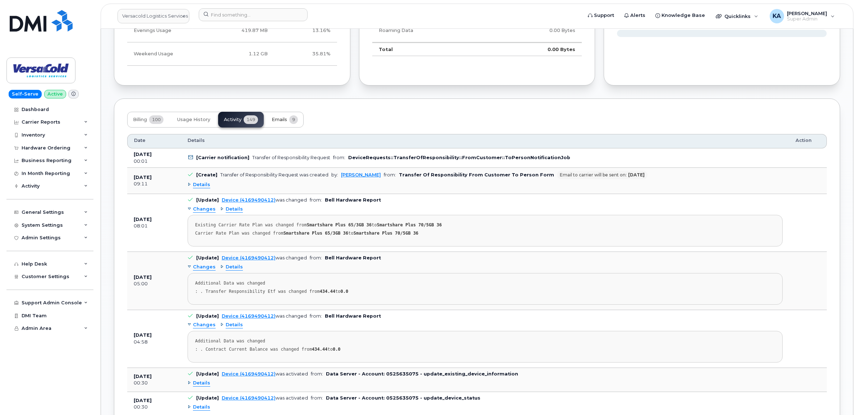
click at [286, 123] on span "Emails" at bounding box center [279, 120] width 15 height 6
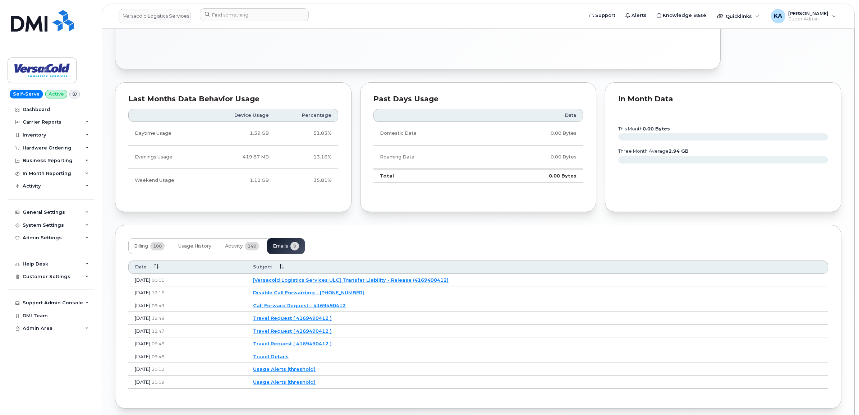
scroll to position [400, 0]
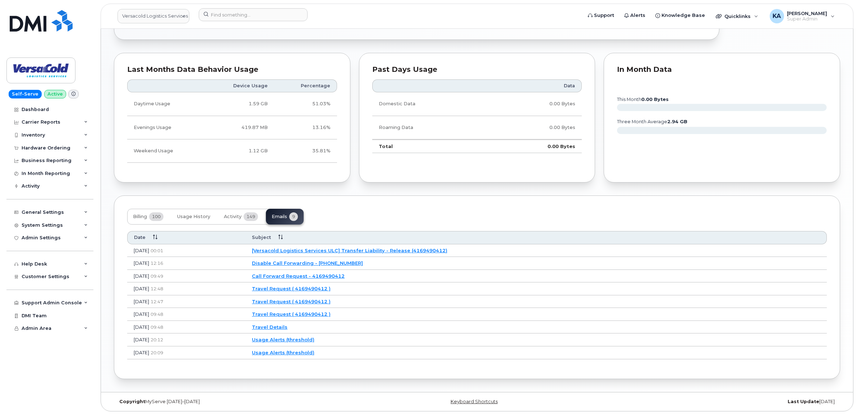
click at [329, 248] on link "[Versacold Logistics Services ULC] Transfer Liability - Release (4169490412)" at bounding box center [349, 251] width 195 height 6
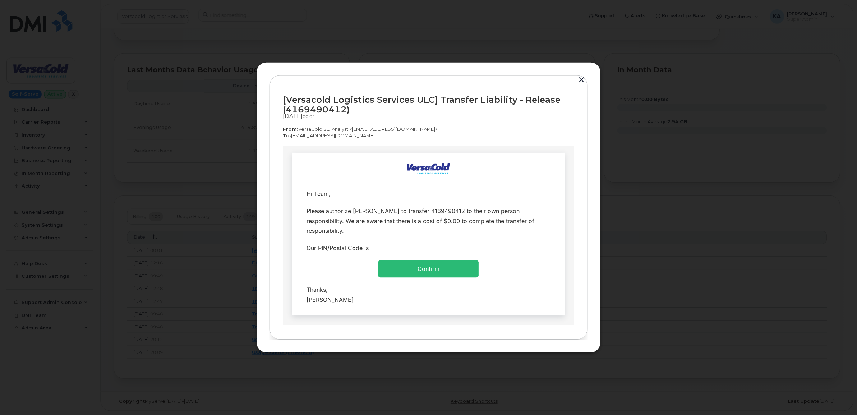
scroll to position [0, 0]
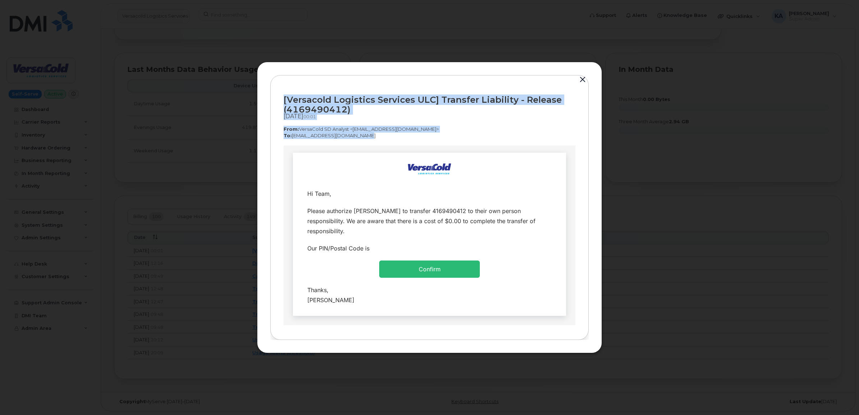
drag, startPoint x: 282, startPoint y: 98, endPoint x: 360, endPoint y: 136, distance: 86.0
click at [360, 136] on div "[Versacold Logistics Services ULC] Transfer Liability - Release (4169490412) [D…" at bounding box center [429, 207] width 318 height 265
copy div "[Versacold Logistics Services ULC] Transfer Liability - Release (4169490412) [D…"
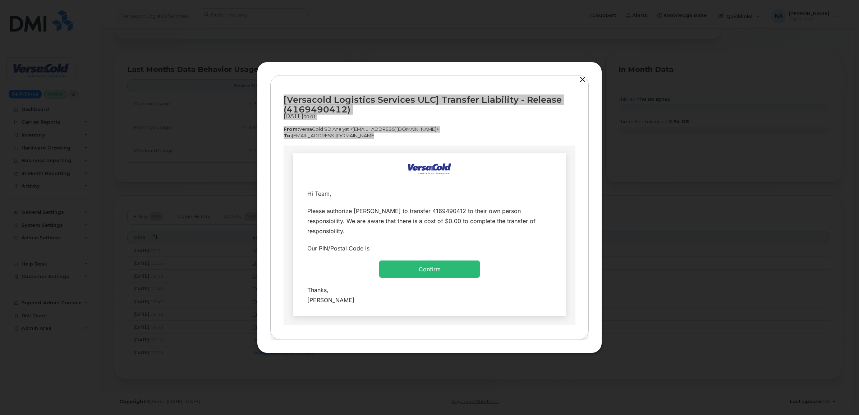
drag, startPoint x: 303, startPoint y: 193, endPoint x: 349, endPoint y: 290, distance: 108.0
click at [349, 290] on tbody "Hi Team, Please authorize [PERSON_NAME] to transfer 4169490412 to their own per…" at bounding box center [429, 247] width 262 height 124
copy tbody "Hi Team, Please authorize [PERSON_NAME] to transfer 4169490412 to their own per…"
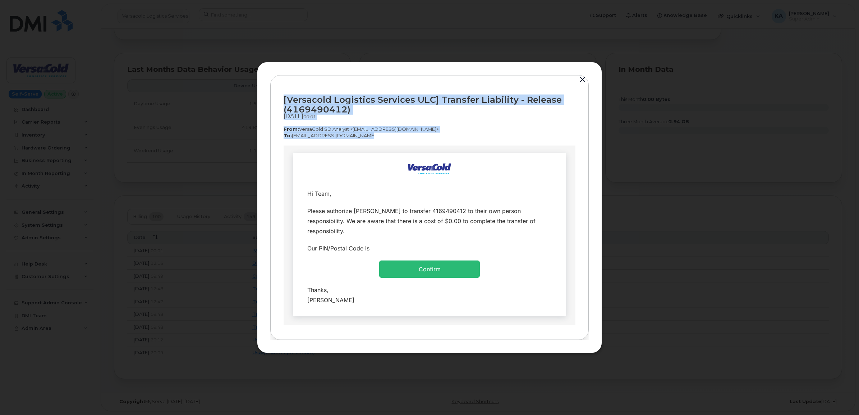
click at [581, 79] on button "button" at bounding box center [582, 80] width 11 height 10
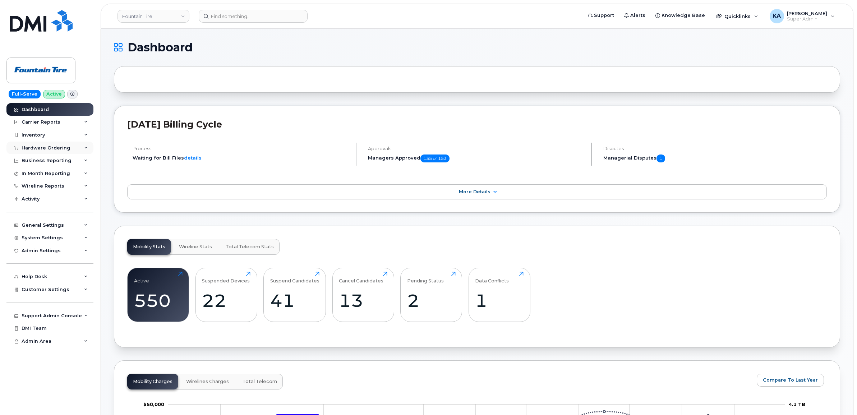
click at [42, 148] on div "Hardware Ordering" at bounding box center [46, 148] width 49 height 6
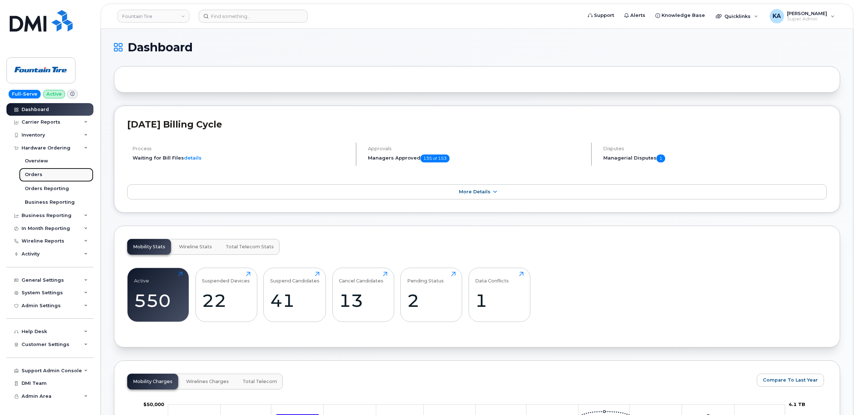
drag, startPoint x: 24, startPoint y: 174, endPoint x: 35, endPoint y: 173, distance: 10.4
click at [26, 174] on div "Orders" at bounding box center [34, 174] width 18 height 6
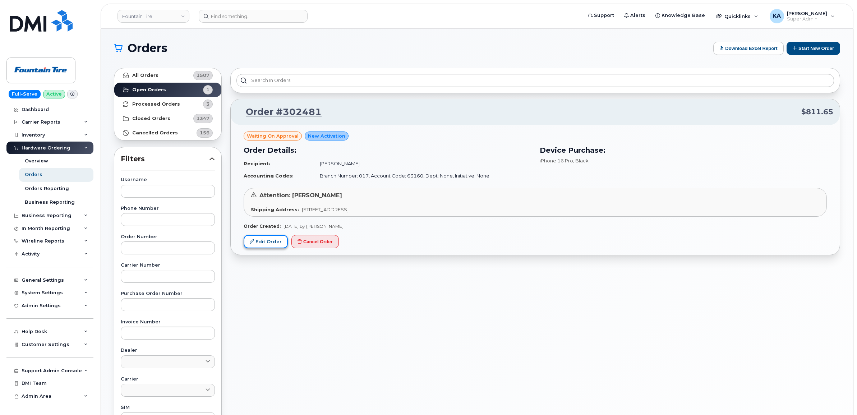
click at [263, 241] on link "Edit Order" at bounding box center [266, 241] width 44 height 13
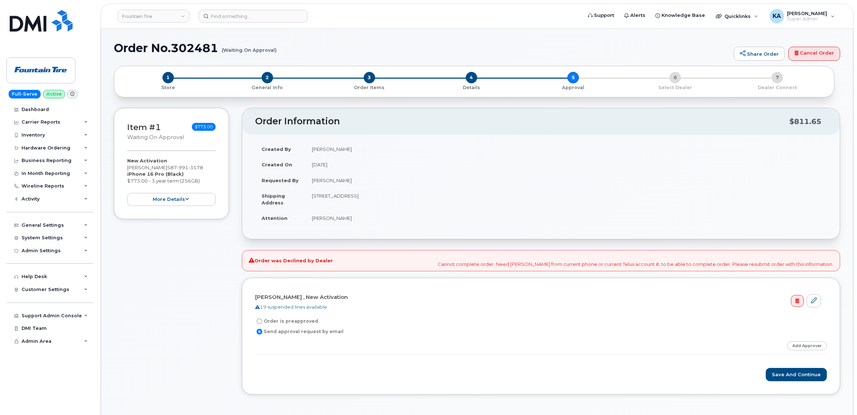
click at [290, 321] on label "Order is preapproved" at bounding box center [286, 321] width 63 height 9
click at [262, 321] on input "Order is preapproved" at bounding box center [260, 321] width 6 height 6
radio input "true"
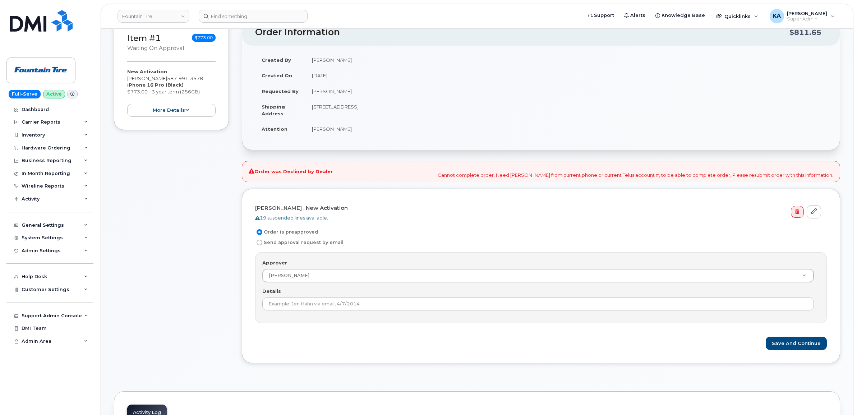
scroll to position [90, 0]
click at [791, 342] on button "Save and Continue" at bounding box center [796, 342] width 61 height 13
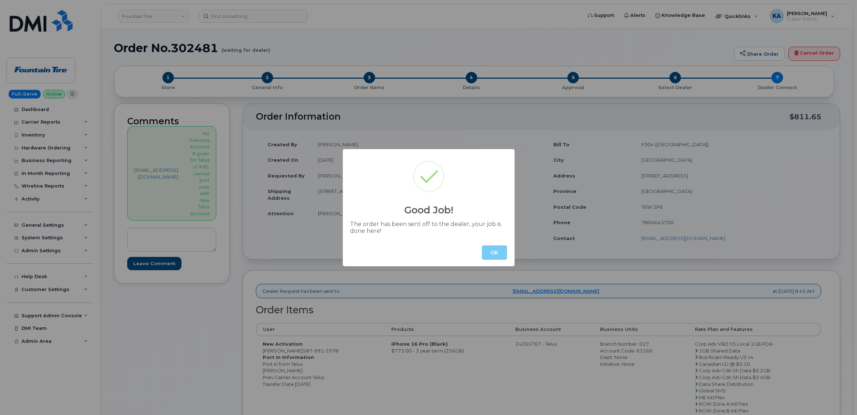
click at [492, 252] on button "OK" at bounding box center [494, 252] width 25 height 14
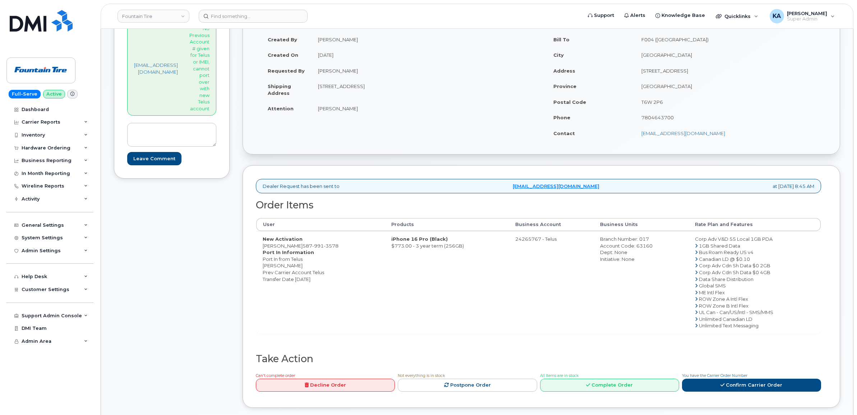
scroll to position [90, 0]
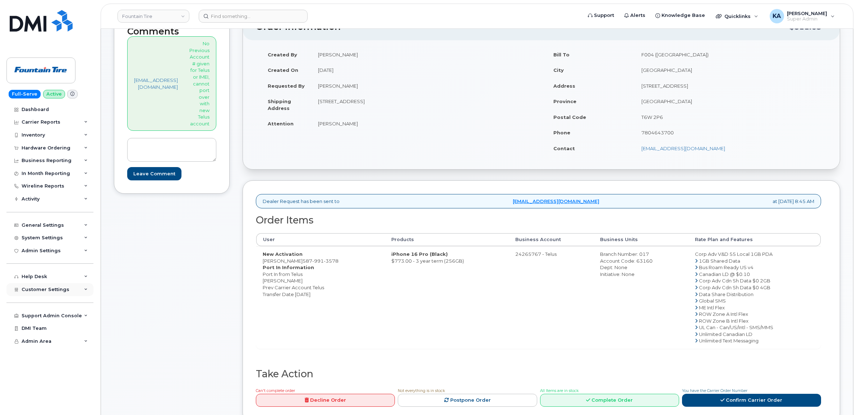
click at [36, 290] on span "Customer Settings" at bounding box center [46, 289] width 48 height 5
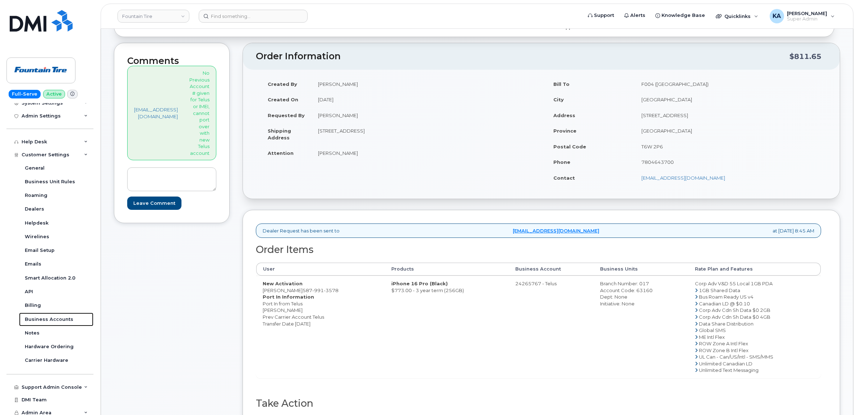
scroll to position [45, 0]
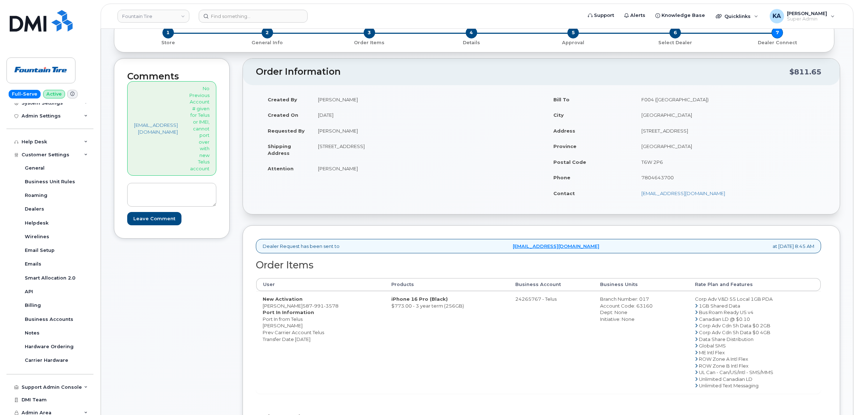
drag, startPoint x: 267, startPoint y: 309, endPoint x: 304, endPoint y: 309, distance: 37.4
click at [304, 309] on td "New Activation Dave Puittinen 587 991 3578 Port In Information Port In from Tel…" at bounding box center [320, 342] width 129 height 102
copy td "Dave Puittinen"
drag, startPoint x: 305, startPoint y: 305, endPoint x: 342, endPoint y: 308, distance: 37.2
click at [342, 308] on td "New Activation Dave Puittinen 587 991 3578 Port In Information Port In from Tel…" at bounding box center [320, 342] width 129 height 102
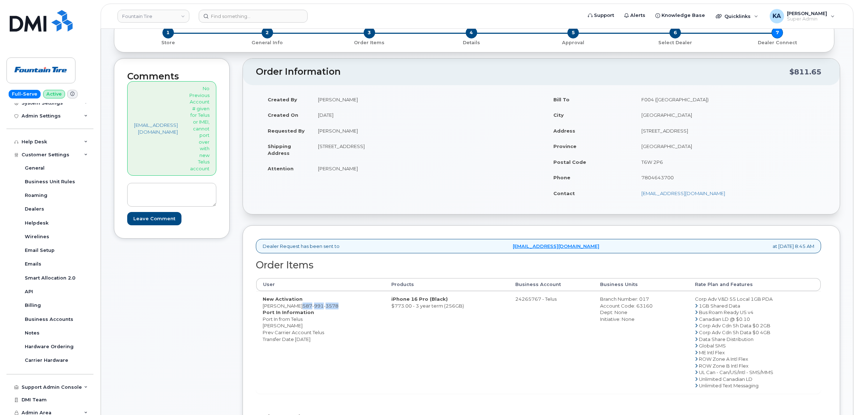
copy span "587 991 3578"
click at [361, 353] on td "New Activation Dave Puittinen 587 991 3578 Port In Information Port In from Tel…" at bounding box center [320, 342] width 129 height 102
drag, startPoint x: 516, startPoint y: 299, endPoint x: 562, endPoint y: 304, distance: 45.9
click at [562, 304] on td "24265767 - Telus" at bounding box center [551, 342] width 85 height 102
drag, startPoint x: 562, startPoint y: 304, endPoint x: 550, endPoint y: 300, distance: 11.9
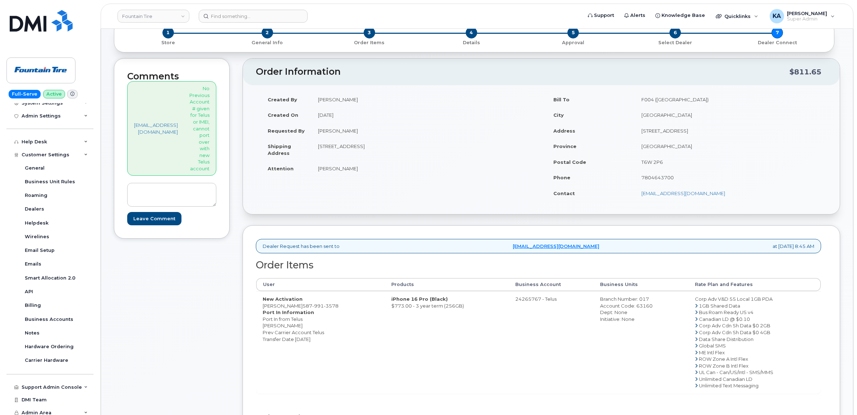
copy td "24265767 - Telus"
drag, startPoint x: 390, startPoint y: 298, endPoint x: 473, endPoint y: 313, distance: 84.4
click at [473, 313] on td "iPhone 16 Pro (Black) $773.00 - 3 year term (256GB)" at bounding box center [447, 342] width 124 height 102
copy td "iPhone 16 Pro (Black) $773.00 - 3 year term (256GB)"
drag, startPoint x: 690, startPoint y: 300, endPoint x: 773, endPoint y: 301, distance: 83.0
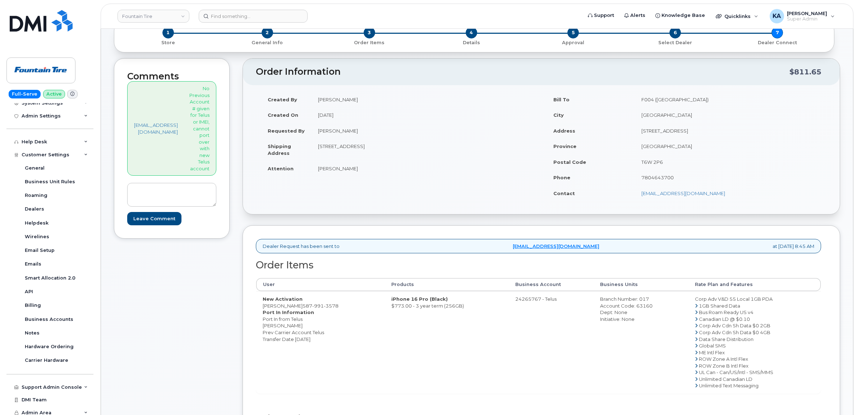
click at [773, 301] on td "Corp Adv V&D 55 Local 1GB PDA 1GB Shared Data Bus Roam Ready US v4 Canadian LD …" at bounding box center [754, 342] width 132 height 102
copy td "Corp Adv V&D 55 Local 1GB PDA"
drag, startPoint x: 596, startPoint y: 299, endPoint x: 639, endPoint y: 323, distance: 48.8
click at [639, 323] on td "Branch Number: 017 Account Code: 63160 Dept: None Initiative: None" at bounding box center [641, 342] width 95 height 102
copy td "Branch Number: 017 Account Code: 63160 Dept: None Initiative: None"
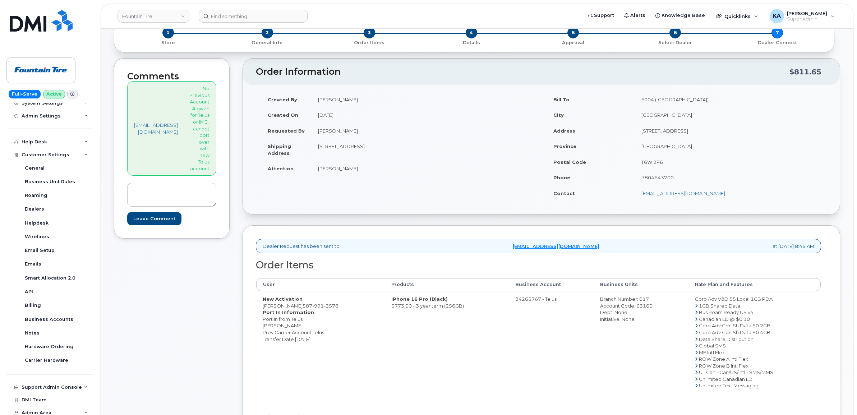
drag, startPoint x: 266, startPoint y: 299, endPoint x: 337, endPoint y: 344, distance: 83.8
click at [337, 344] on td "New Activation Dave Puittinen 587 991 3578 Port In Information Port In from Tel…" at bounding box center [320, 342] width 129 height 102
copy td "New Activation Dave Puittinen 587 991 3578 Port In Information Port In from Tel…"
click at [155, 15] on link "Fountain Tire" at bounding box center [153, 16] width 72 height 13
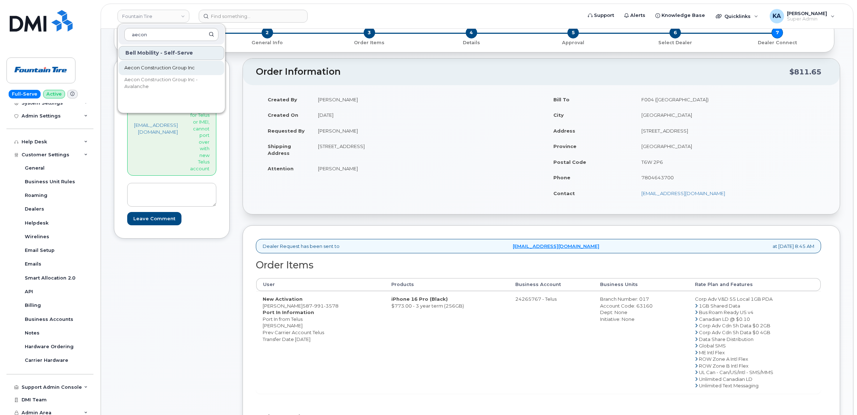
type input "aecon"
click at [151, 69] on span "Aecon Construction Group Inc" at bounding box center [159, 67] width 70 height 7
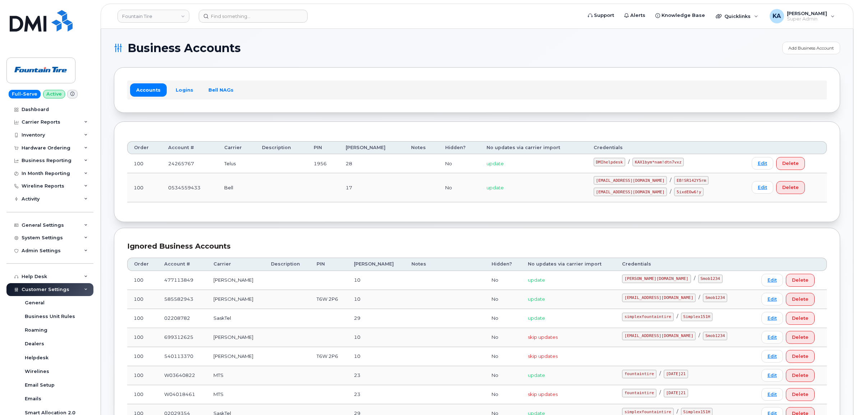
scroll to position [45, 0]
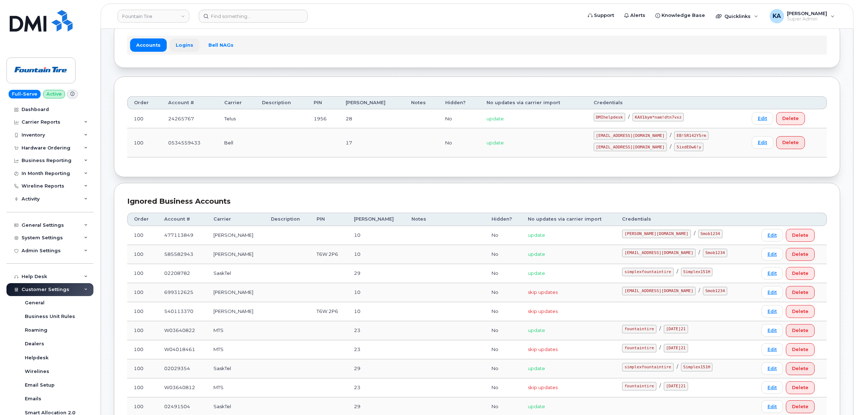
click at [179, 44] on link "Logins" at bounding box center [185, 44] width 30 height 13
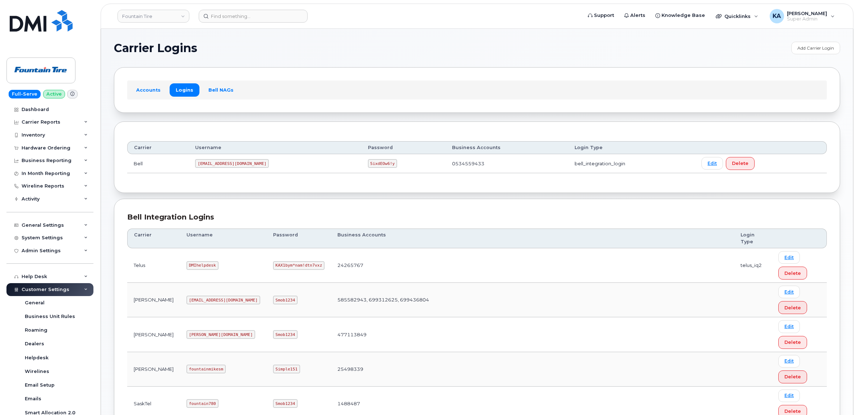
scroll to position [45, 0]
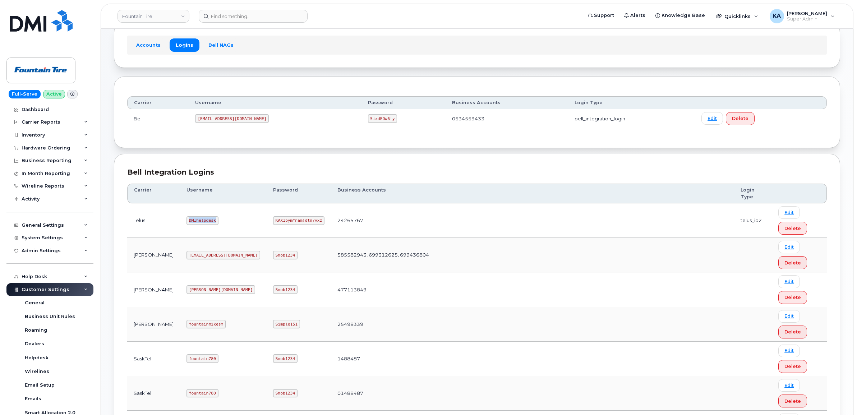
drag, startPoint x: 166, startPoint y: 223, endPoint x: 192, endPoint y: 227, distance: 25.5
click at [192, 227] on td "DMIhelpdesk" at bounding box center [223, 220] width 87 height 34
copy code "DMIhelpdesk"
drag, startPoint x: 226, startPoint y: 222, endPoint x: 272, endPoint y: 229, distance: 46.9
click at [272, 229] on td "KAX1bym*nam!dtn7vxz" at bounding box center [299, 220] width 64 height 34
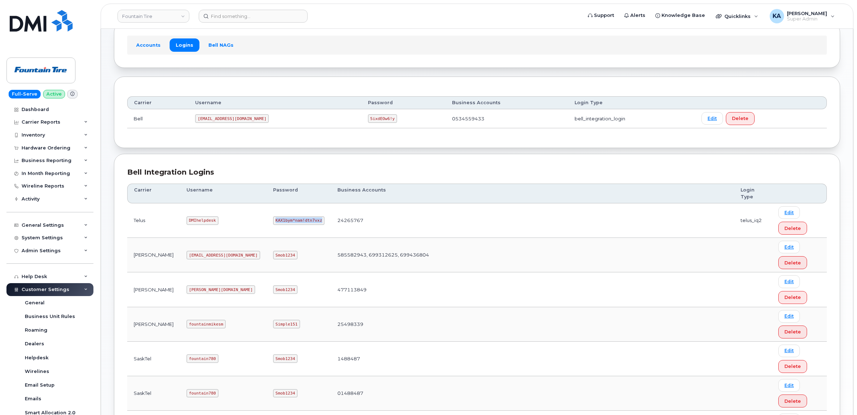
copy code "KAX1bym*nam!dtn7vxz"
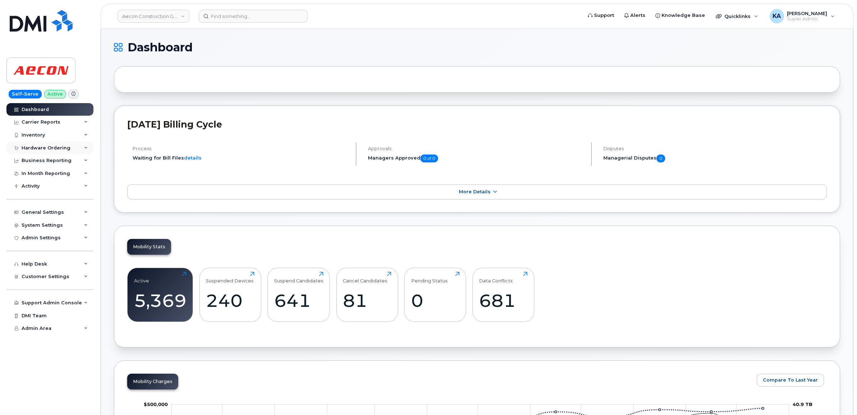
click at [37, 147] on div "Hardware Ordering" at bounding box center [46, 148] width 49 height 6
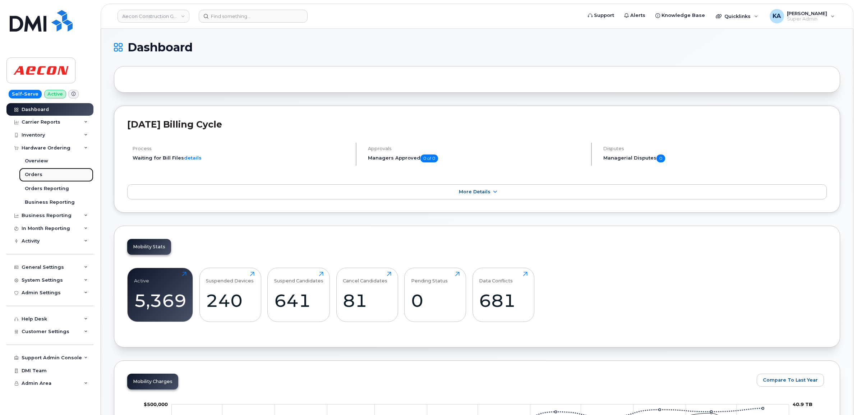
click at [33, 173] on div "Orders" at bounding box center [34, 174] width 18 height 6
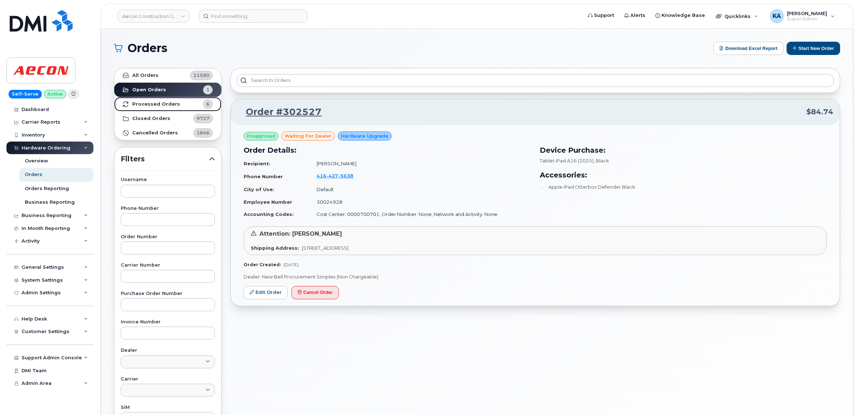
click at [156, 103] on strong "Processed Orders" at bounding box center [156, 104] width 48 height 6
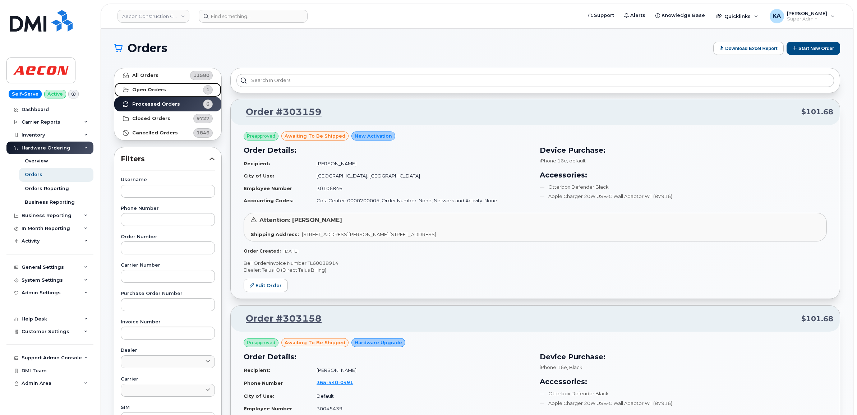
click at [155, 90] on strong "Open Orders" at bounding box center [149, 90] width 34 height 6
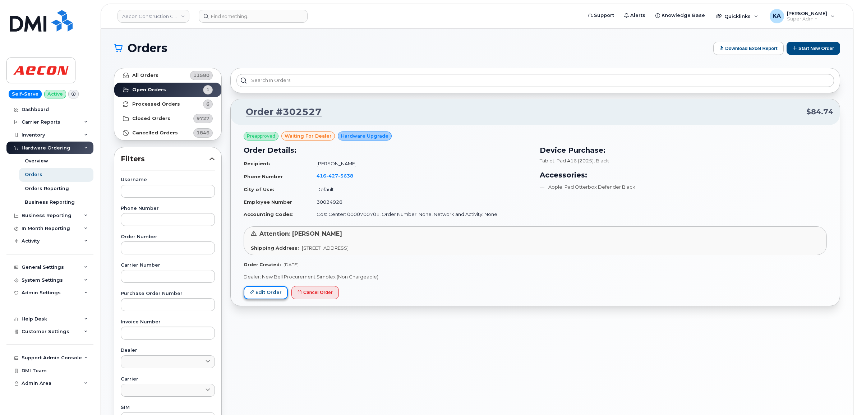
click at [266, 294] on link "Edit Order" at bounding box center [266, 292] width 44 height 13
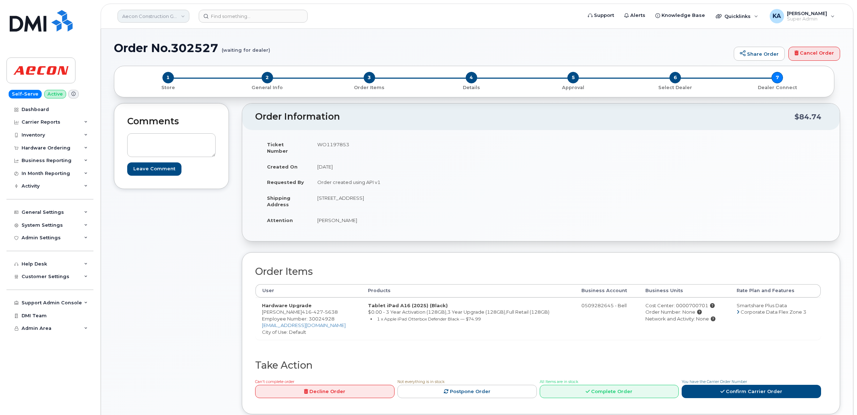
click at [155, 15] on link "Aecon Construction Group Inc" at bounding box center [153, 16] width 72 height 13
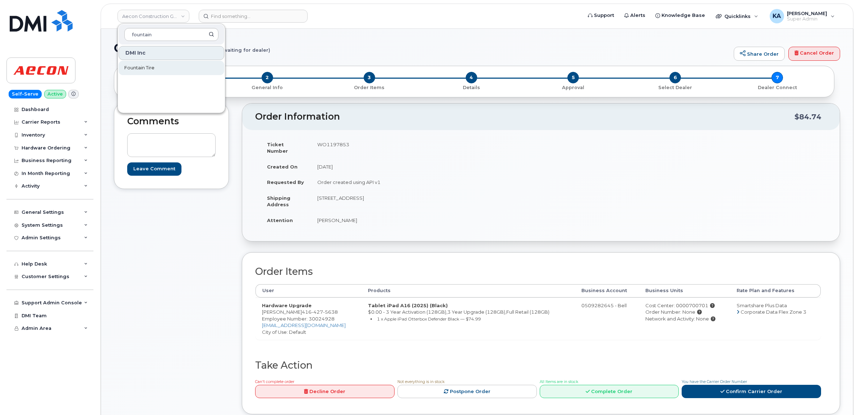
type input "fountain"
click at [131, 68] on span "Fountain Tire" at bounding box center [139, 67] width 30 height 7
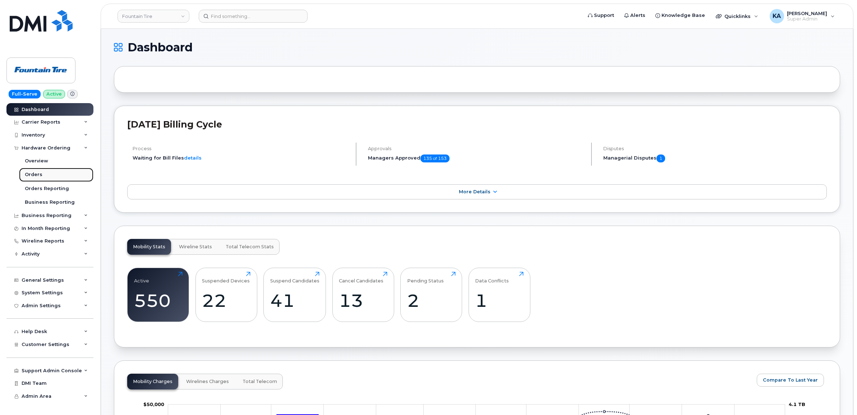
click at [34, 174] on div "Orders" at bounding box center [34, 174] width 18 height 6
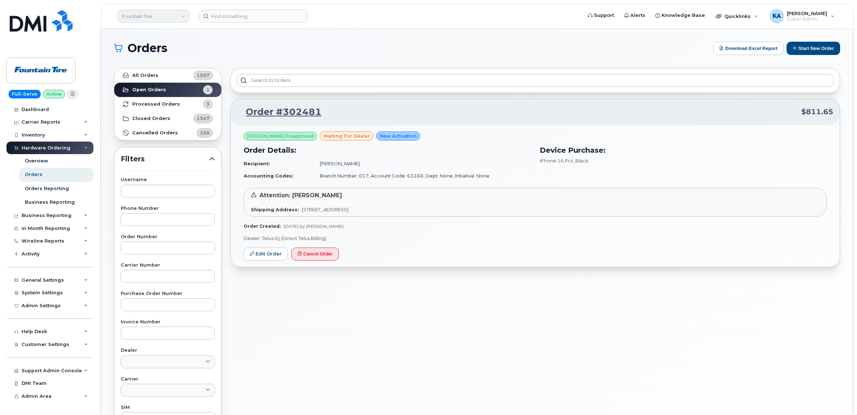
click at [148, 20] on link "Fountain Tire" at bounding box center [153, 16] width 72 height 13
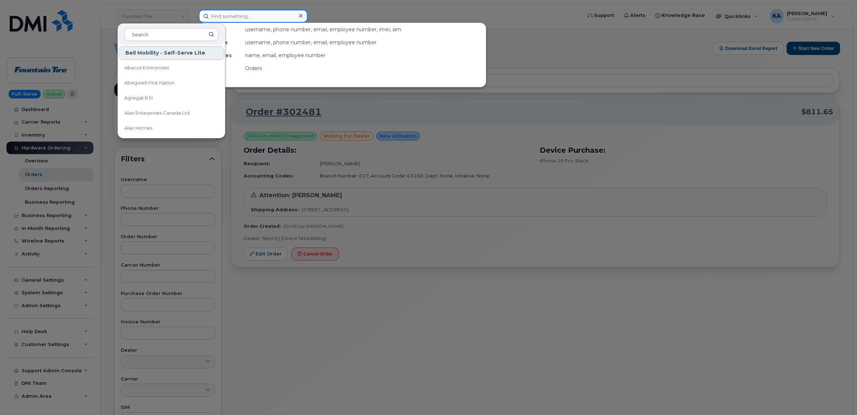
click at [254, 18] on input at bounding box center [253, 16] width 109 height 13
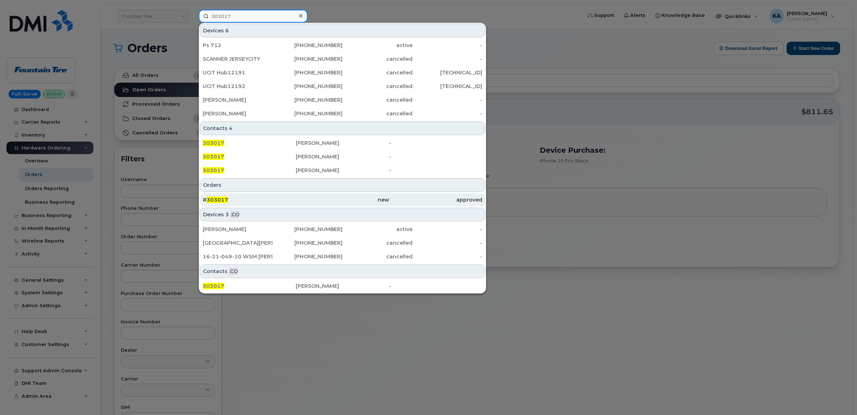
type input "303017"
click at [223, 197] on div "# 303017" at bounding box center [249, 199] width 93 height 7
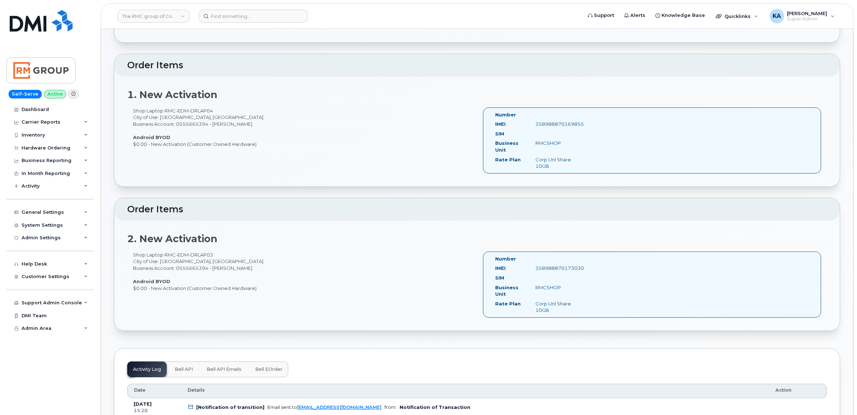
scroll to position [180, 0]
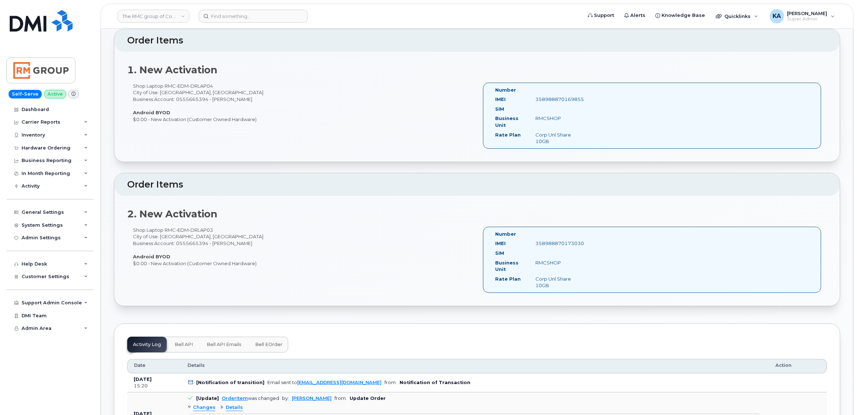
drag, startPoint x: 214, startPoint y: 231, endPoint x: 133, endPoint y: 230, distance: 80.5
click at [133, 230] on div "Shop Laptop RMC-EDM-DRLAP03 City of Use: [GEOGRAPHIC_DATA], [GEOGRAPHIC_DATA] B…" at bounding box center [302, 247] width 350 height 40
copy div "Shop Laptop RMC-EDM-DRLAP03"
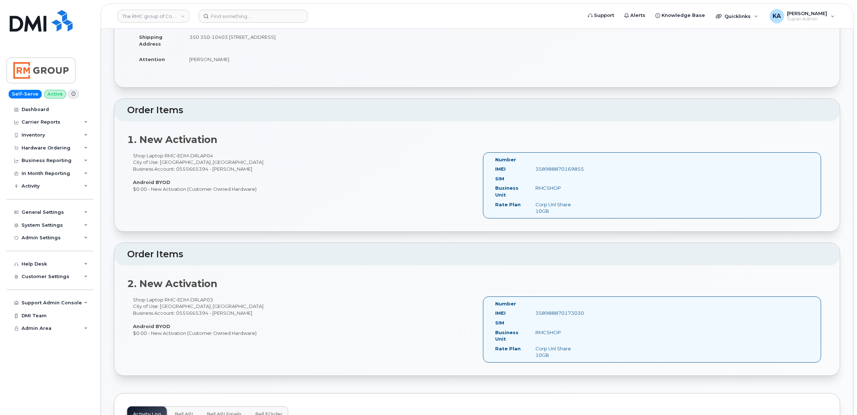
scroll to position [90, 0]
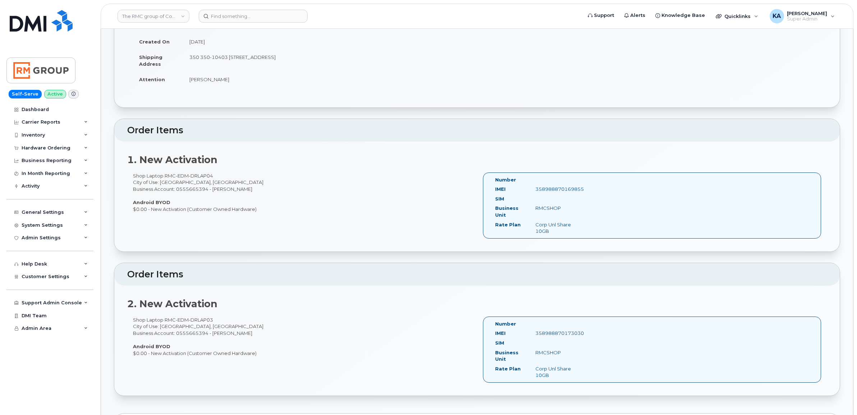
drag, startPoint x: 586, startPoint y: 190, endPoint x: 535, endPoint y: 191, distance: 51.8
click at [535, 191] on div "Number IMEI [TECHNICAL_ID] SIM Business Unit RMCSHOP Rate Plan Corp Unl Share 1…" at bounding box center [652, 205] width 338 height 66
copy div "358988870169855"
drag, startPoint x: 587, startPoint y: 333, endPoint x: 535, endPoint y: 335, distance: 52.2
click at [535, 335] on div "Number IMEI [TECHNICAL_ID] SIM Business Unit RMCSHOP Rate Plan Corp Unl Share 1…" at bounding box center [652, 350] width 338 height 66
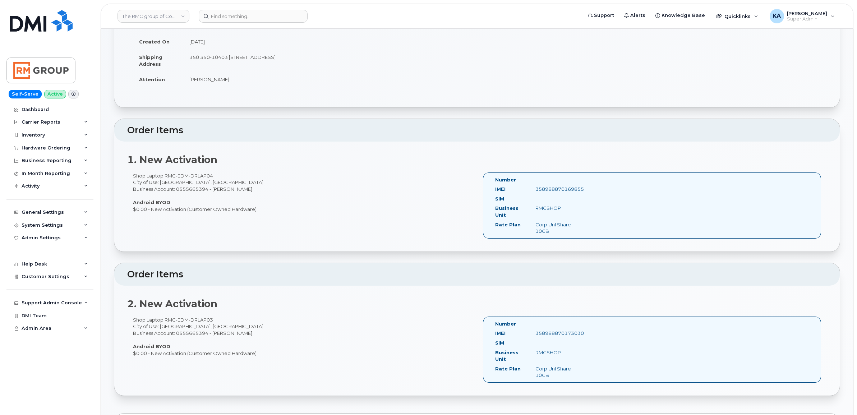
copy div "358988870173030"
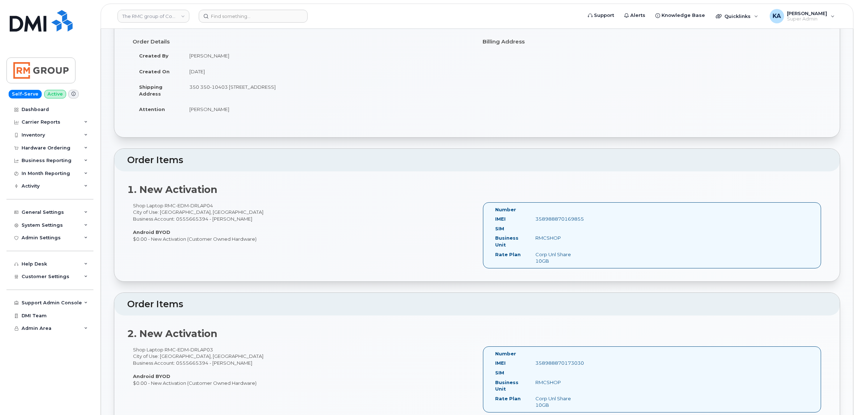
scroll to position [45, 0]
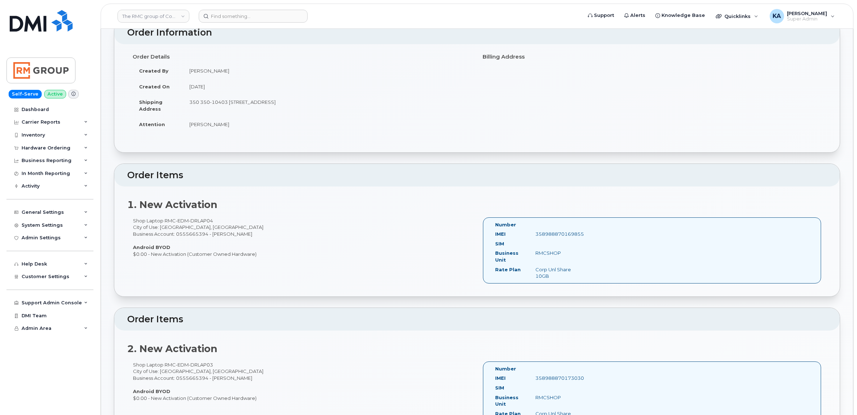
drag, startPoint x: 185, startPoint y: 124, endPoint x: 225, endPoint y: 128, distance: 39.4
click at [225, 128] on td "[PERSON_NAME]" at bounding box center [327, 124] width 289 height 16
copy td "[PERSON_NAME]"
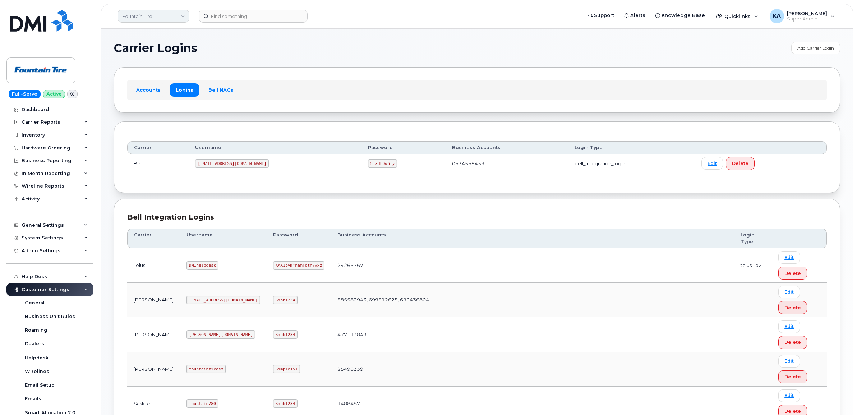
scroll to position [45, 0]
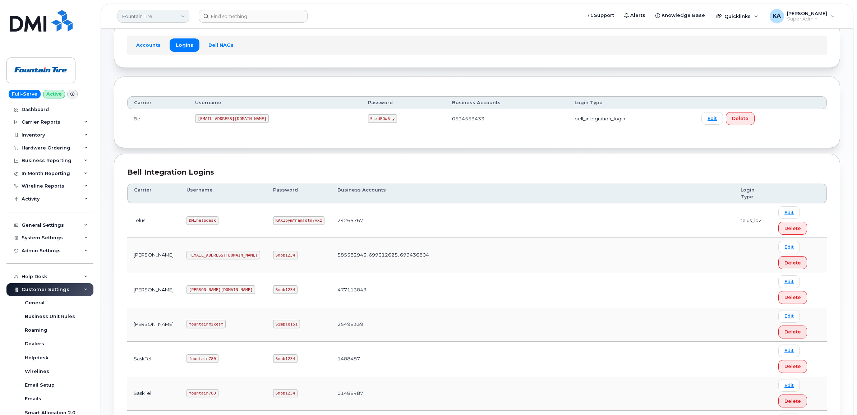
click at [162, 19] on link "Fountain Tire" at bounding box center [153, 16] width 72 height 13
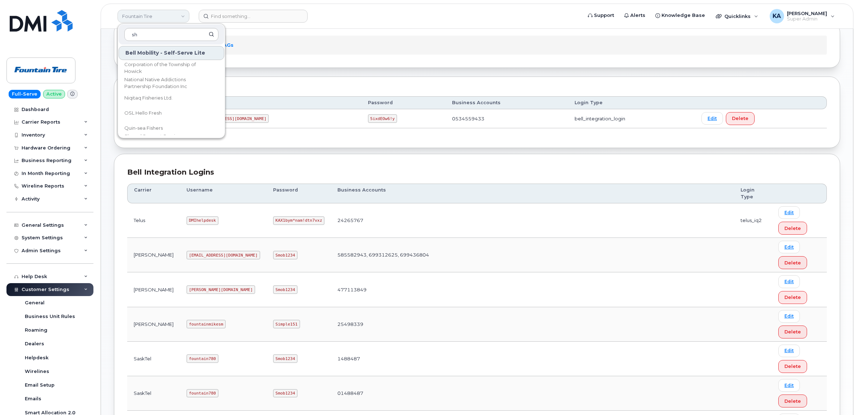
type input "s"
type input "rmc"
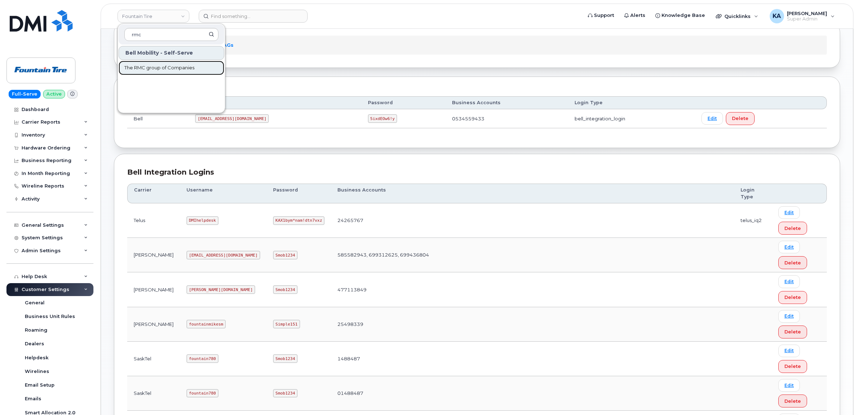
click at [137, 65] on span "The RMC group of Companies" at bounding box center [159, 67] width 70 height 7
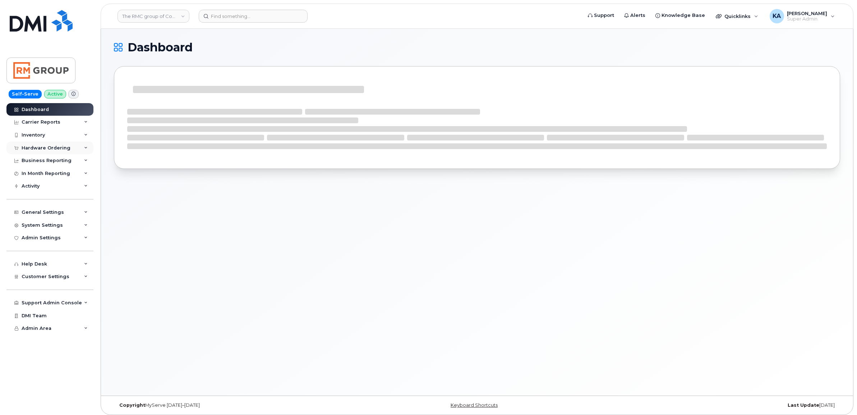
click at [47, 147] on div "Hardware Ordering" at bounding box center [46, 148] width 49 height 6
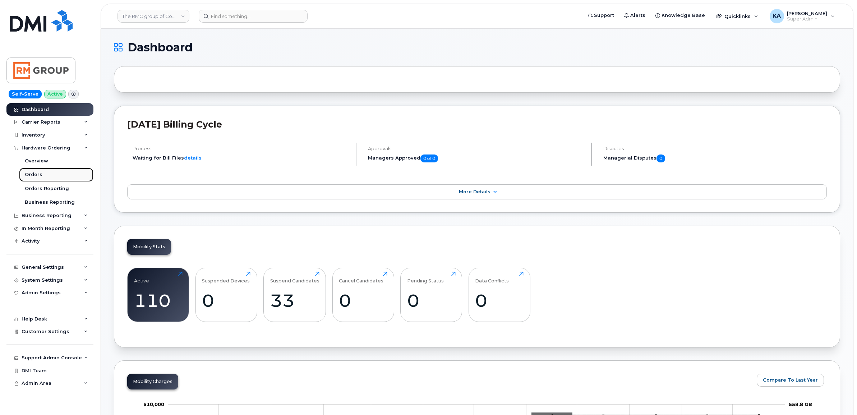
click at [31, 173] on div "Orders" at bounding box center [34, 174] width 18 height 6
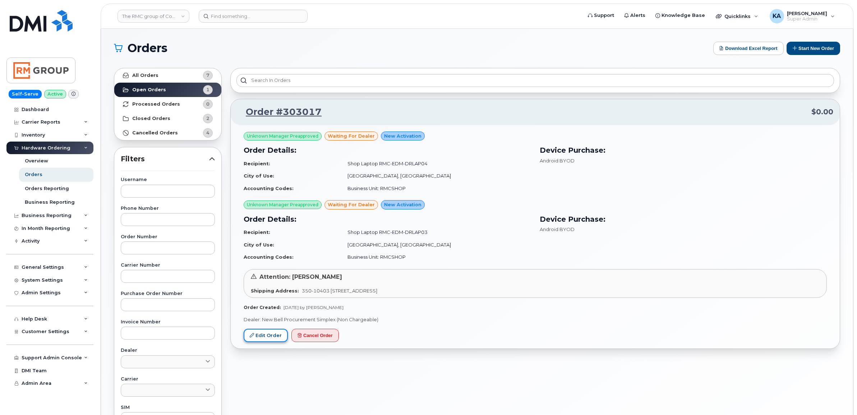
click at [264, 336] on link "Edit Order" at bounding box center [266, 335] width 44 height 13
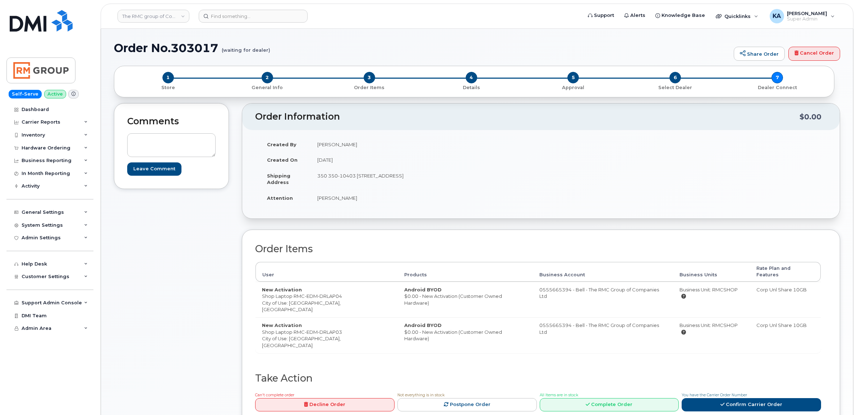
click at [41, 331] on span "Admin Area" at bounding box center [37, 328] width 30 height 5
click at [37, 279] on span "Customer Settings" at bounding box center [46, 276] width 48 height 5
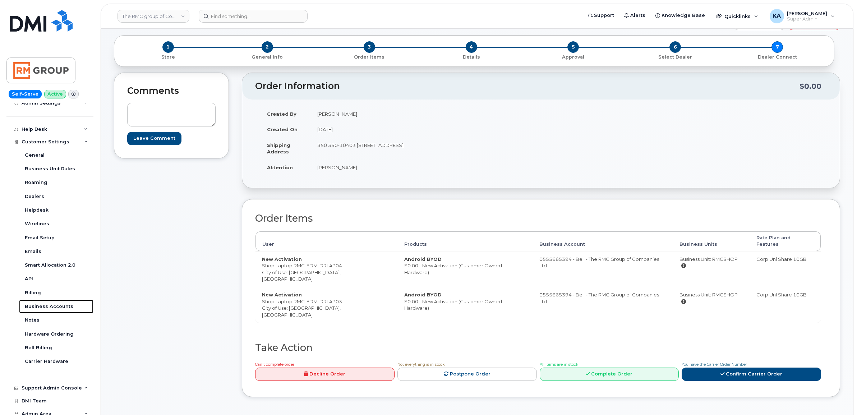
scroll to position [45, 0]
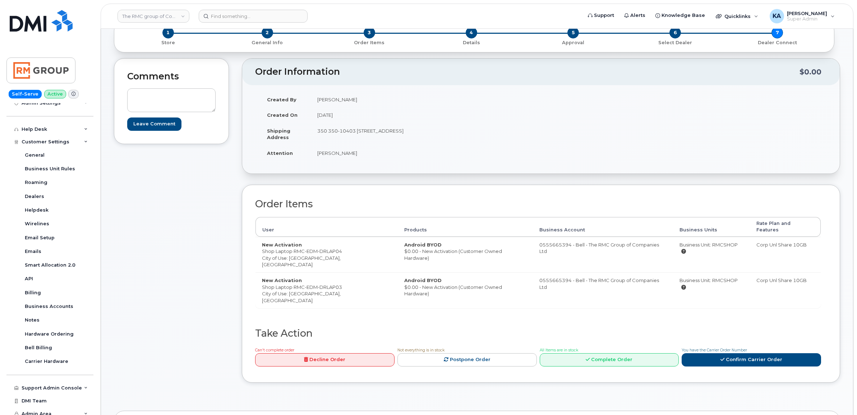
drag, startPoint x: 314, startPoint y: 153, endPoint x: 351, endPoint y: 159, distance: 37.5
click at [351, 159] on td "Joshua Sprout" at bounding box center [423, 153] width 225 height 16
copy td "Joshua Sprout"
drag, startPoint x: 293, startPoint y: 274, endPoint x: 342, endPoint y: 277, distance: 49.3
click at [342, 277] on td "New Activation Shop Laptop RMC-EDM-DRLAP03 City of Use: Edmonton, Alberta" at bounding box center [326, 290] width 142 height 36
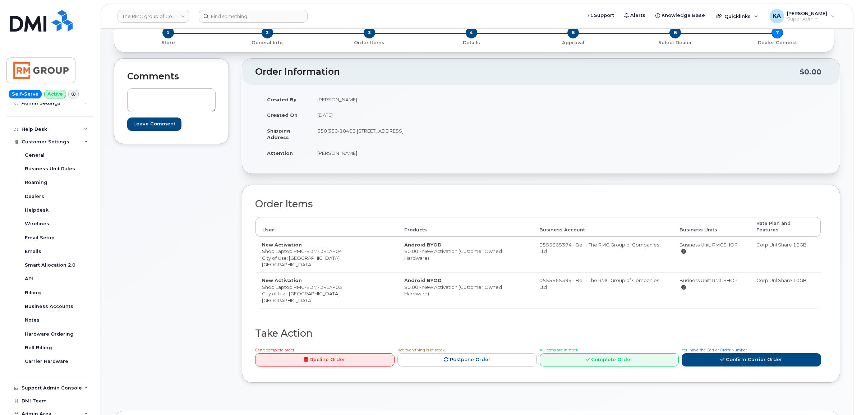
drag, startPoint x: 342, startPoint y: 277, endPoint x: 376, endPoint y: 288, distance: 35.9
click at [398, 288] on td "Android BYOD $0.00 - New Activation (Customer Owned Hardware)" at bounding box center [465, 290] width 135 height 36
drag, startPoint x: 293, startPoint y: 275, endPoint x: 344, endPoint y: 276, distance: 51.0
click at [344, 276] on td "New Activation Shop Laptop RMC-EDM-DRLAP03 City of Use: Edmonton, Alberta" at bounding box center [326, 290] width 142 height 36
copy td "RMC-EDM-DRLAP03"
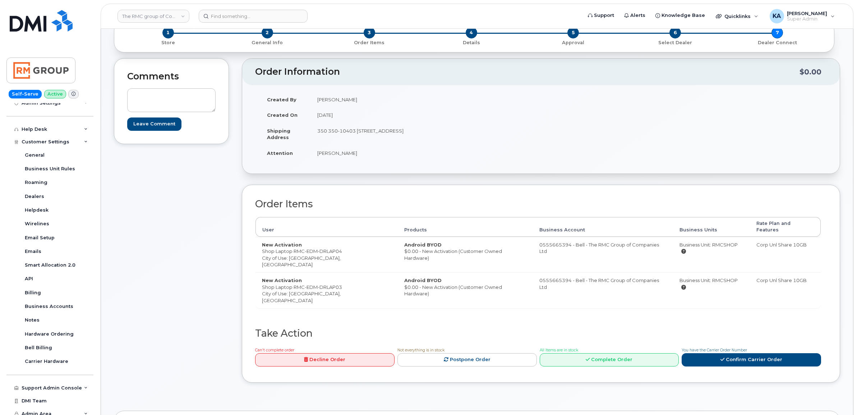
drag, startPoint x: 344, startPoint y: 245, endPoint x: 295, endPoint y: 243, distance: 49.6
click at [295, 243] on td "New Activation Shop Laptop RMC-EDM-DRLAP04 City of Use: Edmonton, Alberta" at bounding box center [326, 255] width 142 height 36
copy td "RMC-EDM-DRLAP04"
drag, startPoint x: 313, startPoint y: 131, endPoint x: 383, endPoint y: 140, distance: 71.0
click at [383, 140] on td "350 350-10403 172 St NW EDMONTON AB T5S 1K9 CANADA" at bounding box center [423, 134] width 225 height 22
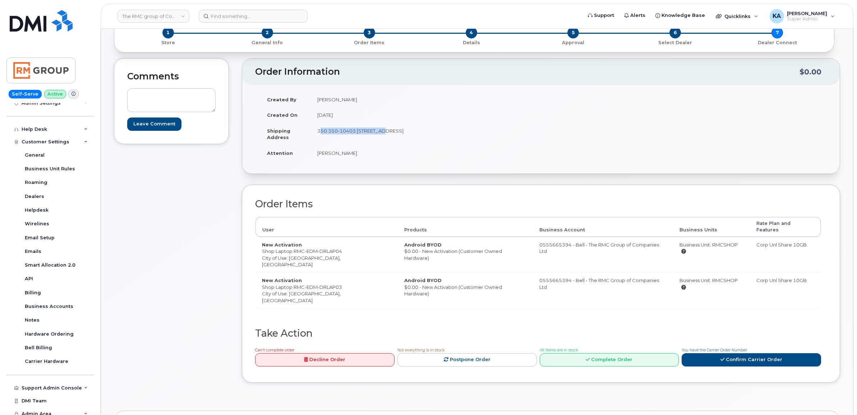
copy td "350 350-10403 172 St NW"
drag, startPoint x: 423, startPoint y: 129, endPoint x: 442, endPoint y: 132, distance: 19.5
click at [442, 132] on td "350 350-10403 172 St NW EDMONTON AB T5S 1K9 CANADA" at bounding box center [423, 134] width 225 height 22
copy td "T5S 1K9"
drag, startPoint x: 313, startPoint y: 152, endPoint x: 351, endPoint y: 157, distance: 38.4
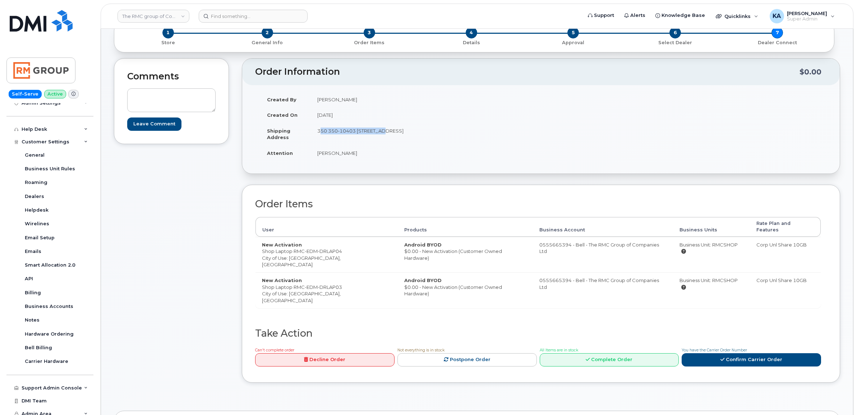
click at [351, 157] on td "Joshua Sprout" at bounding box center [423, 153] width 225 height 16
copy td "Joshua Sprout"
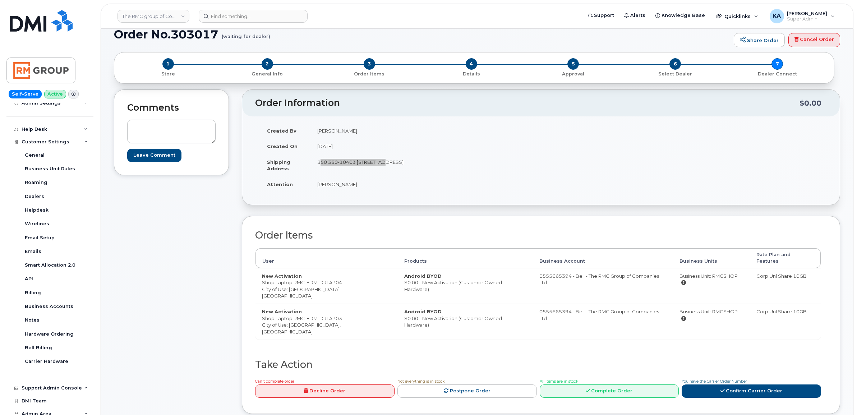
scroll to position [0, 0]
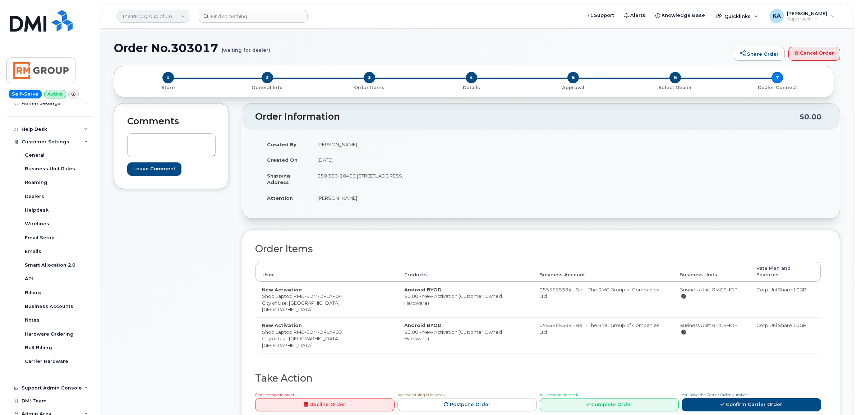
click at [180, 15] on link "The RMC group of Companies" at bounding box center [153, 16] width 72 height 13
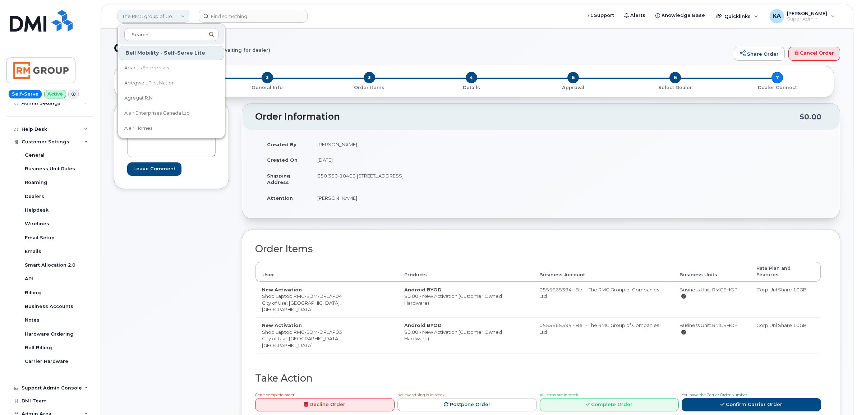
click at [156, 17] on link "The RMC group of Companies" at bounding box center [153, 16] width 72 height 13
click at [185, 16] on link "The RMC group of Companies" at bounding box center [153, 16] width 72 height 13
type input "the rmc group"
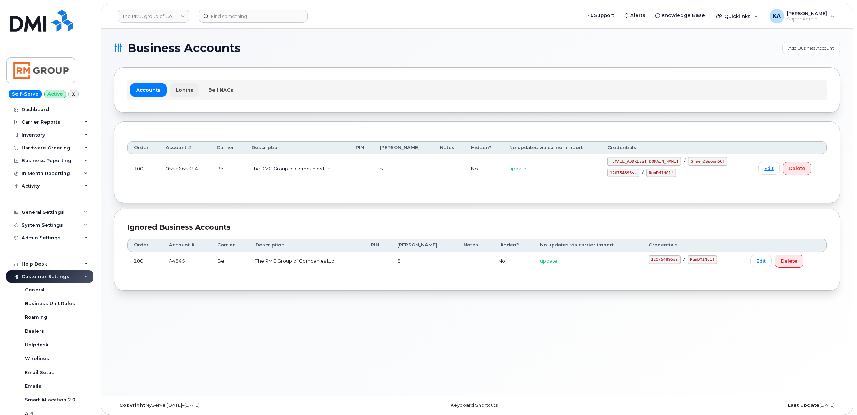
click at [186, 90] on link "Logins" at bounding box center [185, 89] width 30 height 13
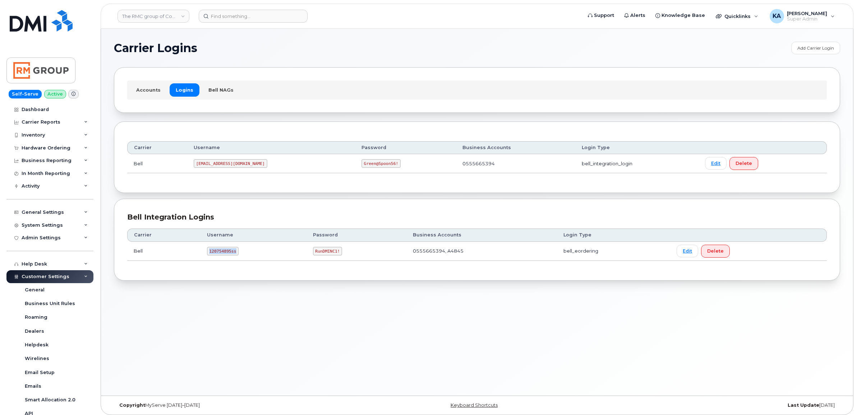
drag, startPoint x: 207, startPoint y: 253, endPoint x: 235, endPoint y: 256, distance: 28.9
click at [235, 256] on td "120754895ss" at bounding box center [253, 251] width 106 height 19
copy code "120754895ss"
drag, startPoint x: 310, startPoint y: 254, endPoint x: 337, endPoint y: 259, distance: 27.4
click at [337, 259] on td "RunDMINC1!" at bounding box center [356, 251] width 100 height 19
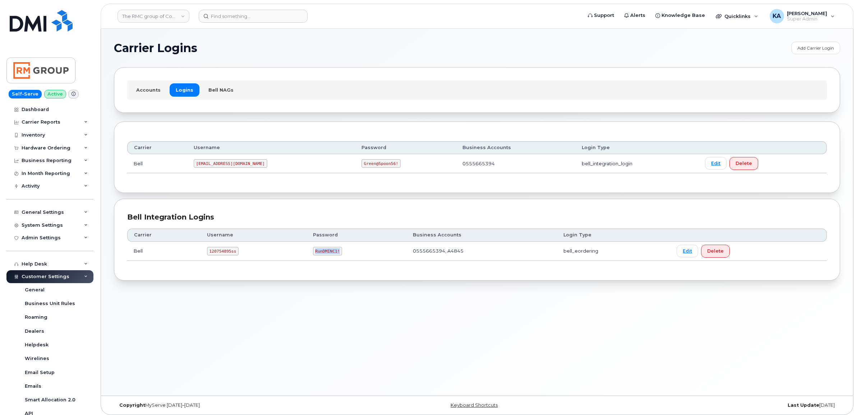
copy code "RunDMINC1!"
